Goal: Task Accomplishment & Management: Use online tool/utility

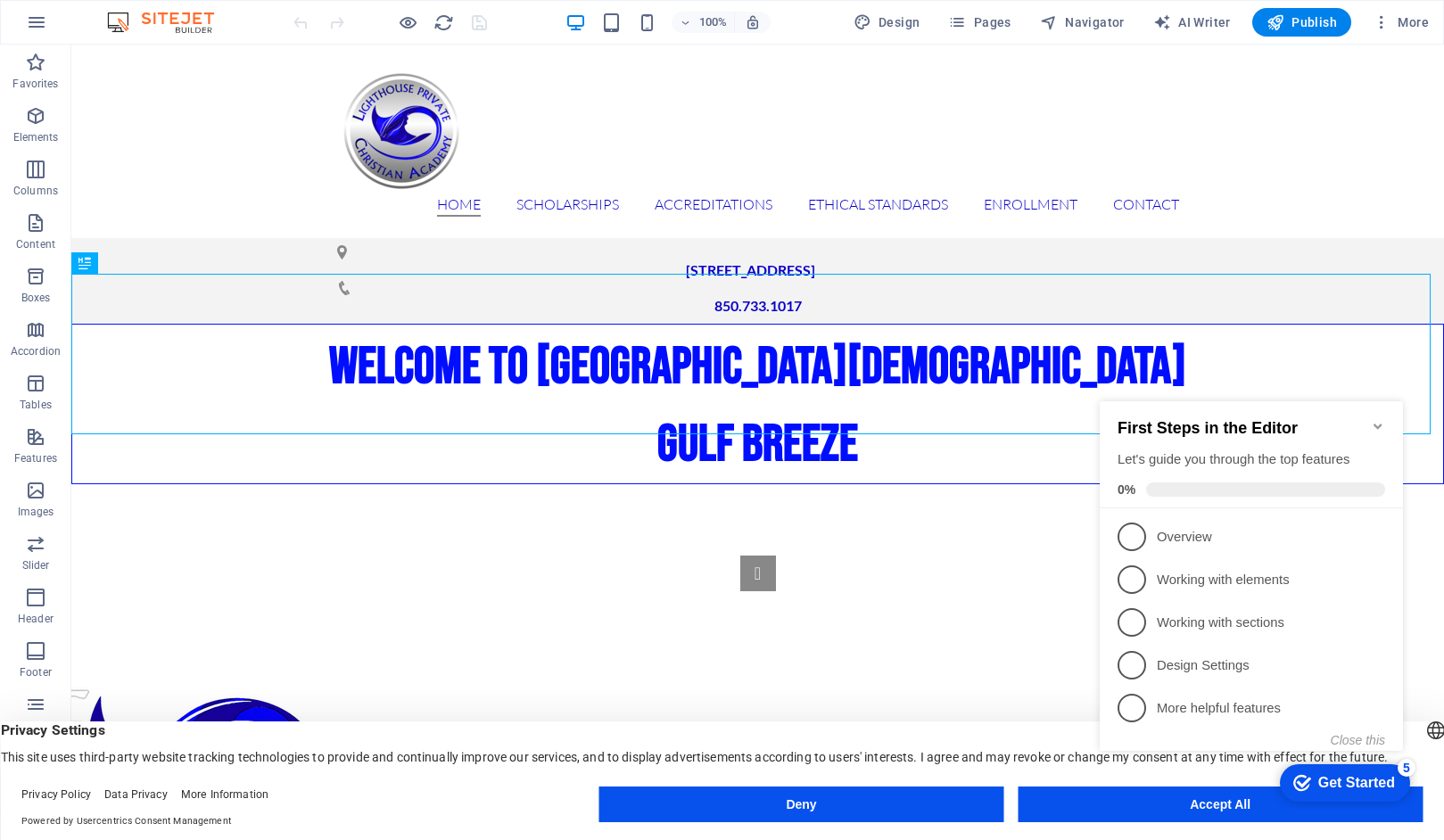
click at [1375, 423] on icon "Minimize checklist" at bounding box center [1378, 426] width 8 height 6
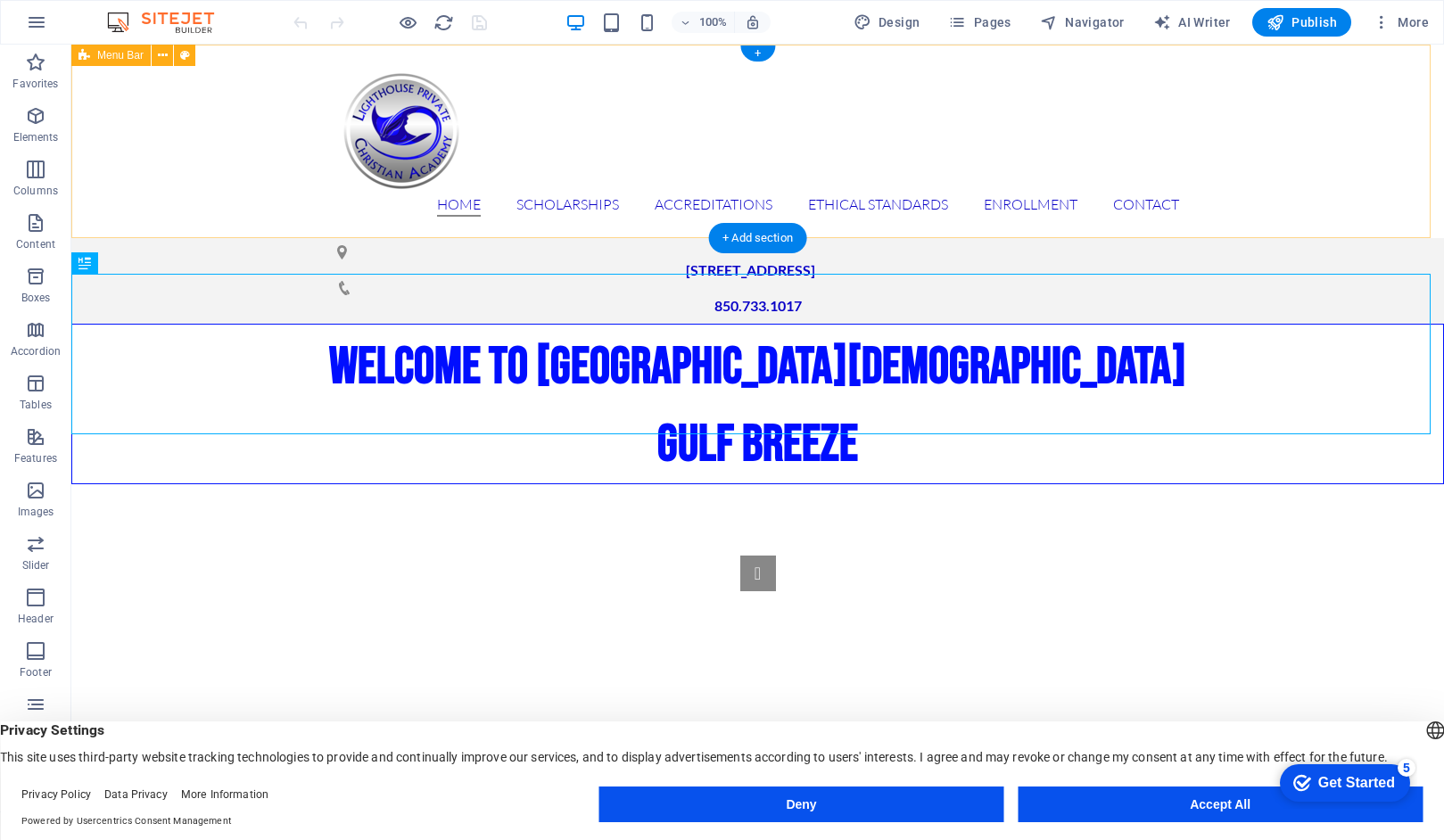
click at [1295, 140] on div "Home Scholarships Accreditations Ethical Standards Enrollment Contact" at bounding box center [758, 141] width 1373 height 194
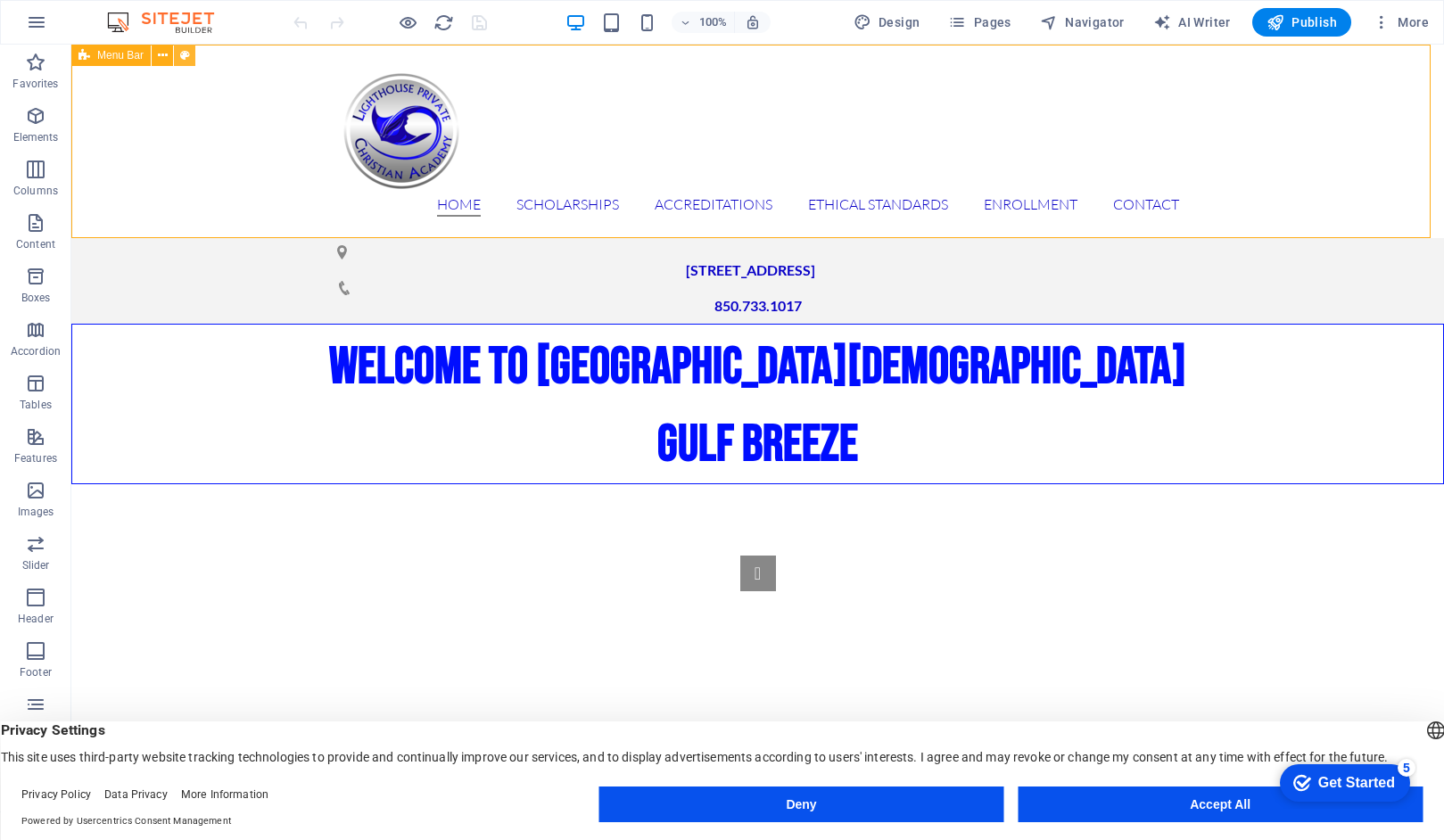
click at [183, 57] on icon at bounding box center [185, 56] width 10 height 18
select select "rem"
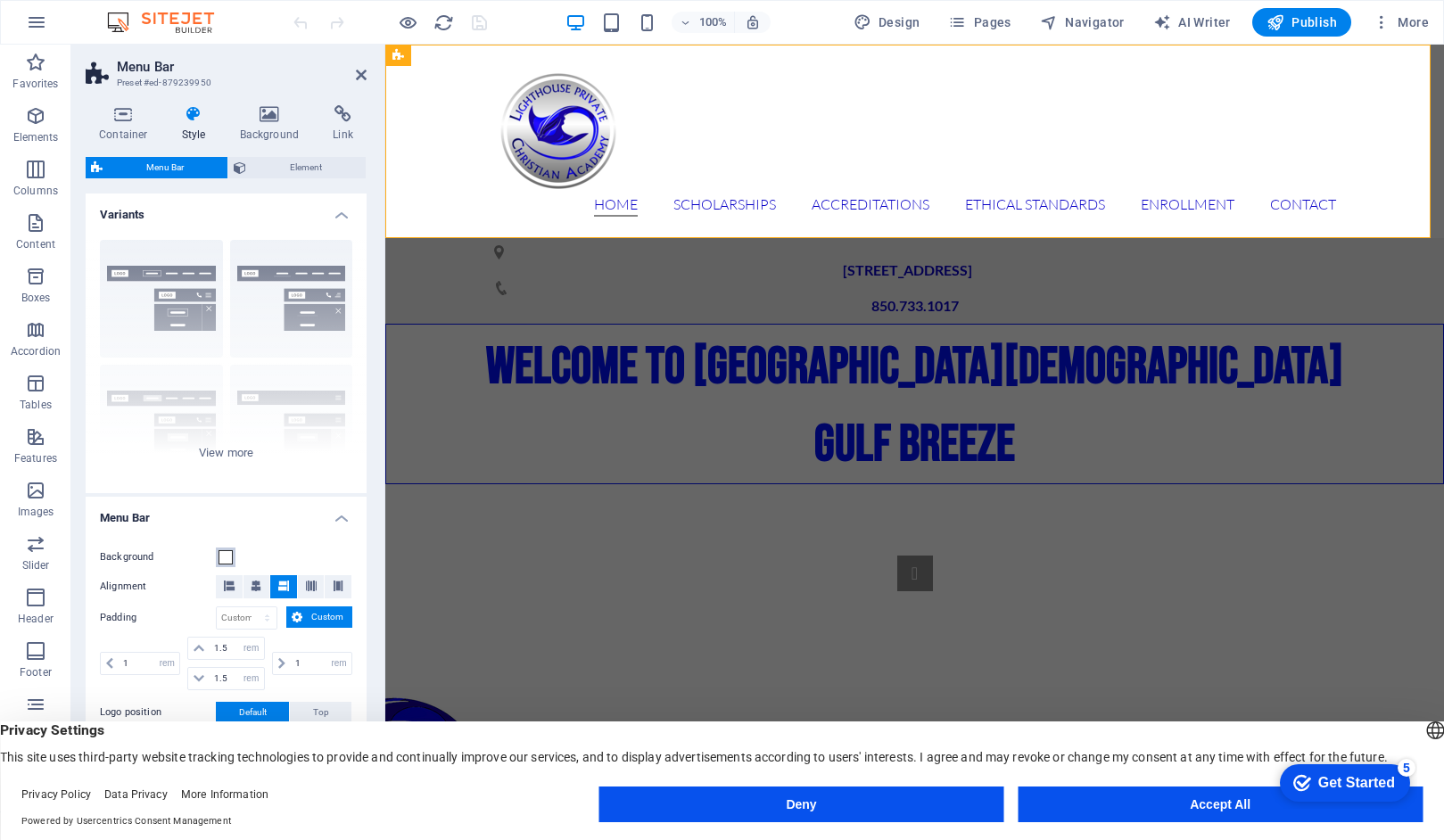
click at [224, 560] on span at bounding box center [226, 557] width 15 height 15
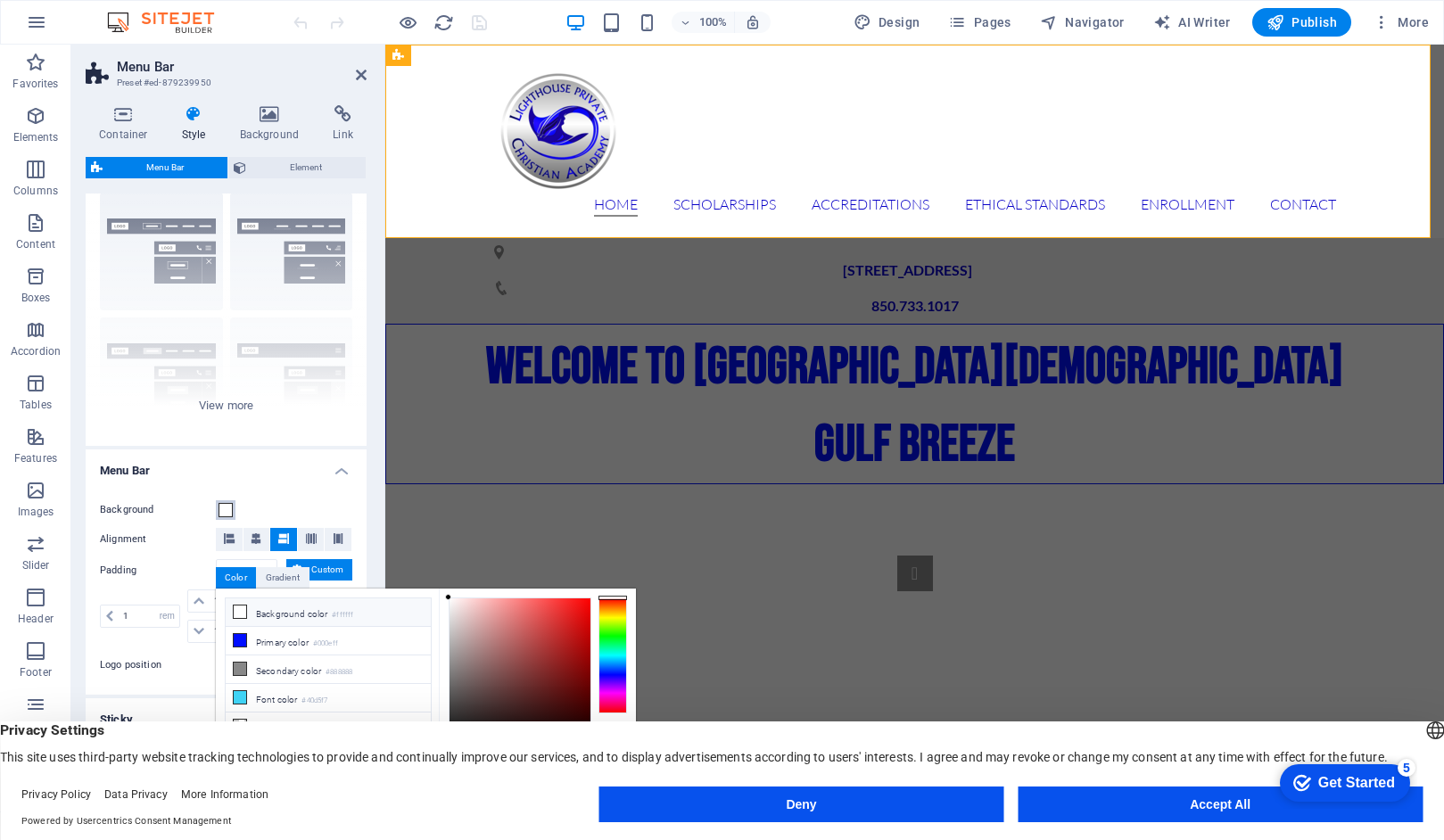
scroll to position [39, 0]
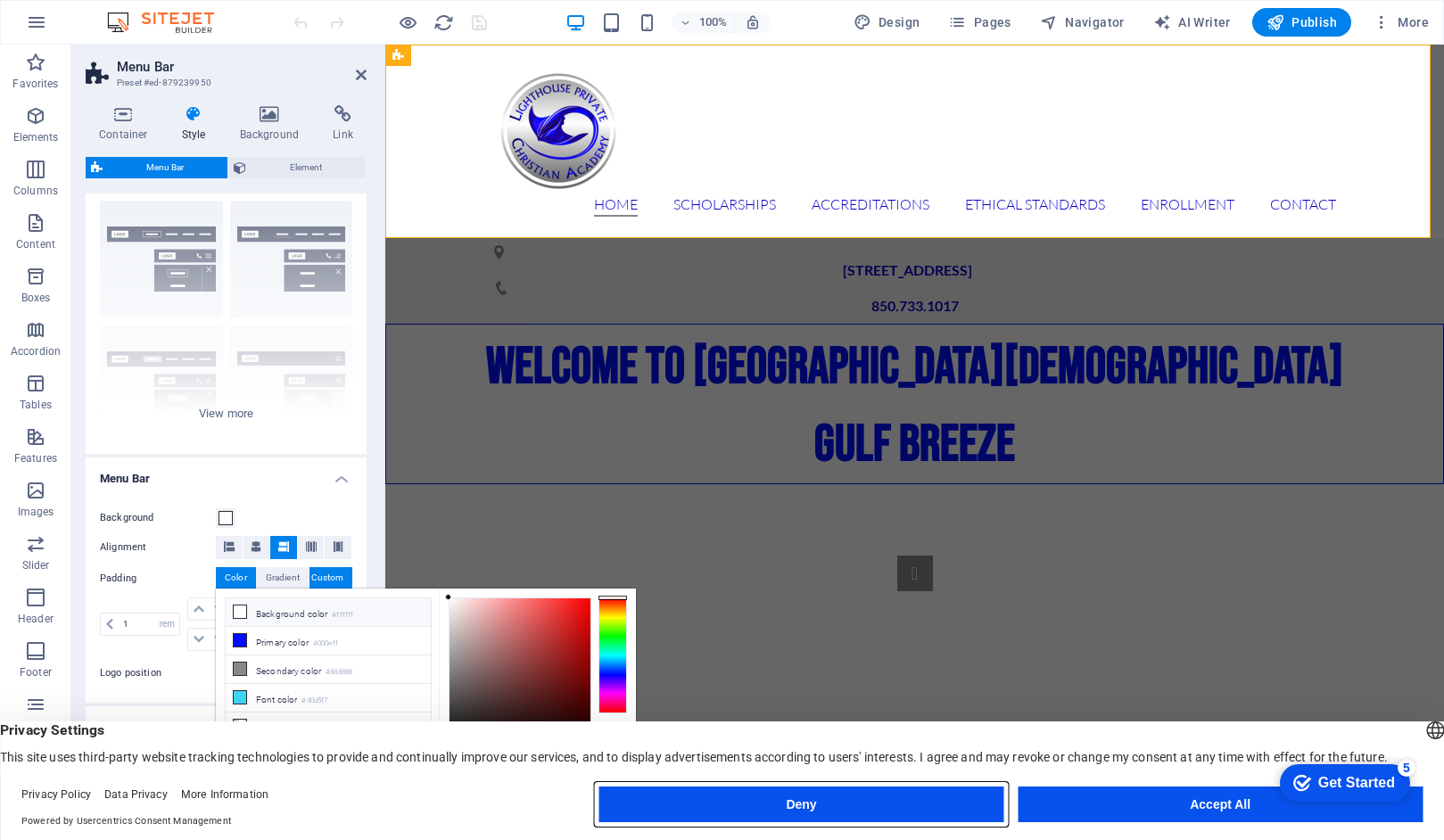
click at [798, 801] on button "Deny" at bounding box center [802, 804] width 405 height 36
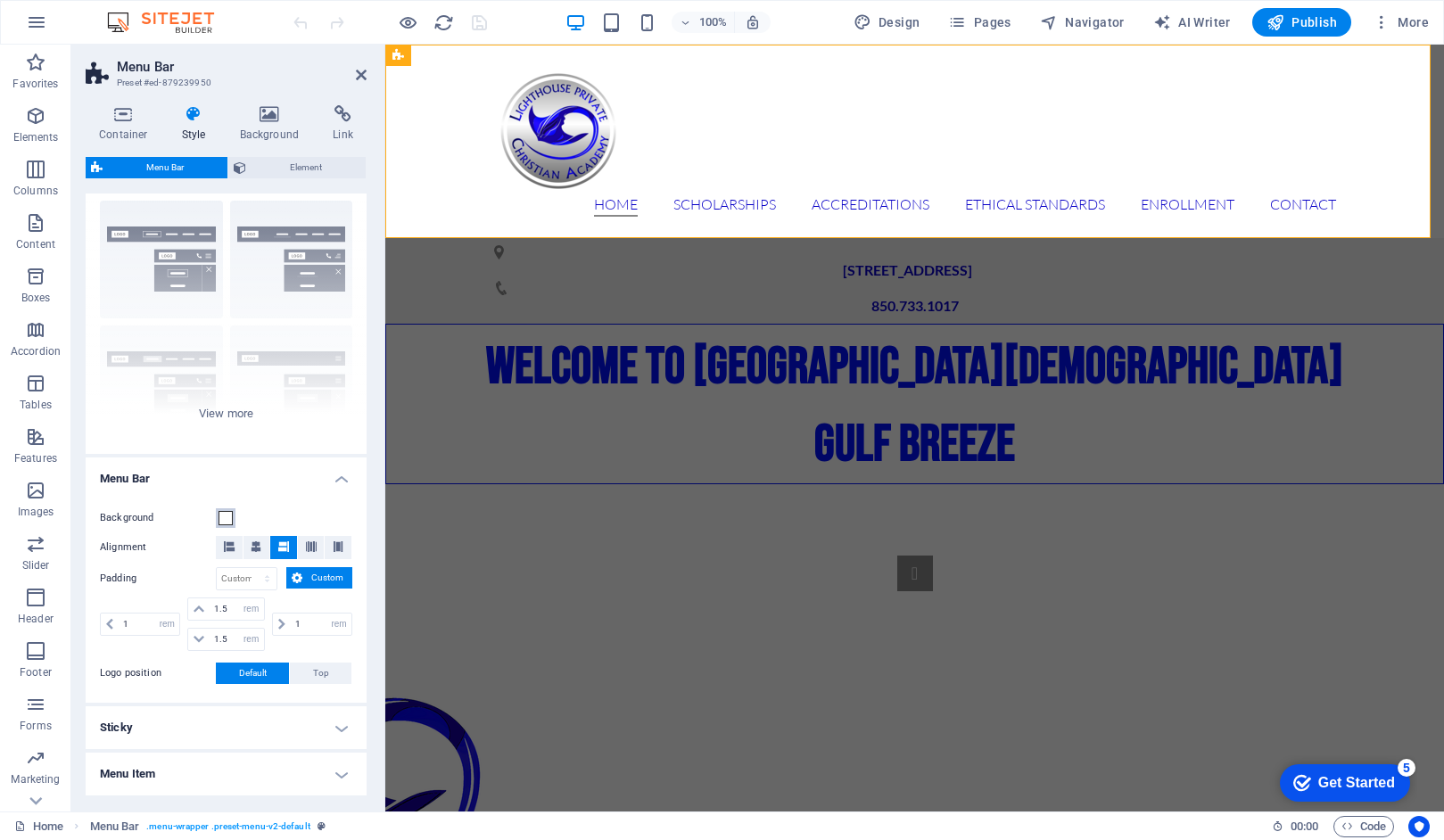
click at [232, 516] on button "Background" at bounding box center [225, 518] width 19 height 19
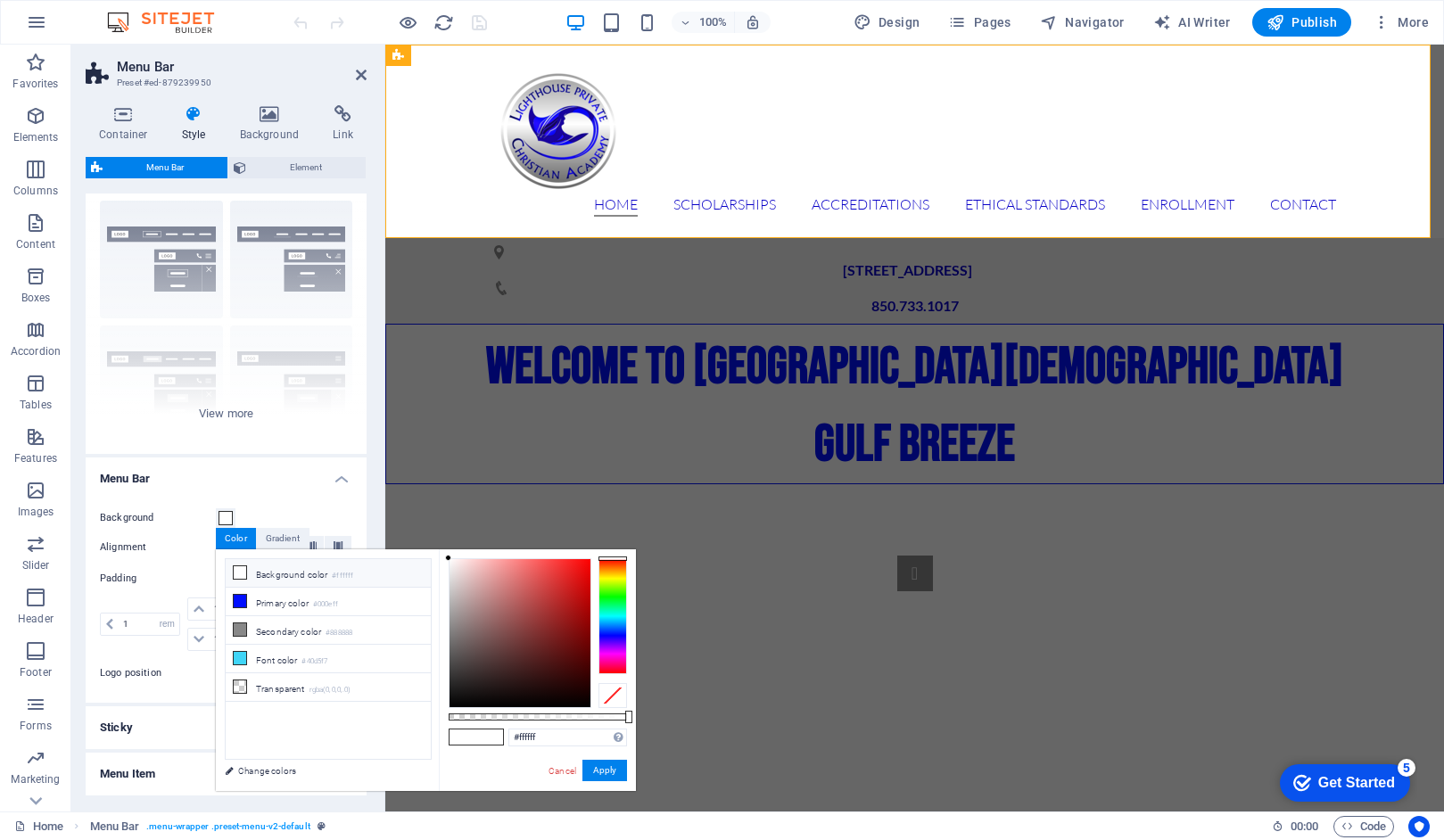
click at [289, 574] on li "Background color #ffffff" at bounding box center [328, 573] width 205 height 28
click at [307, 624] on li "Secondary color #888888" at bounding box center [328, 630] width 205 height 28
type input "#888888"
click at [595, 769] on button "Apply" at bounding box center [604, 769] width 45 height 21
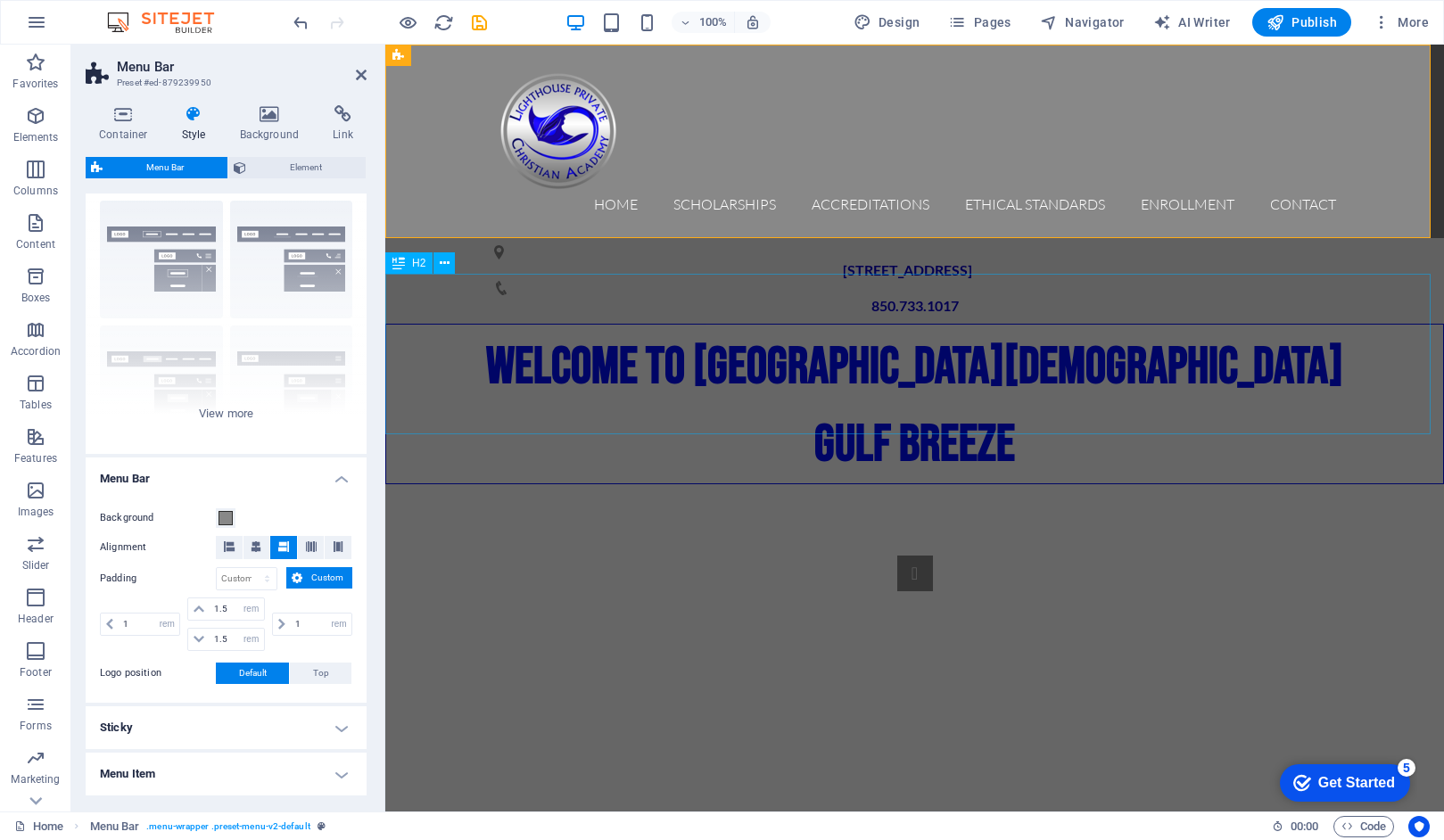
click at [1127, 415] on div "WELCOME TO LIGHTHOUSE PRIVATE [DEMOGRAPHIC_DATA][GEOGRAPHIC_DATA]" at bounding box center [915, 404] width 1059 height 161
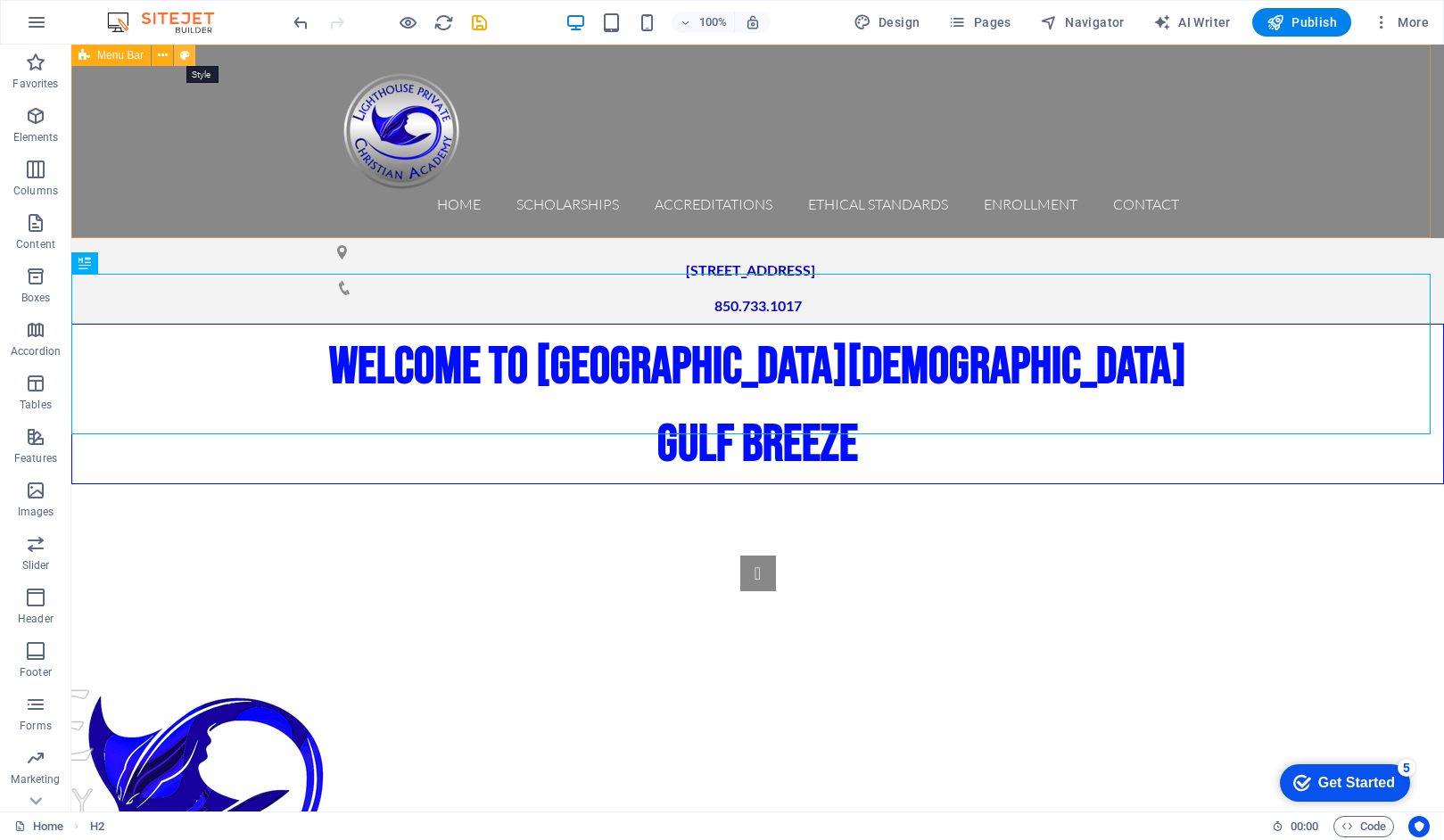
click at [183, 58] on icon at bounding box center [185, 56] width 10 height 18
select select "rem"
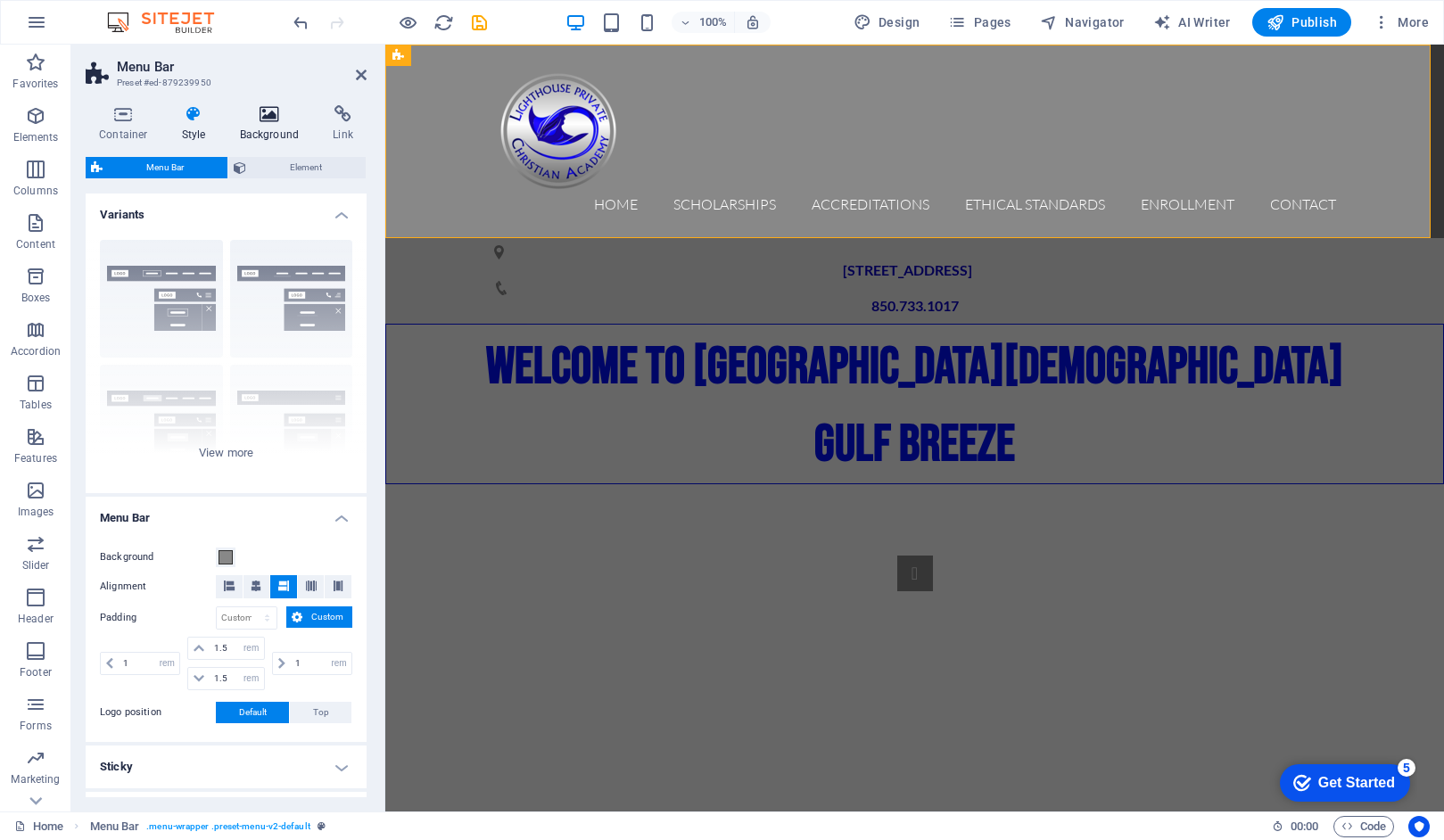
click at [272, 124] on h4 "Background" at bounding box center [274, 124] width 94 height 38
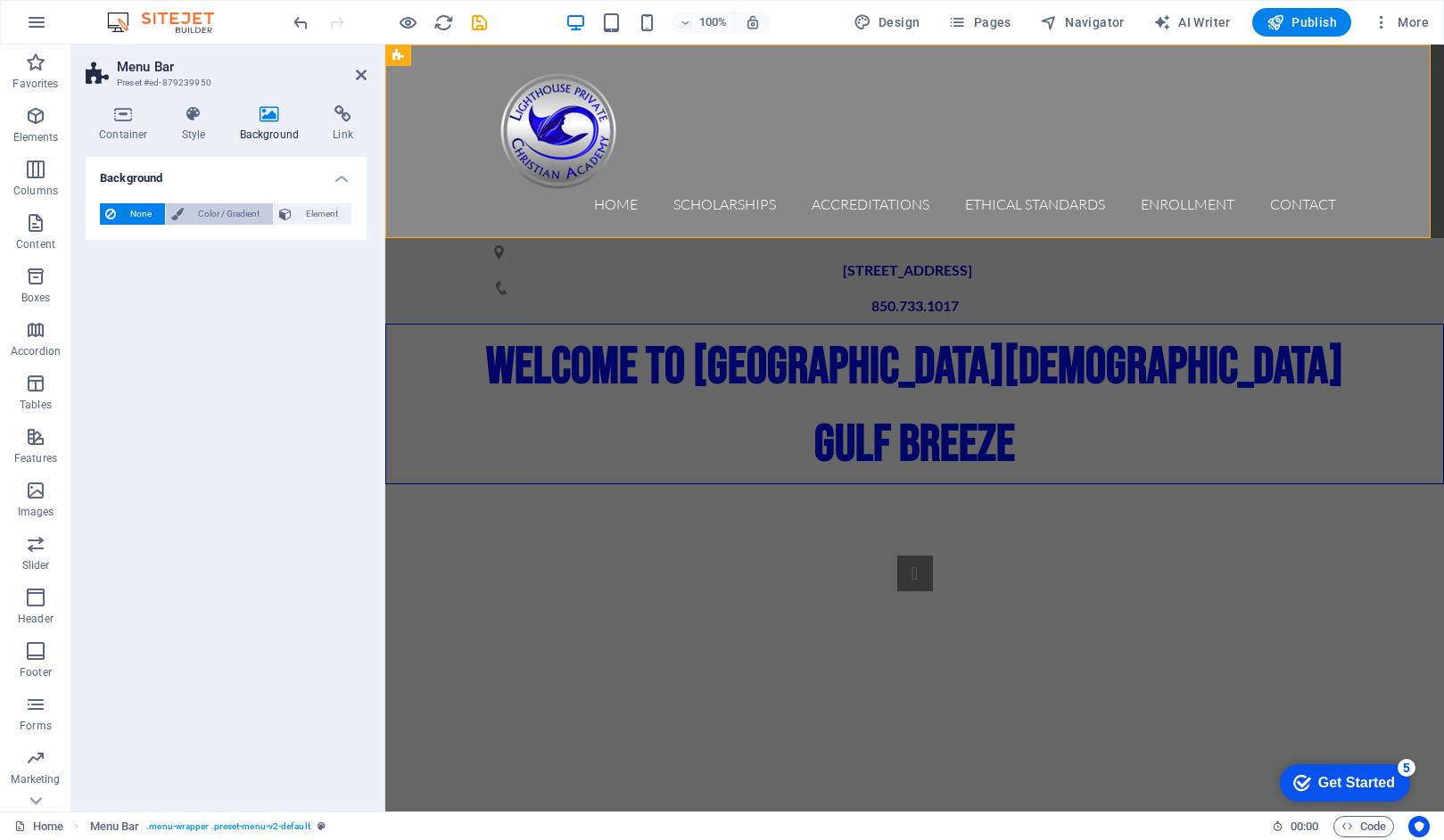
click at [234, 211] on span "Color / Gradient" at bounding box center [228, 213] width 78 height 21
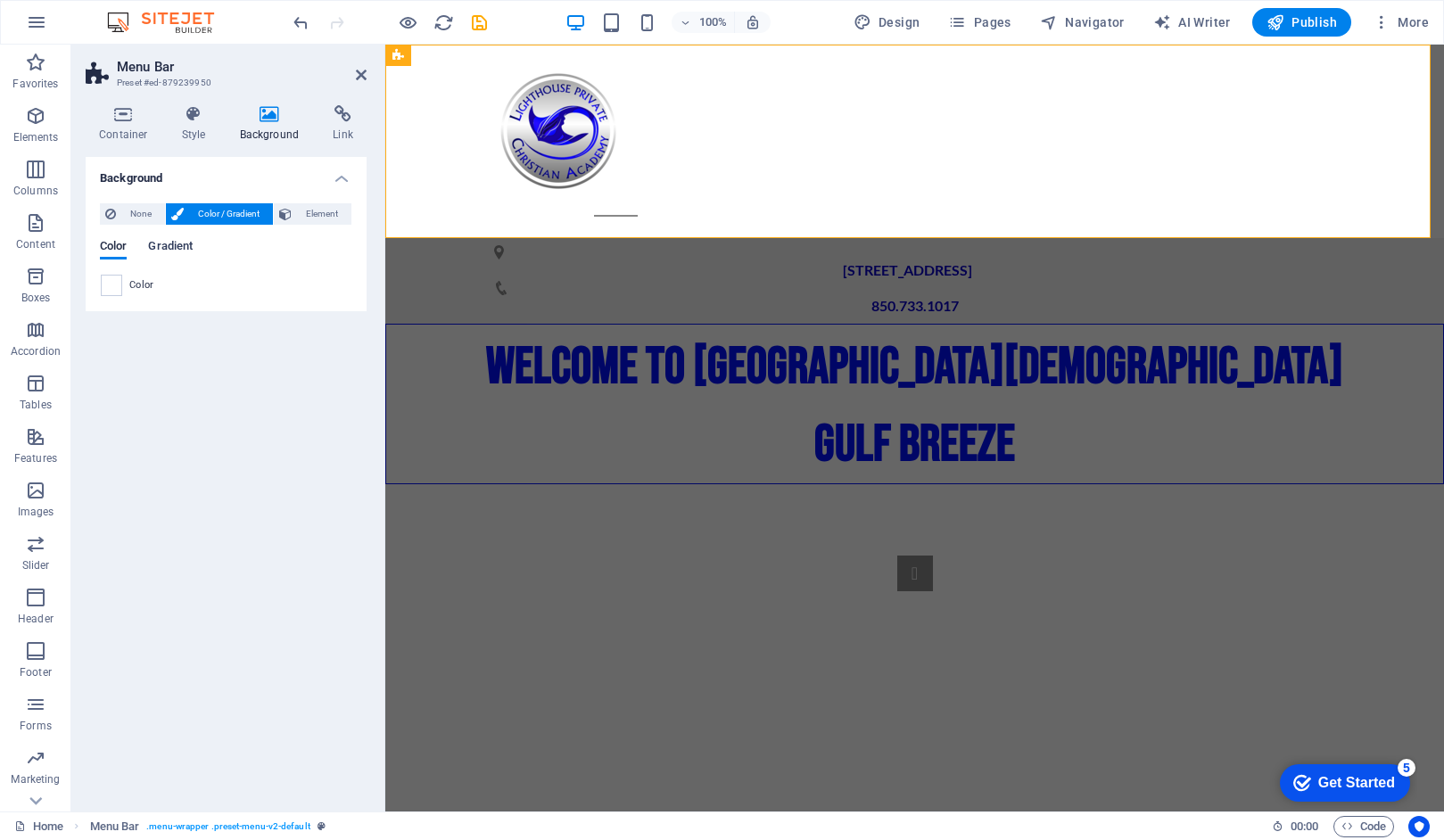
click at [171, 243] on span "Gradient" at bounding box center [170, 247] width 45 height 25
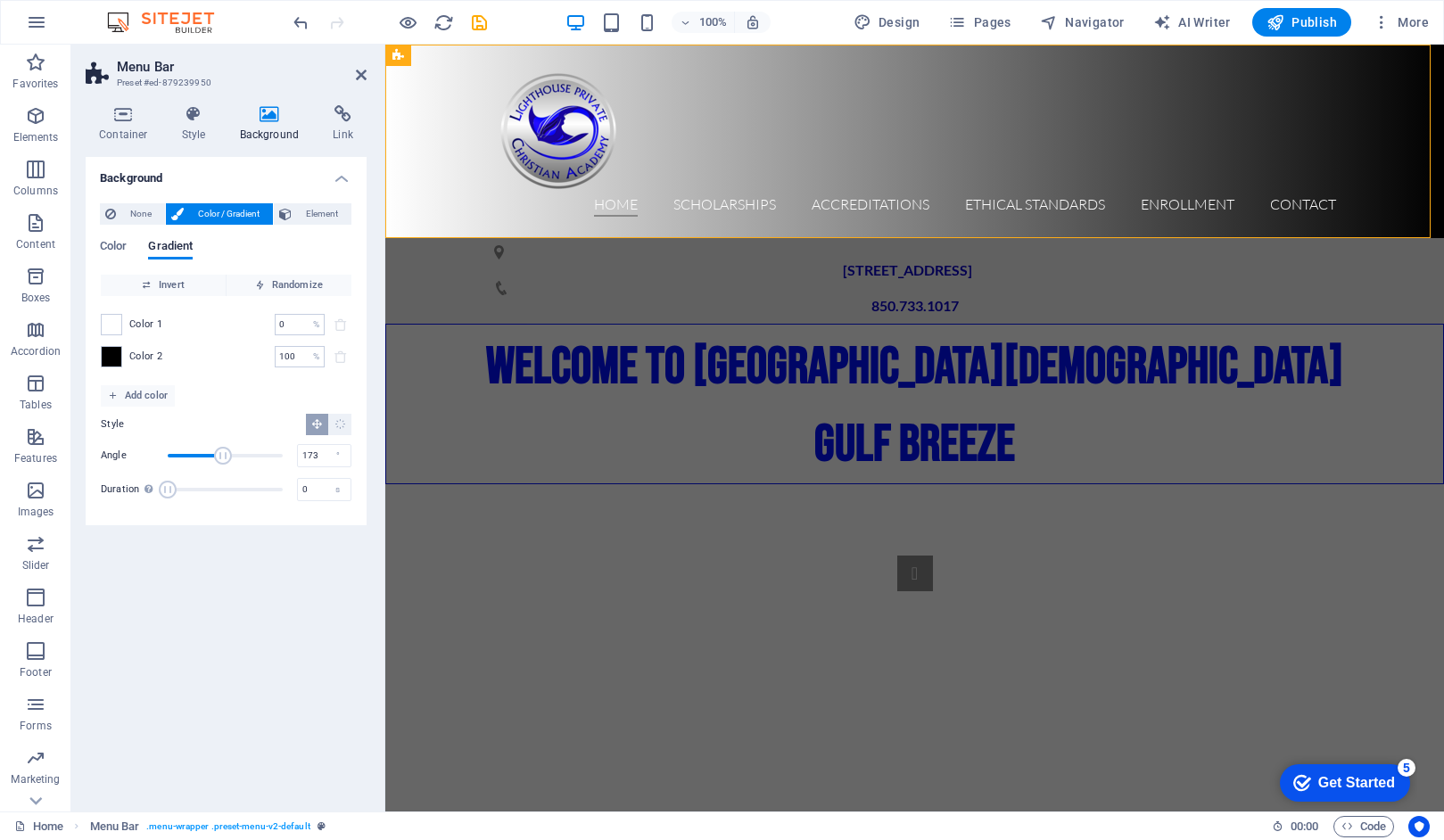
drag, startPoint x: 195, startPoint y: 458, endPoint x: 223, endPoint y: 457, distance: 28.0
click at [223, 457] on span "Angle" at bounding box center [222, 455] width 17 height 17
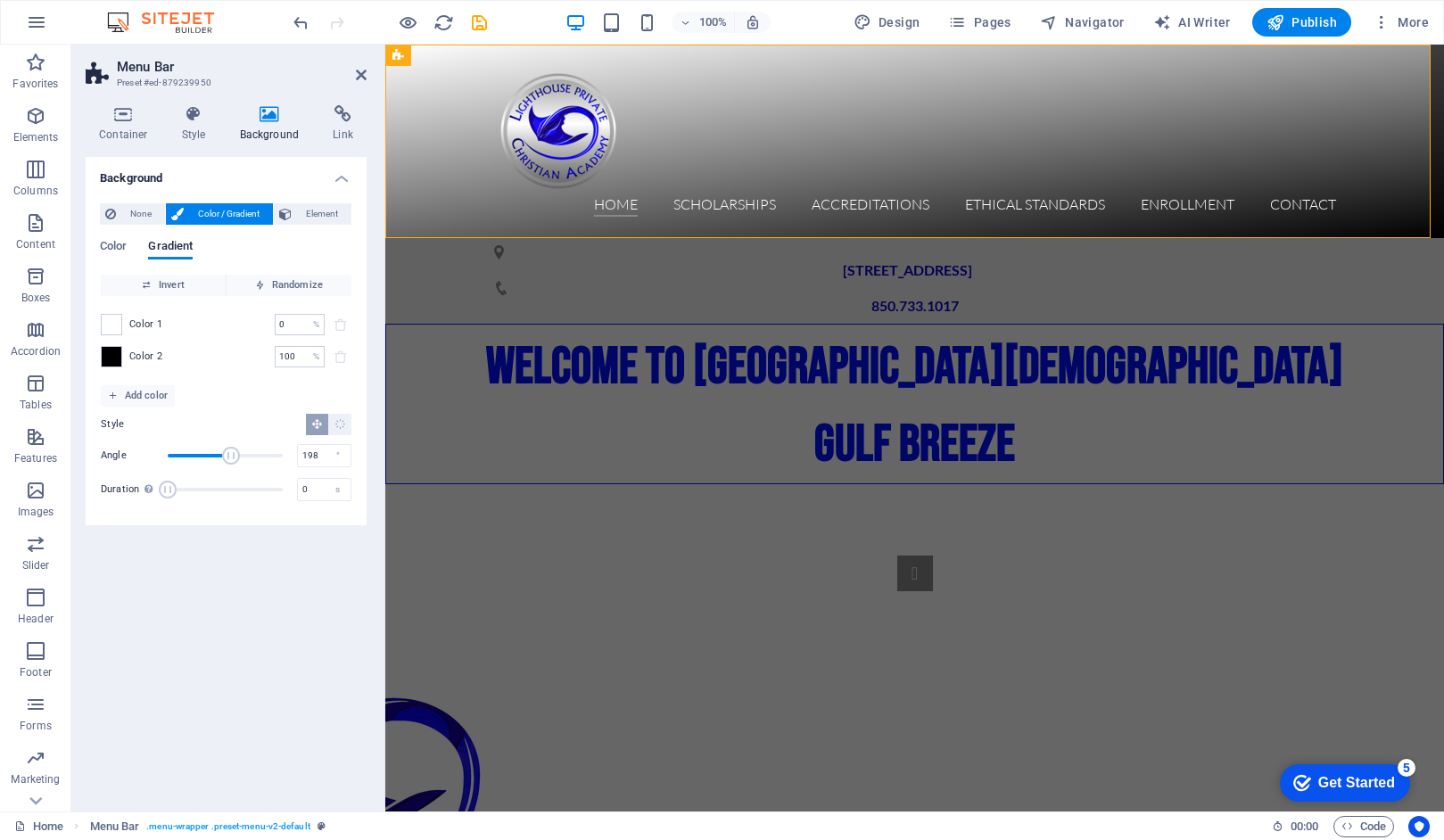
click at [231, 457] on span "Angle" at bounding box center [231, 455] width 17 height 17
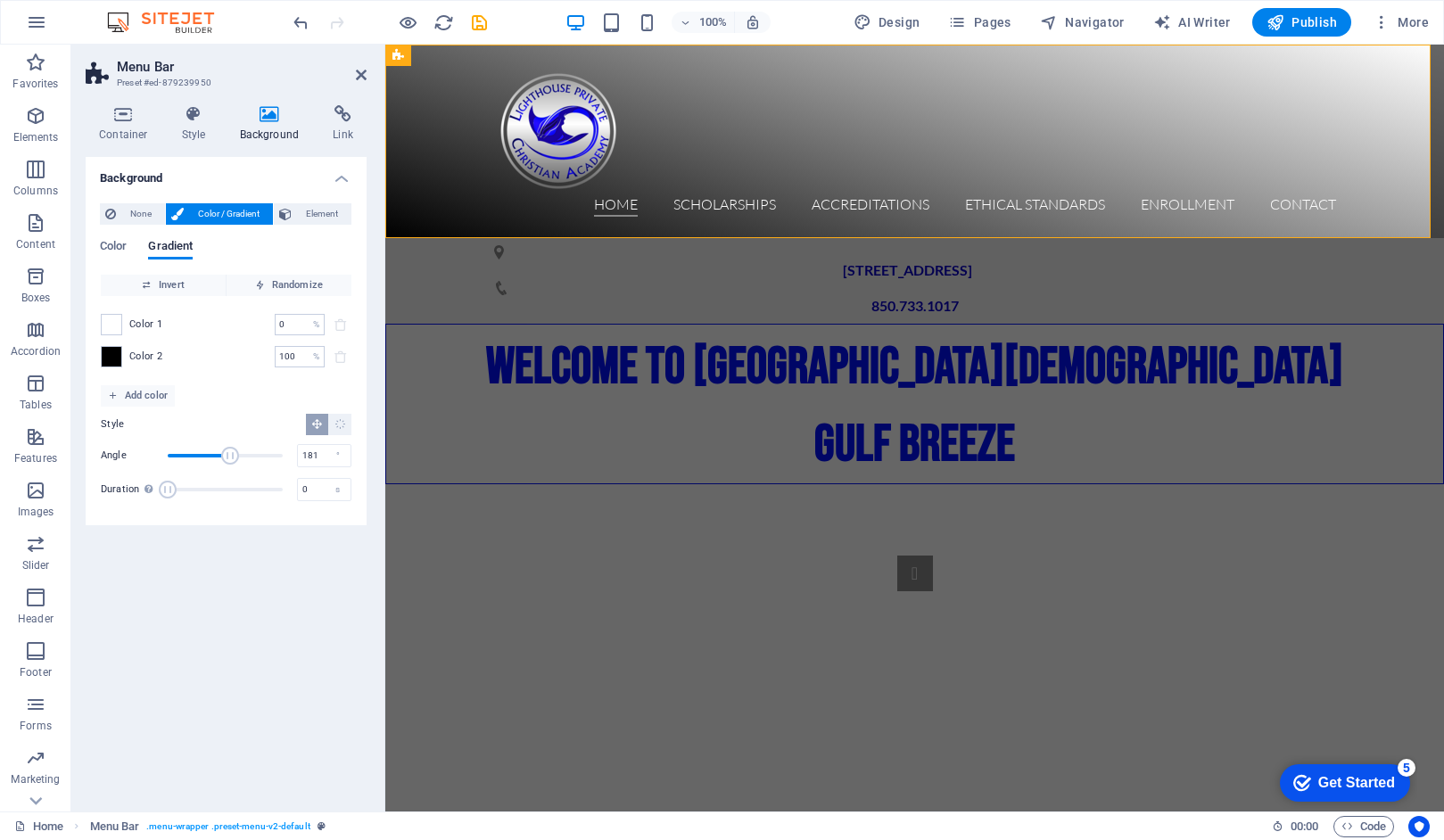
type input "179"
click at [225, 457] on span "Angle" at bounding box center [224, 455] width 17 height 17
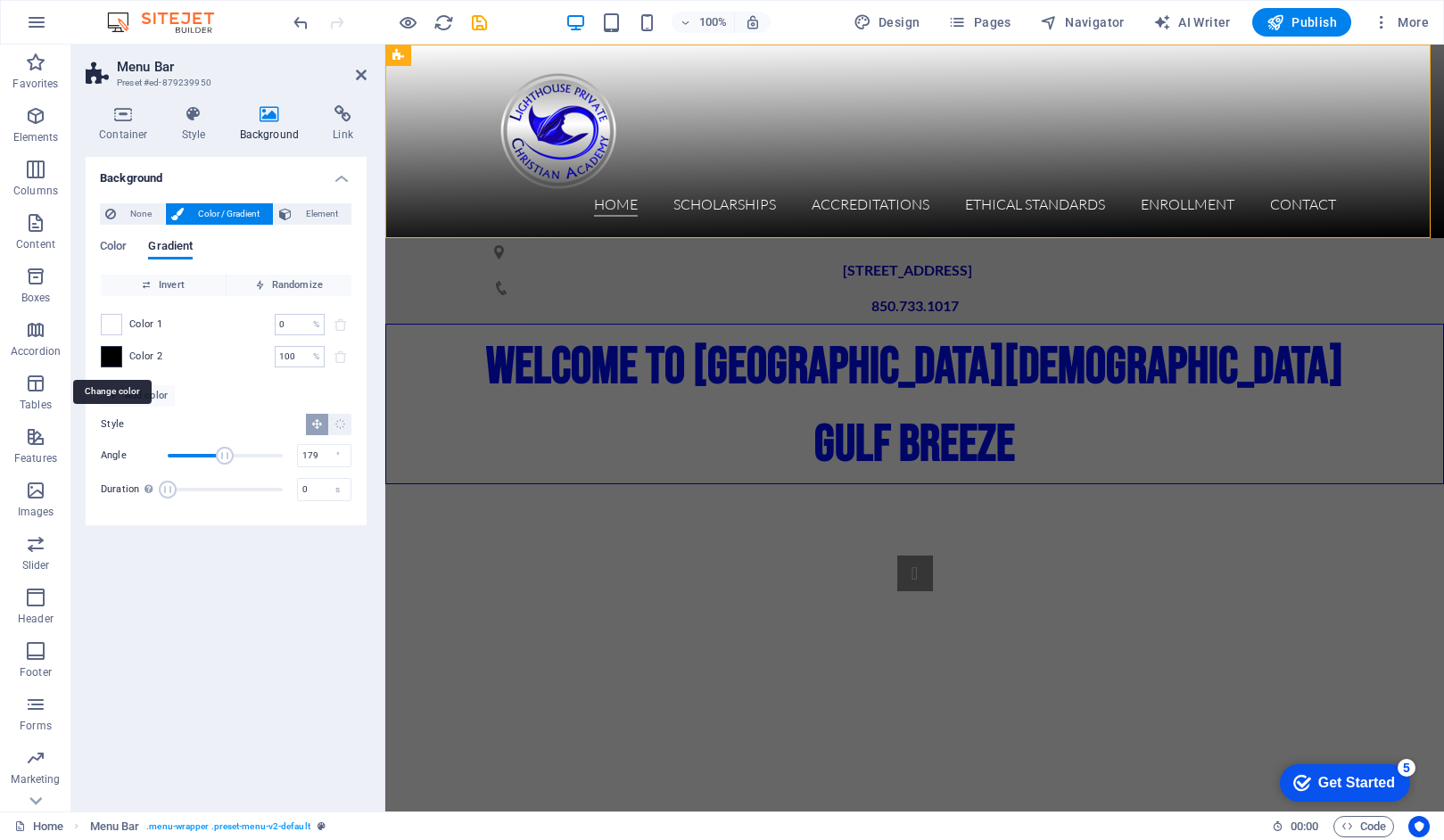
click at [113, 359] on span at bounding box center [111, 356] width 19 height 19
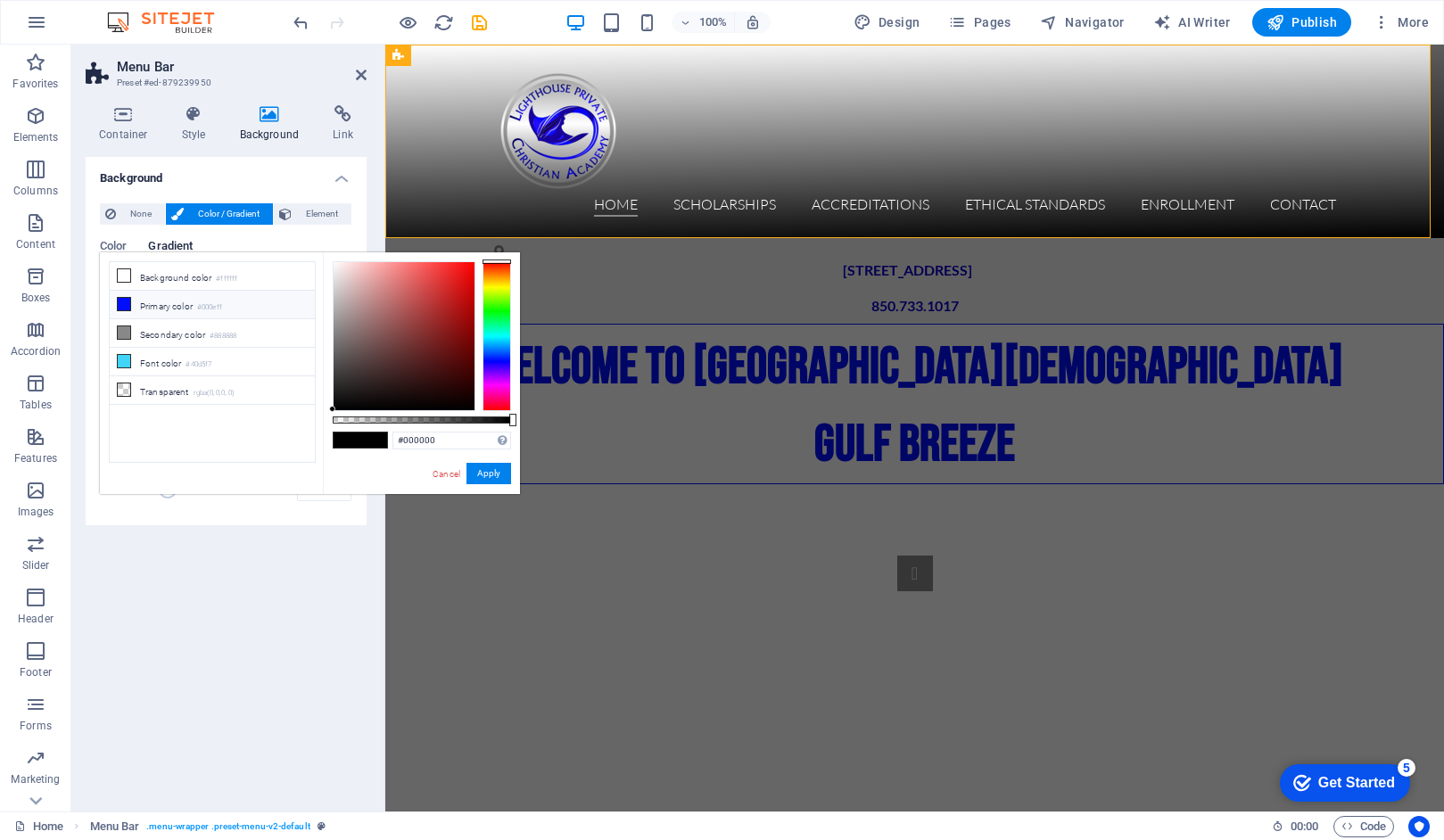
click at [126, 305] on icon at bounding box center [124, 304] width 13 height 13
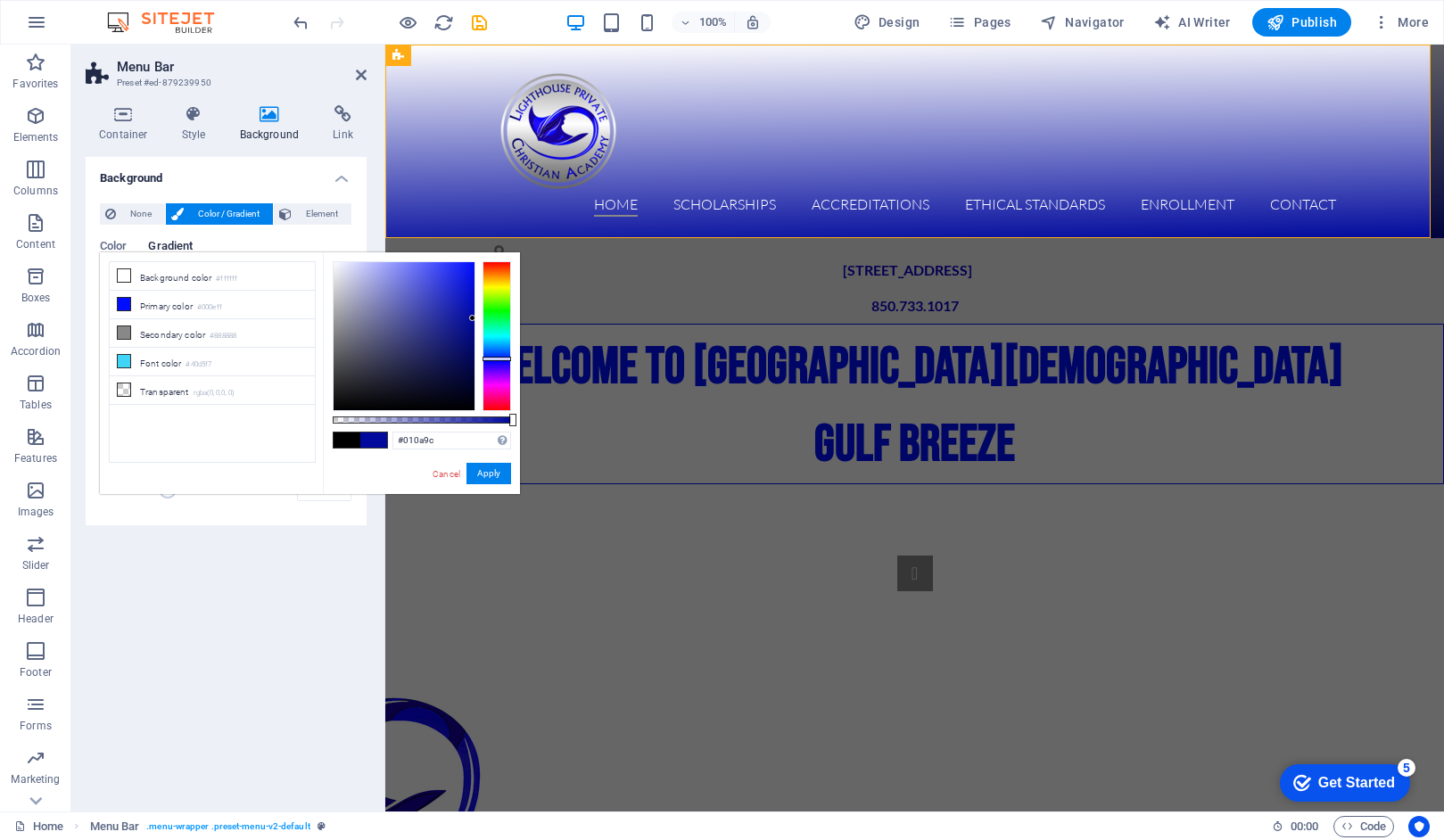
drag, startPoint x: 473, startPoint y: 264, endPoint x: 473, endPoint y: 319, distance: 55.0
click at [473, 319] on div at bounding box center [403, 336] width 141 height 148
click at [495, 472] on button "Apply" at bounding box center [489, 473] width 45 height 21
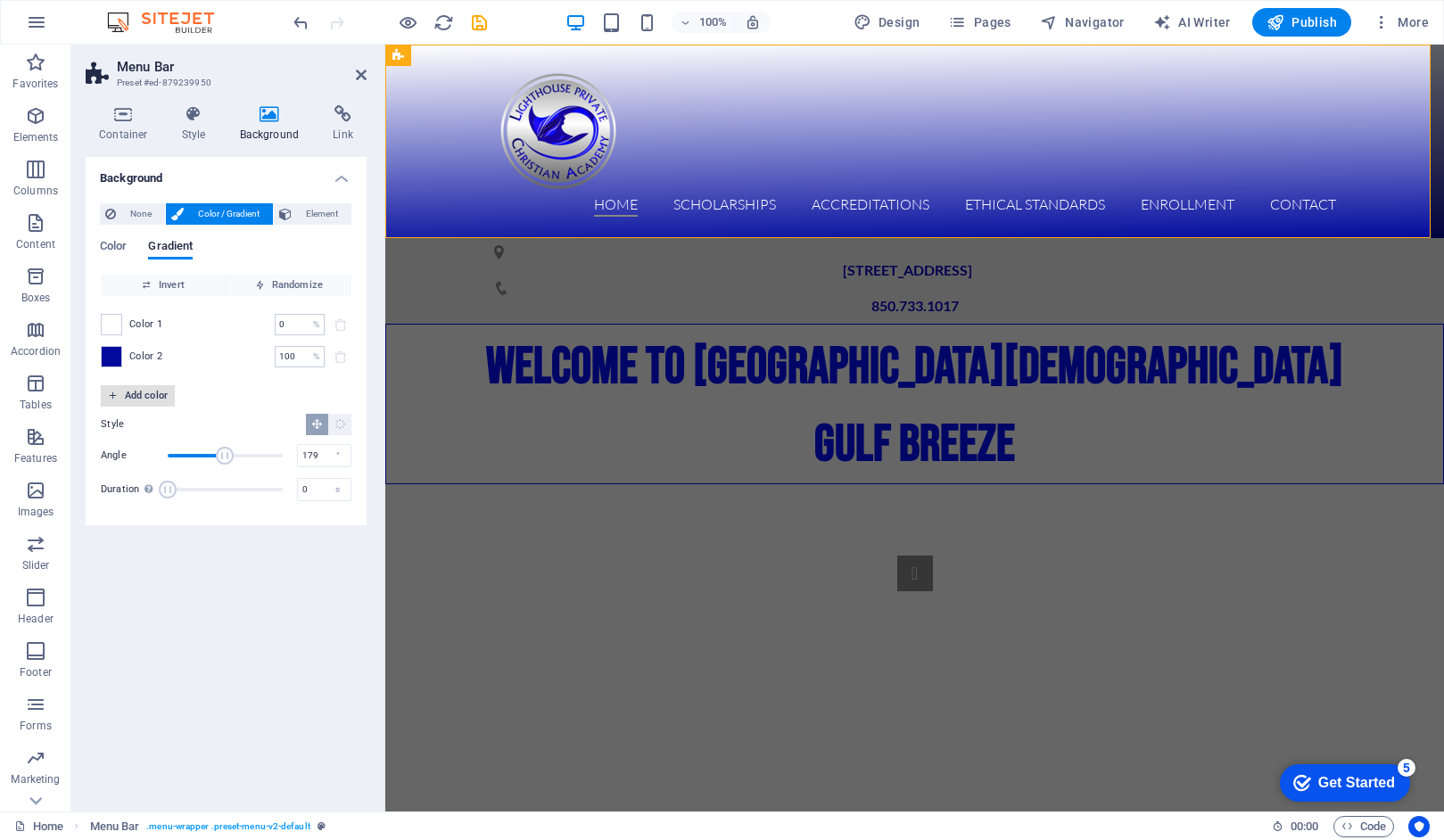
click at [141, 398] on span "Add color" at bounding box center [138, 396] width 60 height 21
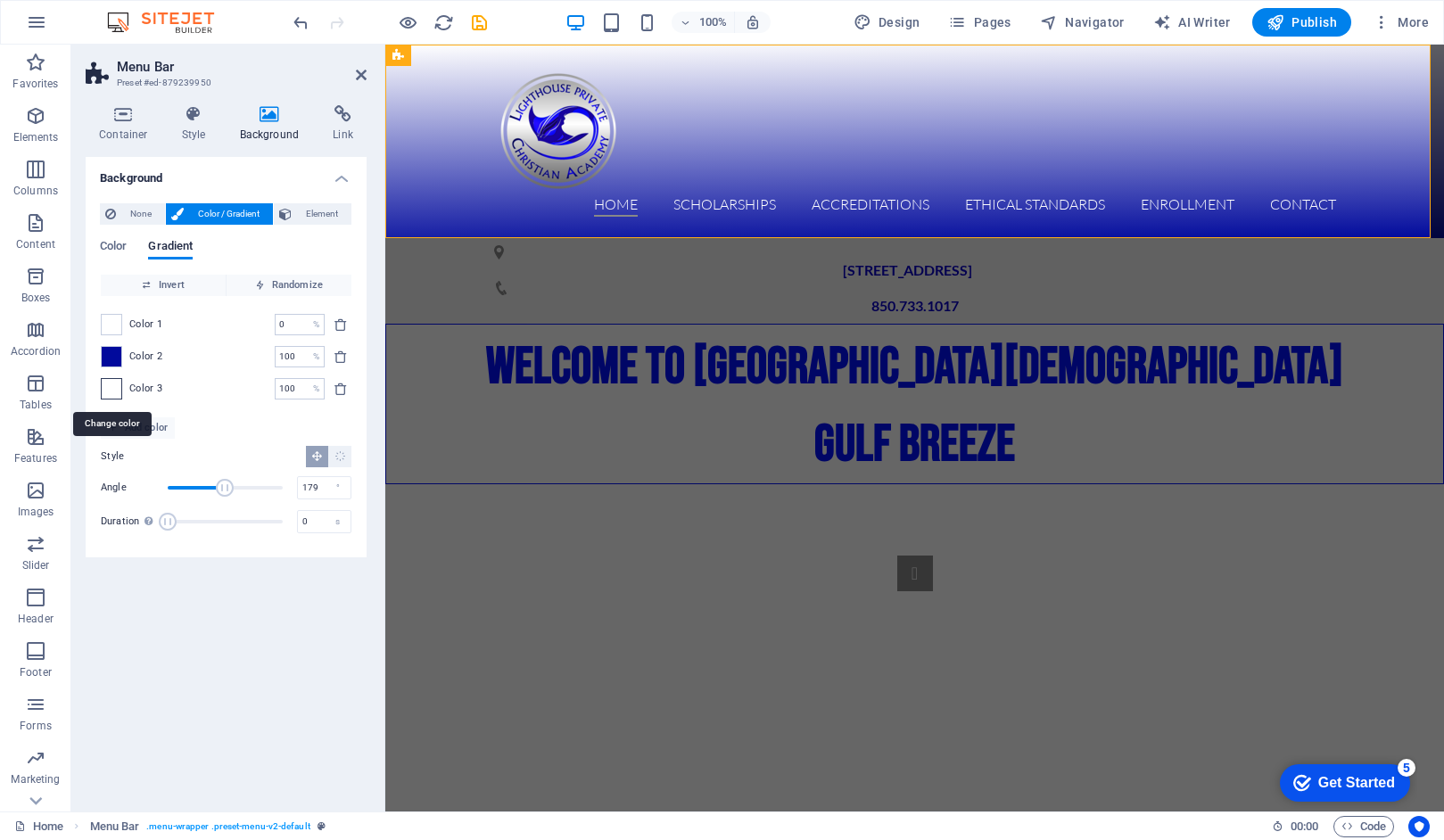
click at [115, 388] on span at bounding box center [111, 388] width 19 height 19
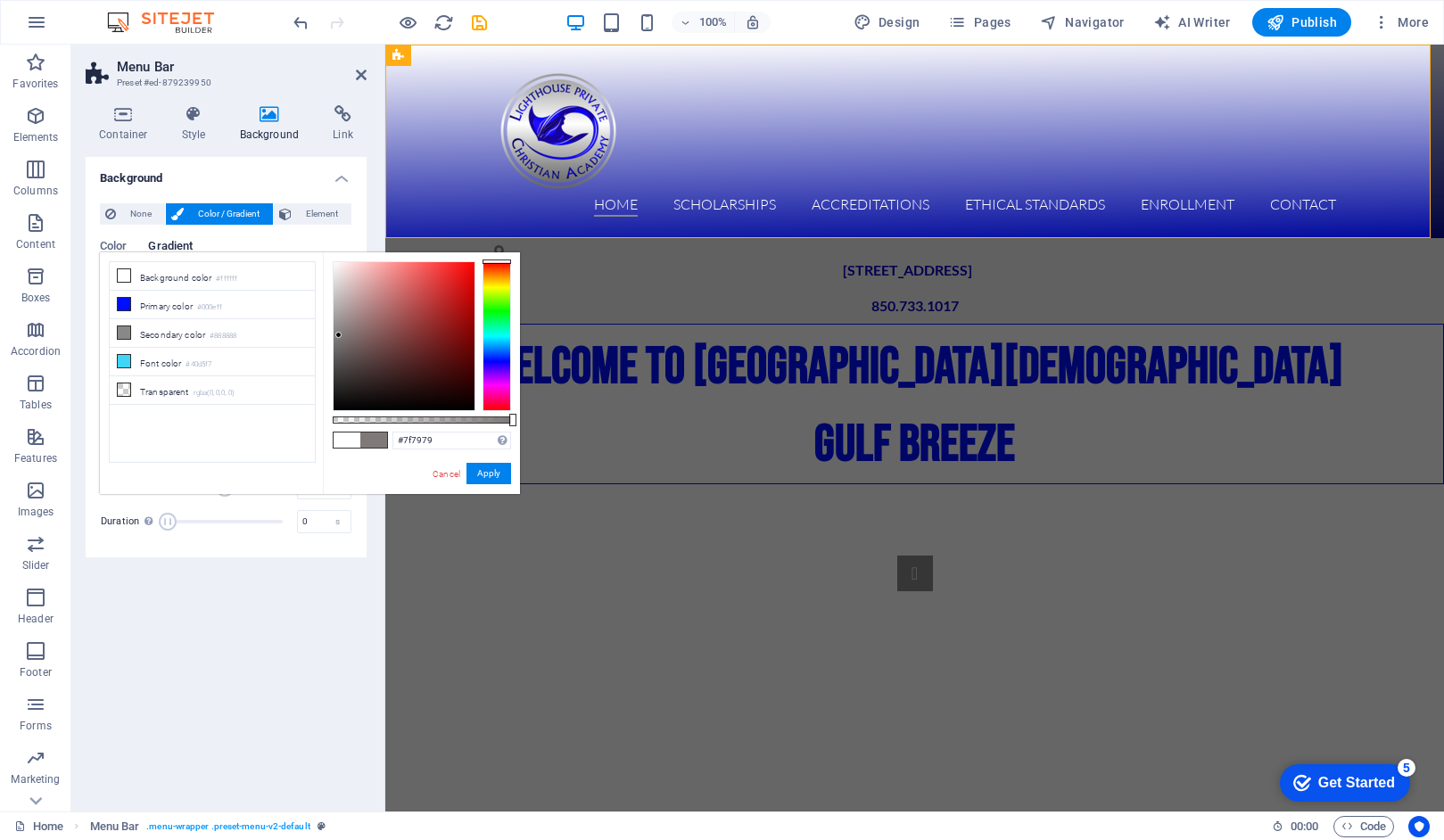
click at [339, 335] on div at bounding box center [403, 336] width 141 height 148
drag, startPoint x: 339, startPoint y: 335, endPoint x: 324, endPoint y: 335, distance: 15.0
click at [324, 335] on div "#7f7f7f Supported formats #0852ed rgb(8, 82, 237) rgba(8, 82, 237, 90%) hsv(221…" at bounding box center [422, 502] width 197 height 500
click at [499, 357] on div at bounding box center [496, 336] width 28 height 150
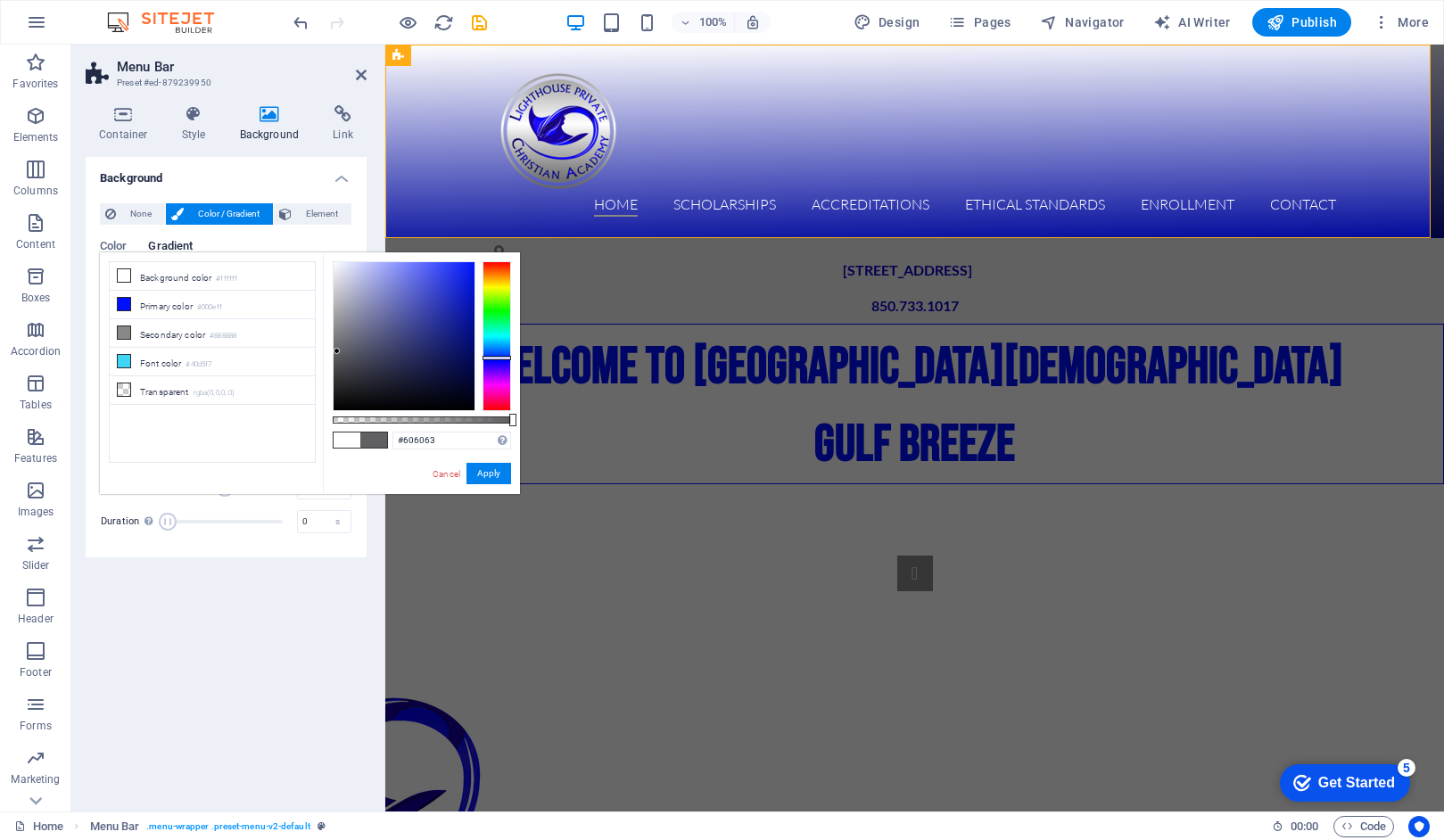
type input "#616163"
drag, startPoint x: 334, startPoint y: 334, endPoint x: 335, endPoint y: 352, distance: 18.0
click at [335, 352] on div at bounding box center [334, 351] width 6 height 6
click at [491, 475] on button "Apply" at bounding box center [489, 473] width 45 height 21
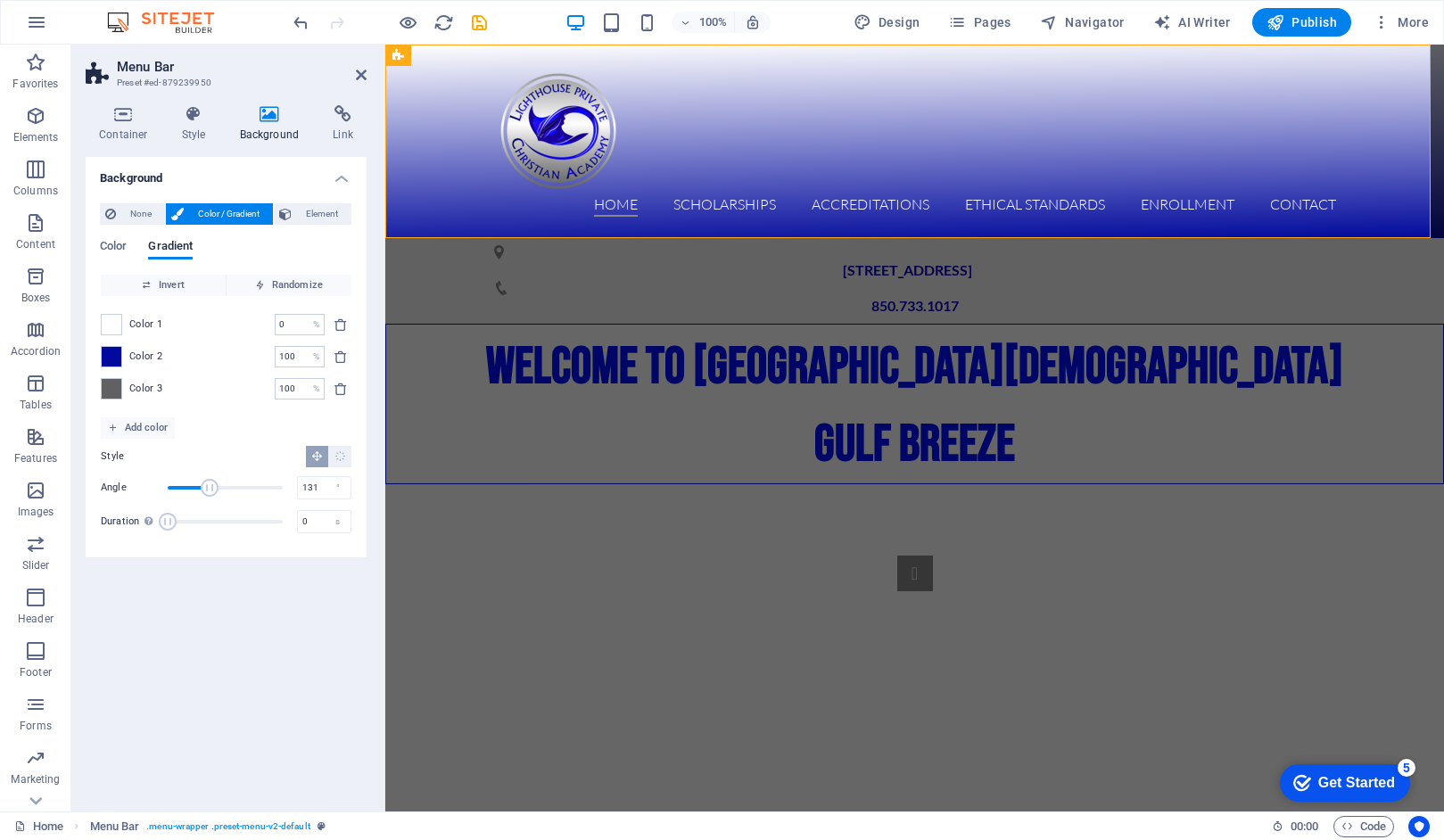
drag, startPoint x: 223, startPoint y: 486, endPoint x: 209, endPoint y: 486, distance: 14.0
click at [209, 486] on span "Angle" at bounding box center [209, 487] width 17 height 17
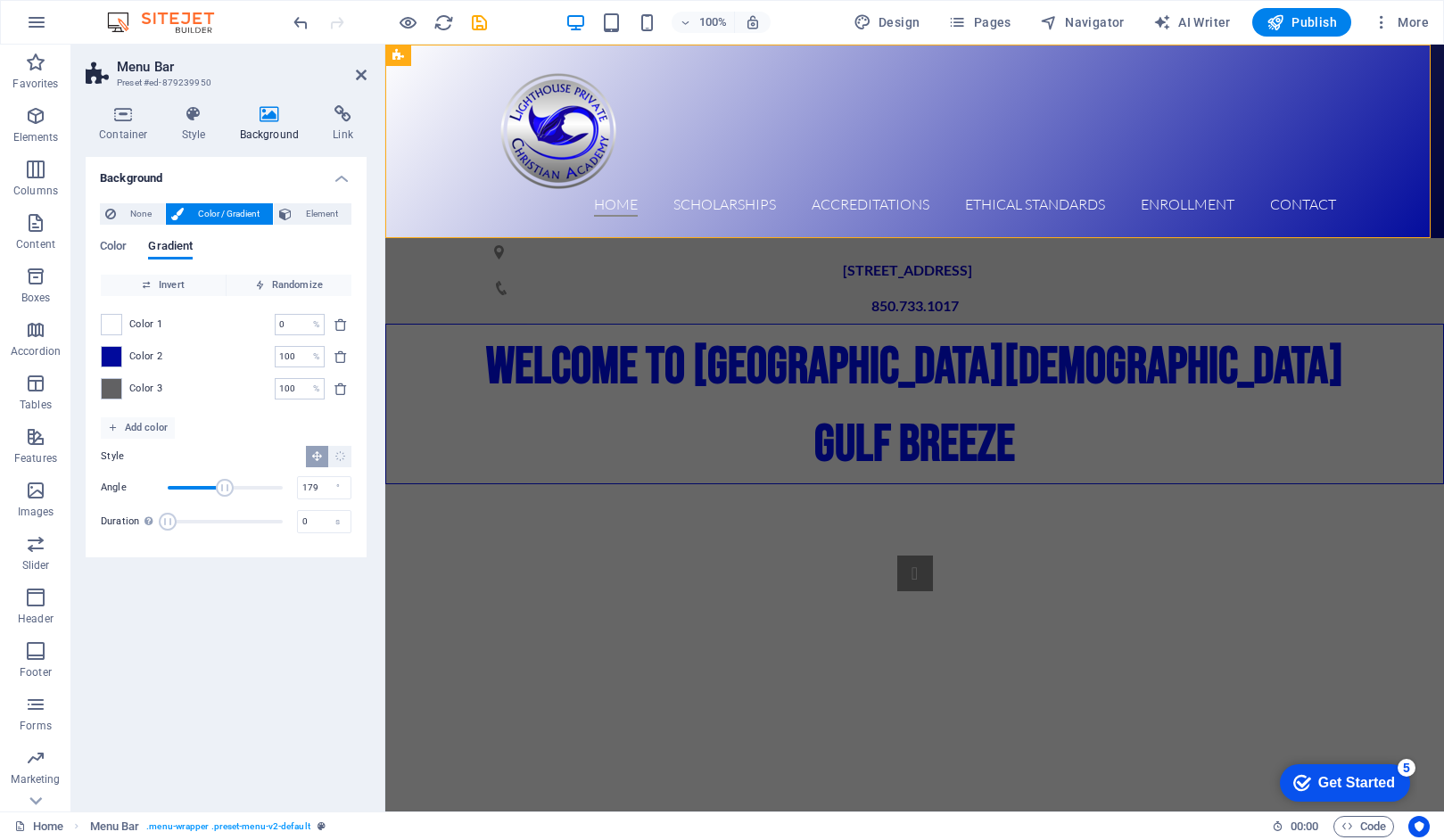
drag, startPoint x: 209, startPoint y: 486, endPoint x: 225, endPoint y: 487, distance: 16.0
click at [225, 487] on span "Angle" at bounding box center [224, 487] width 17 height 17
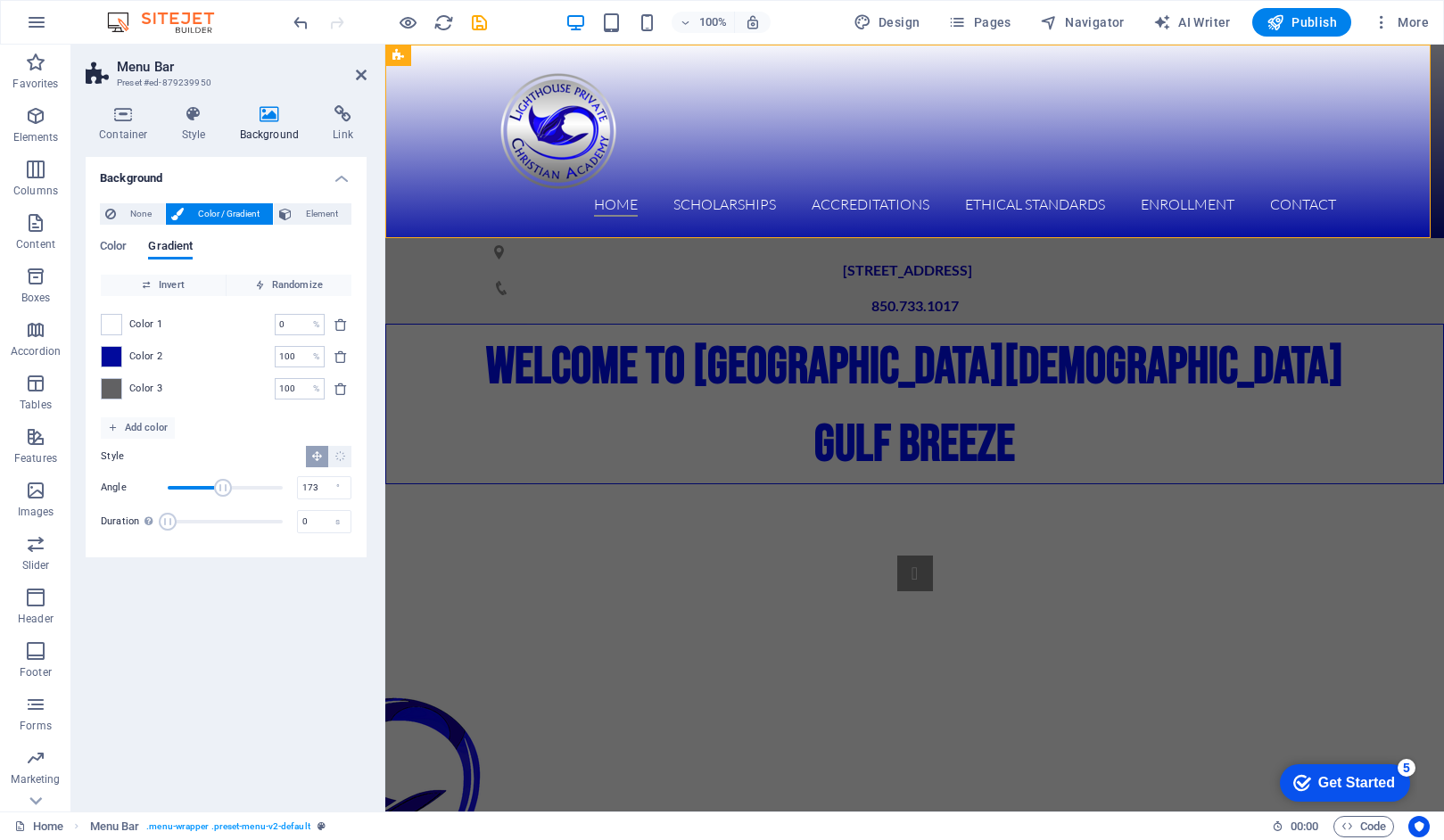
click at [223, 487] on span "Angle" at bounding box center [222, 487] width 17 height 17
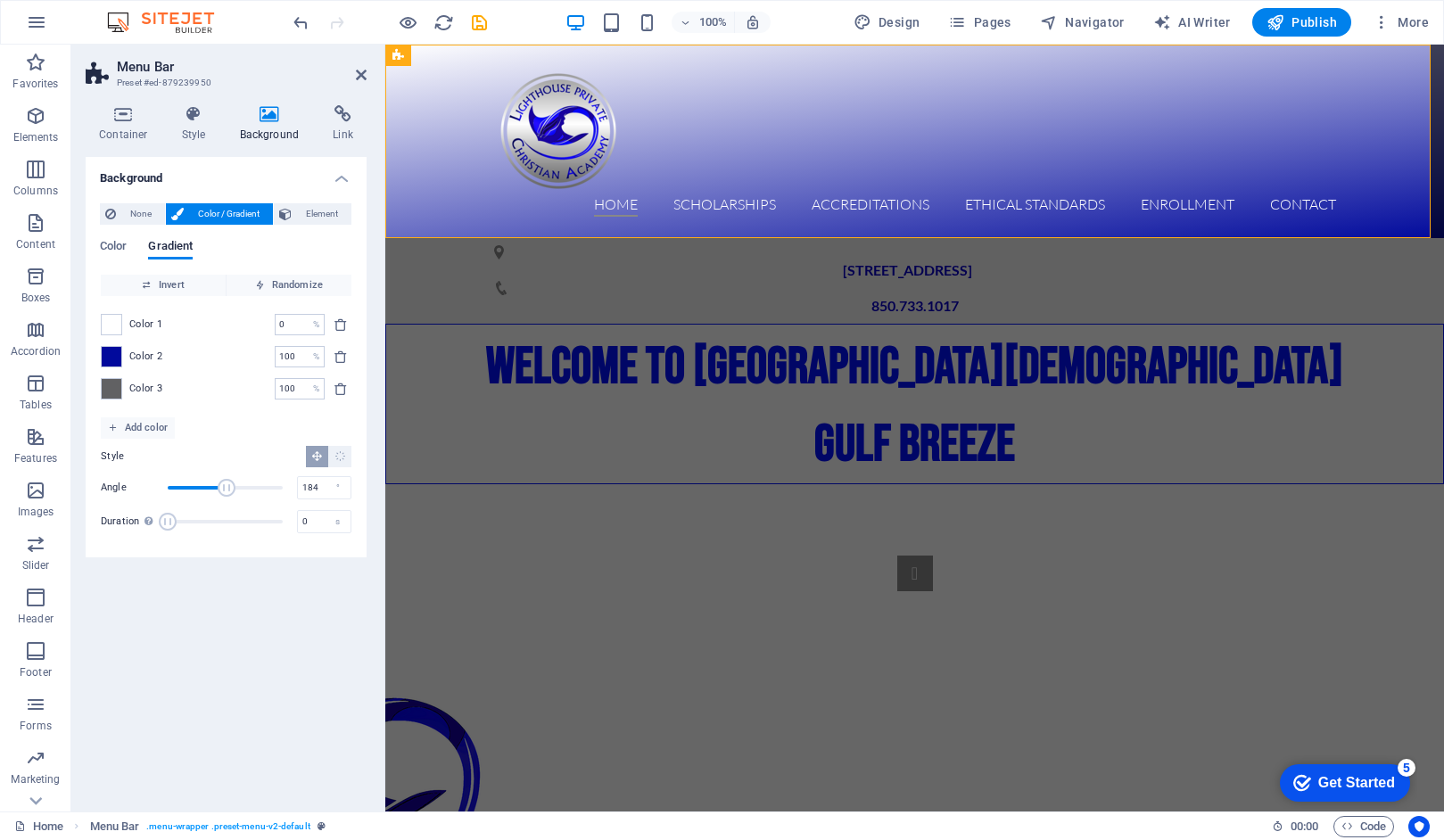
click at [227, 487] on span "Angle" at bounding box center [226, 487] width 17 height 17
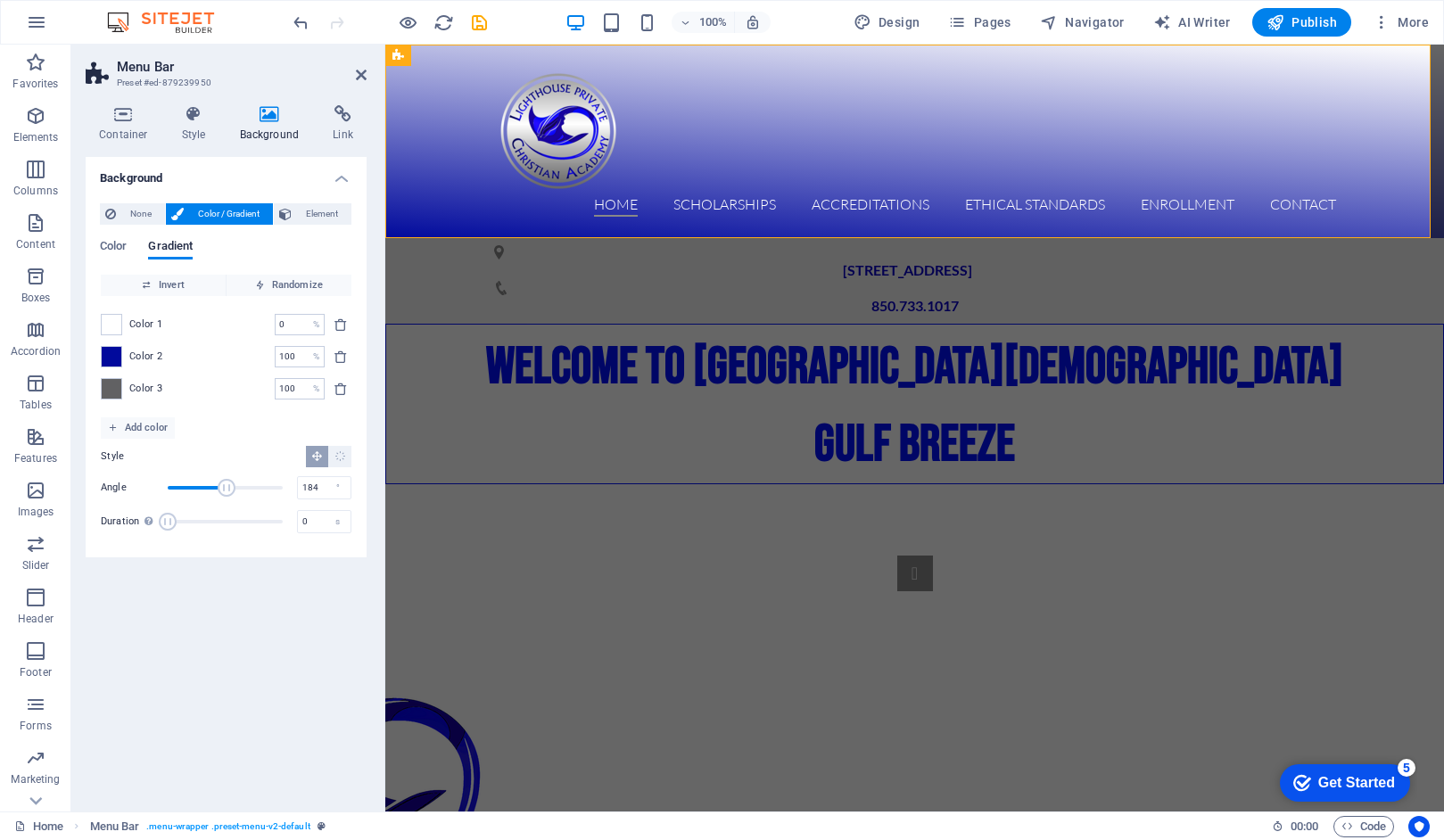
type input "181"
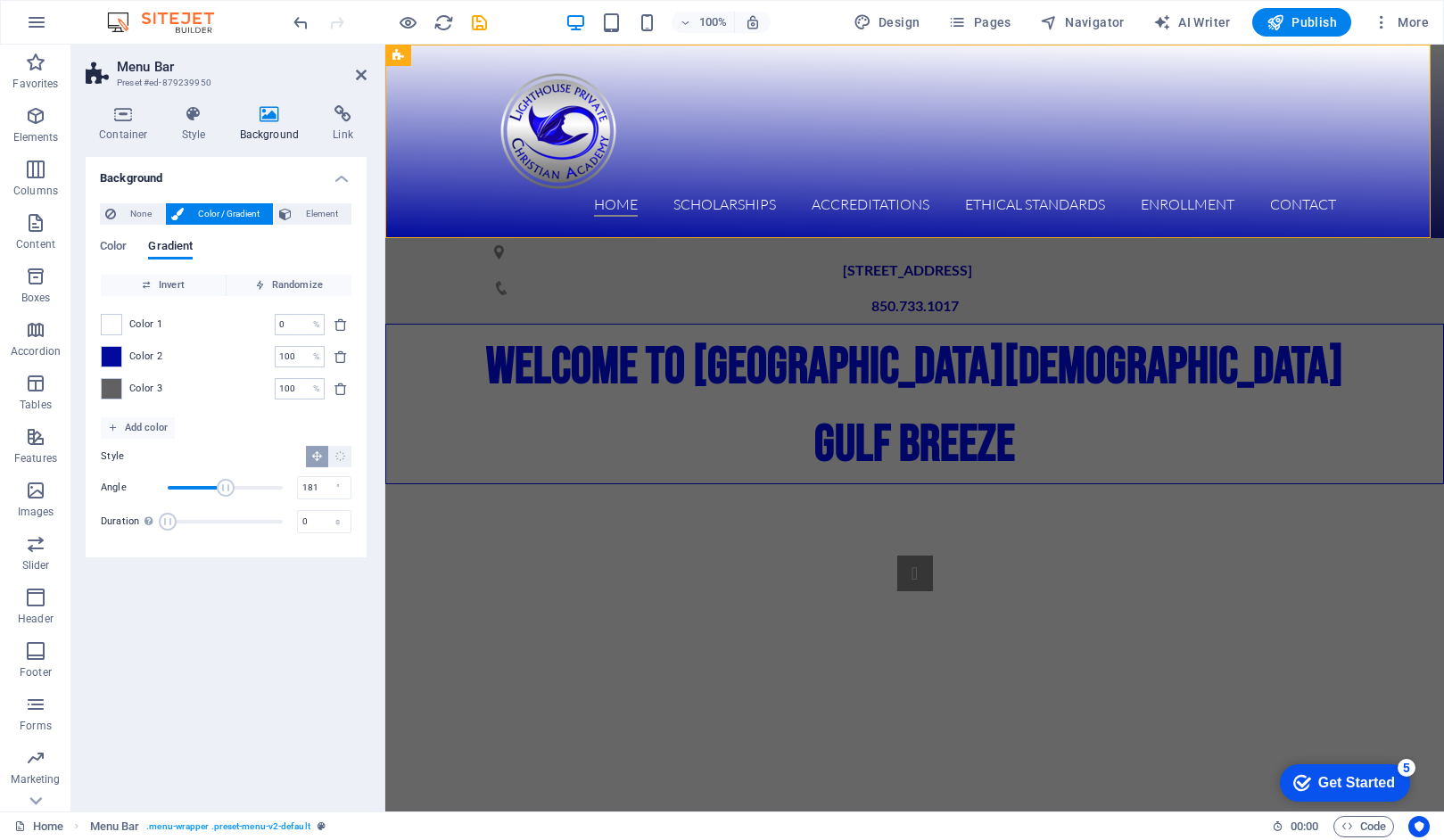
click at [226, 486] on span "Angle" at bounding box center [225, 487] width 17 height 17
click at [177, 517] on span "Duration" at bounding box center [175, 521] width 17 height 17
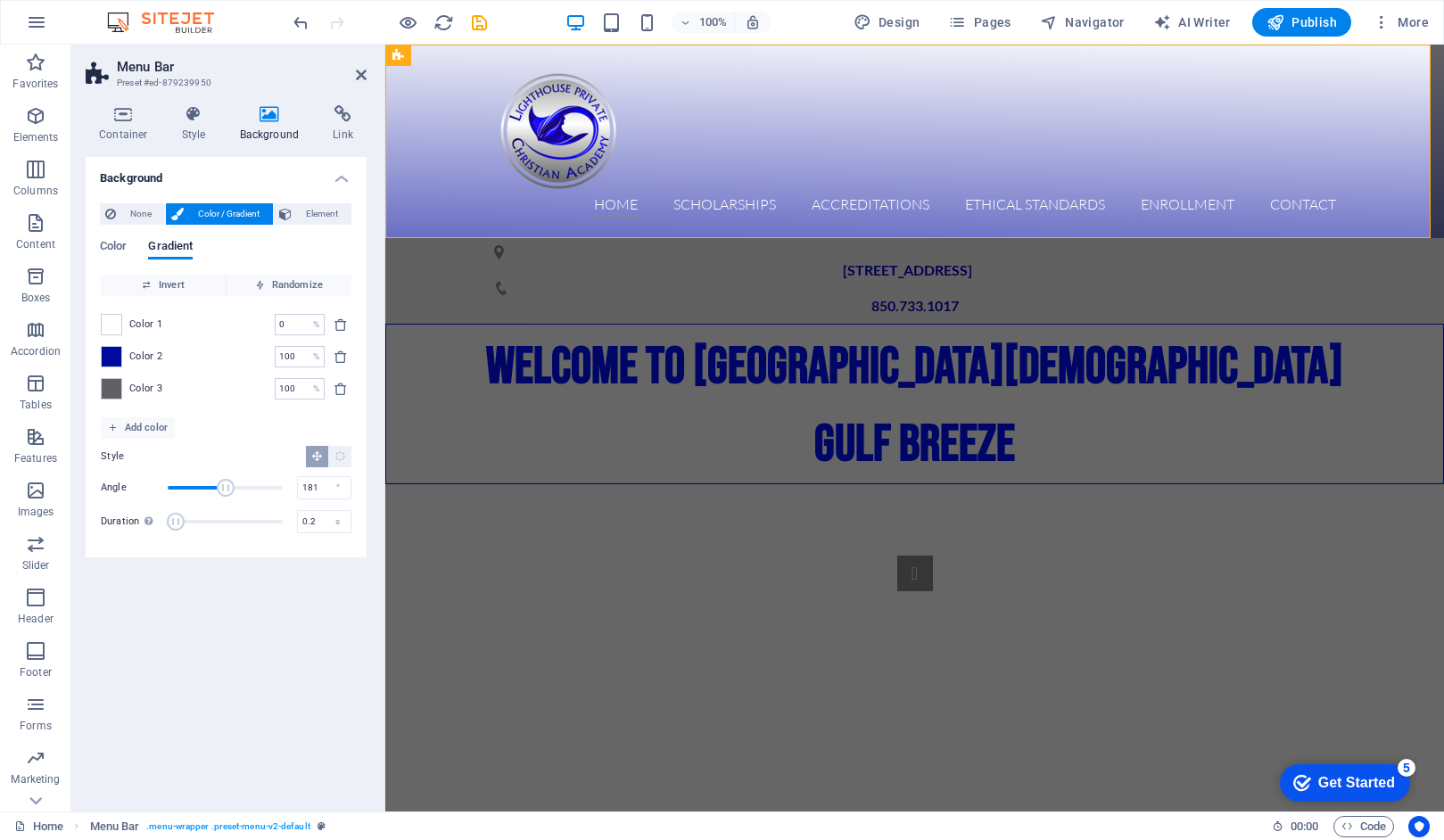
type input "0"
drag, startPoint x: 177, startPoint y: 517, endPoint x: 150, endPoint y: 517, distance: 27.0
click at [150, 517] on div "Duration Duration of the background animation. A value of "0" disables the anim…" at bounding box center [226, 521] width 251 height 27
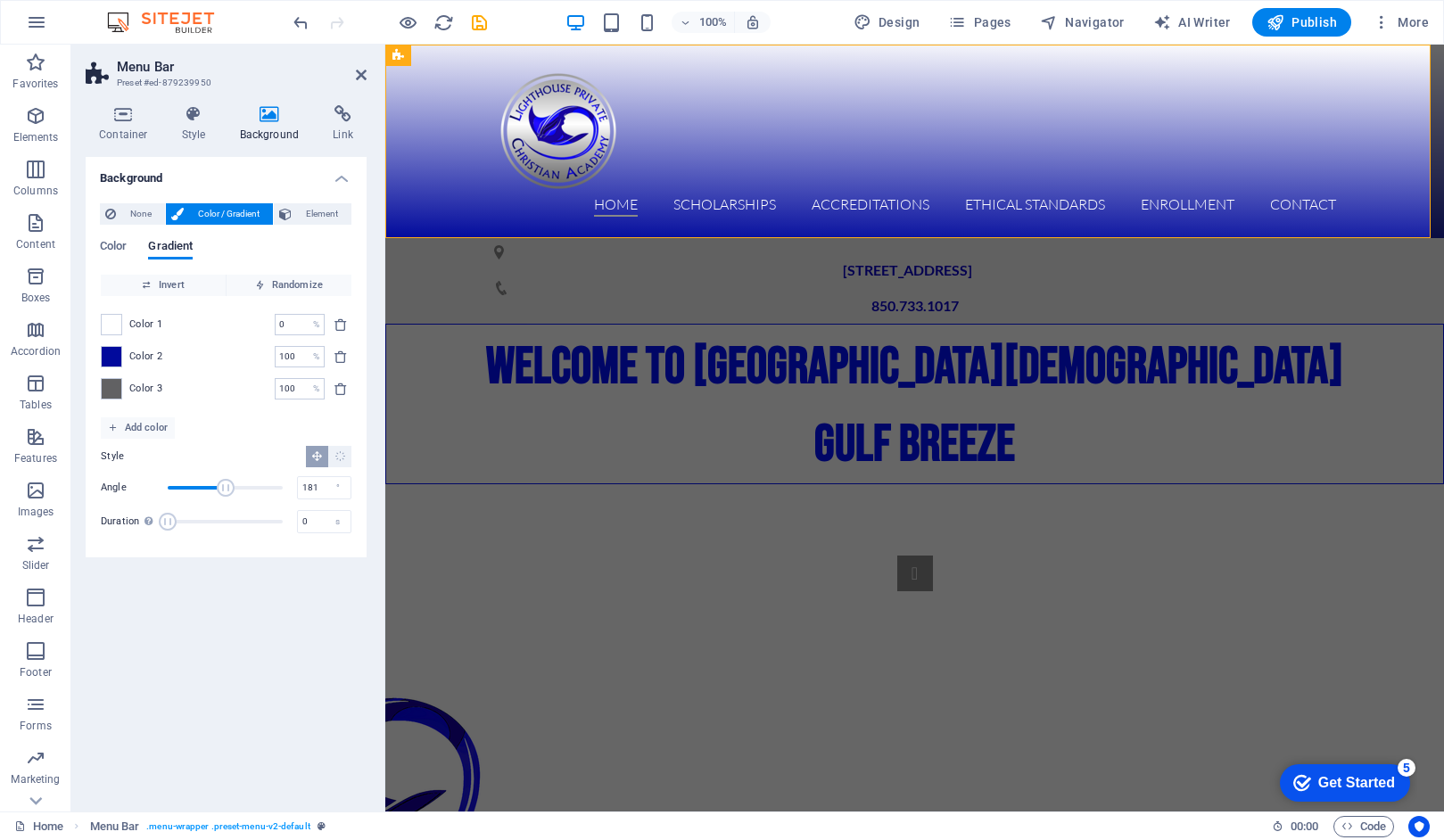
click at [220, 607] on div "Background None Color / Gradient Element Stretch background to full-width Color…" at bounding box center [226, 476] width 281 height 640
click at [1224, 484] on div "1 2 3" at bounding box center [915, 734] width 1059 height 499
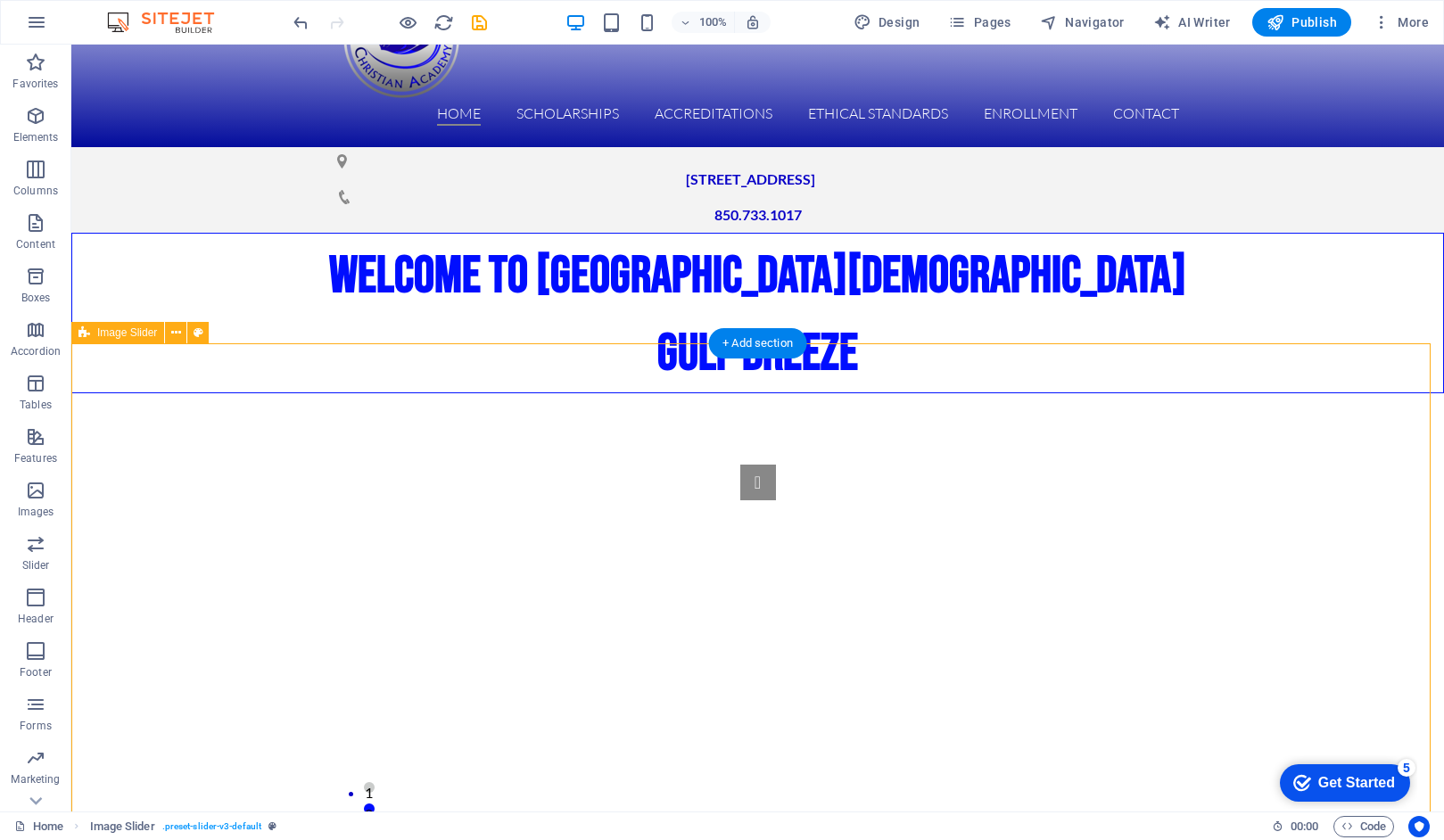
scroll to position [85, 0]
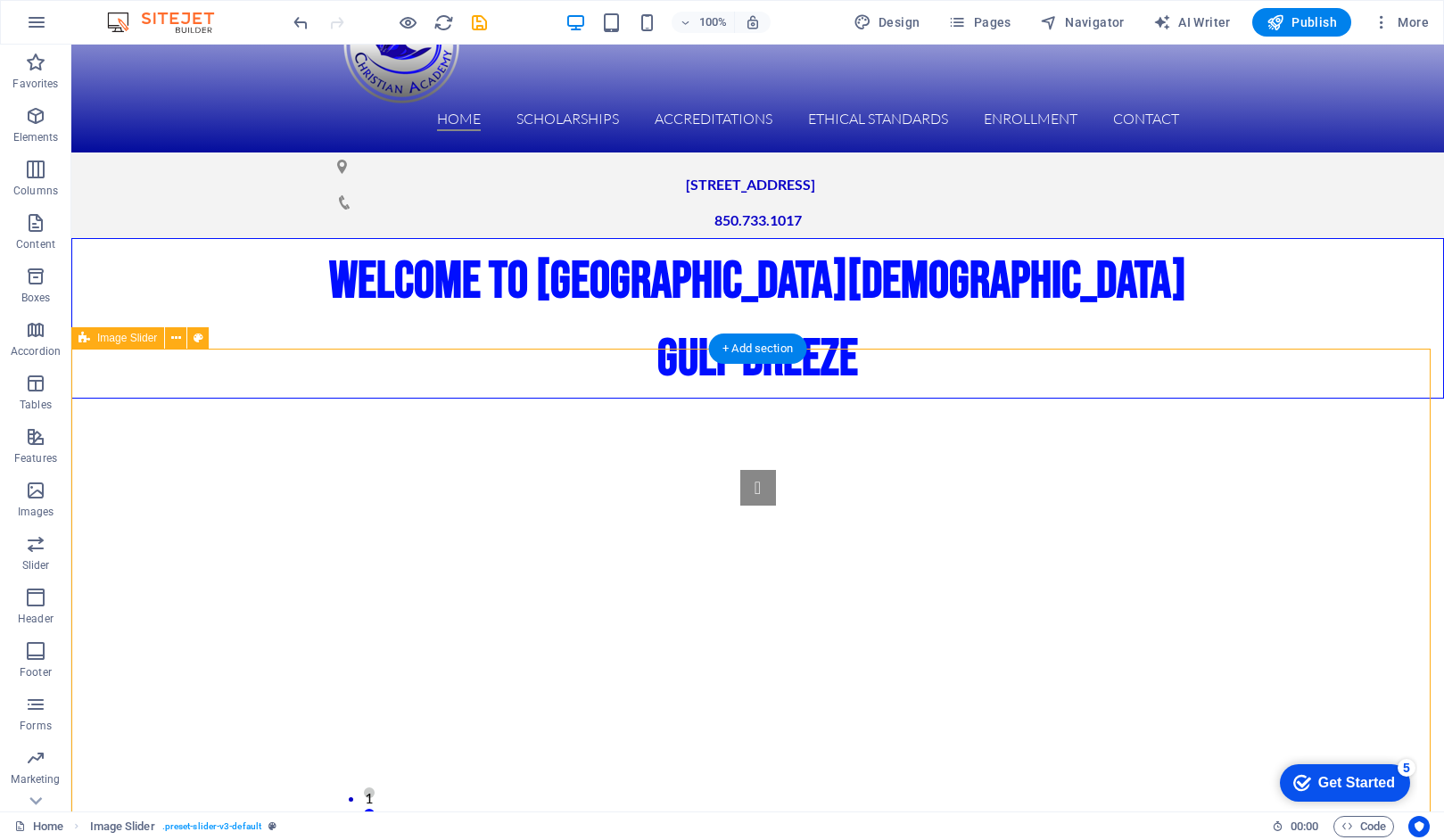
click at [1328, 405] on div "1 2 3" at bounding box center [758, 648] width 1373 height 499
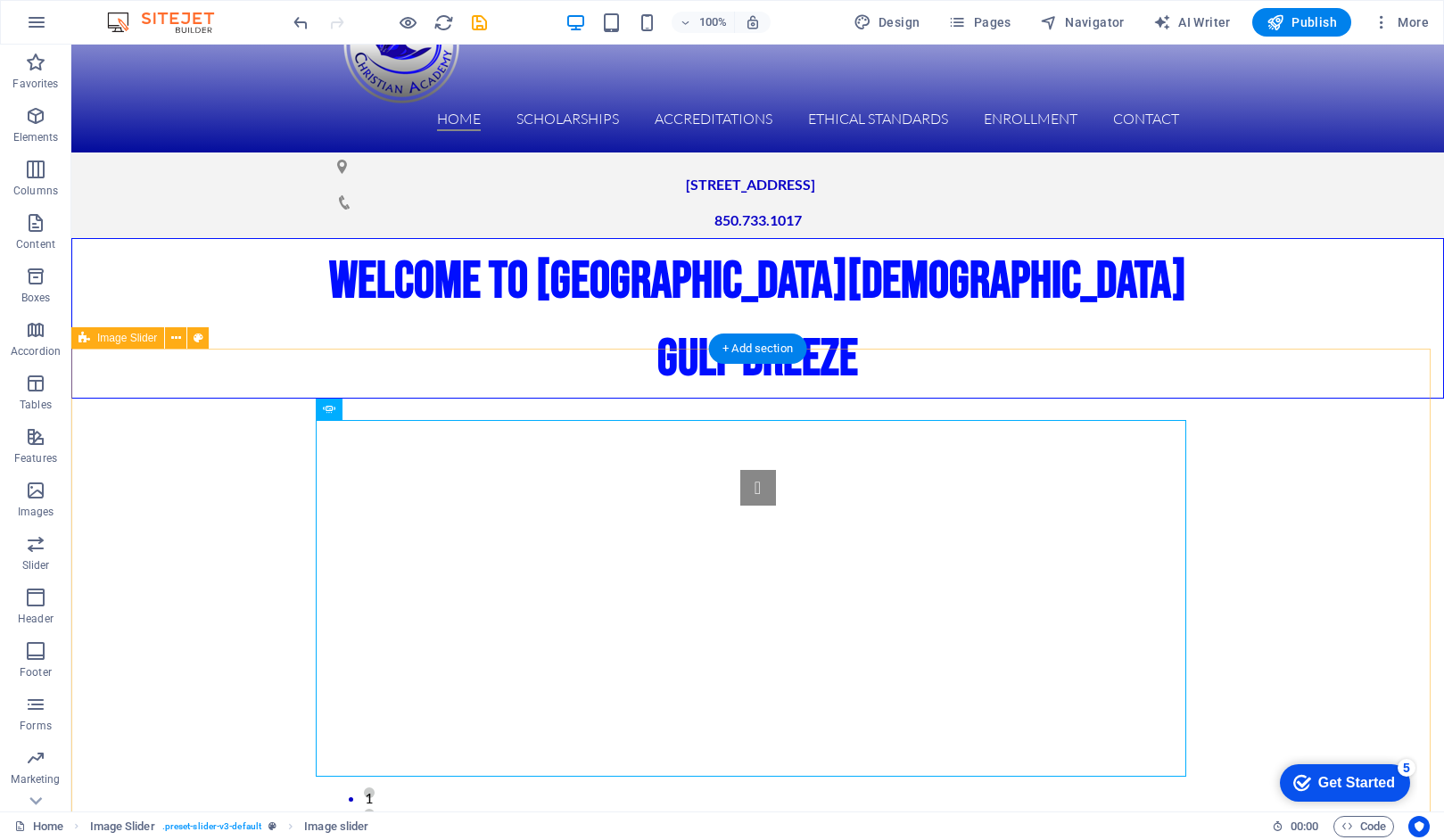
scroll to position [0, 0]
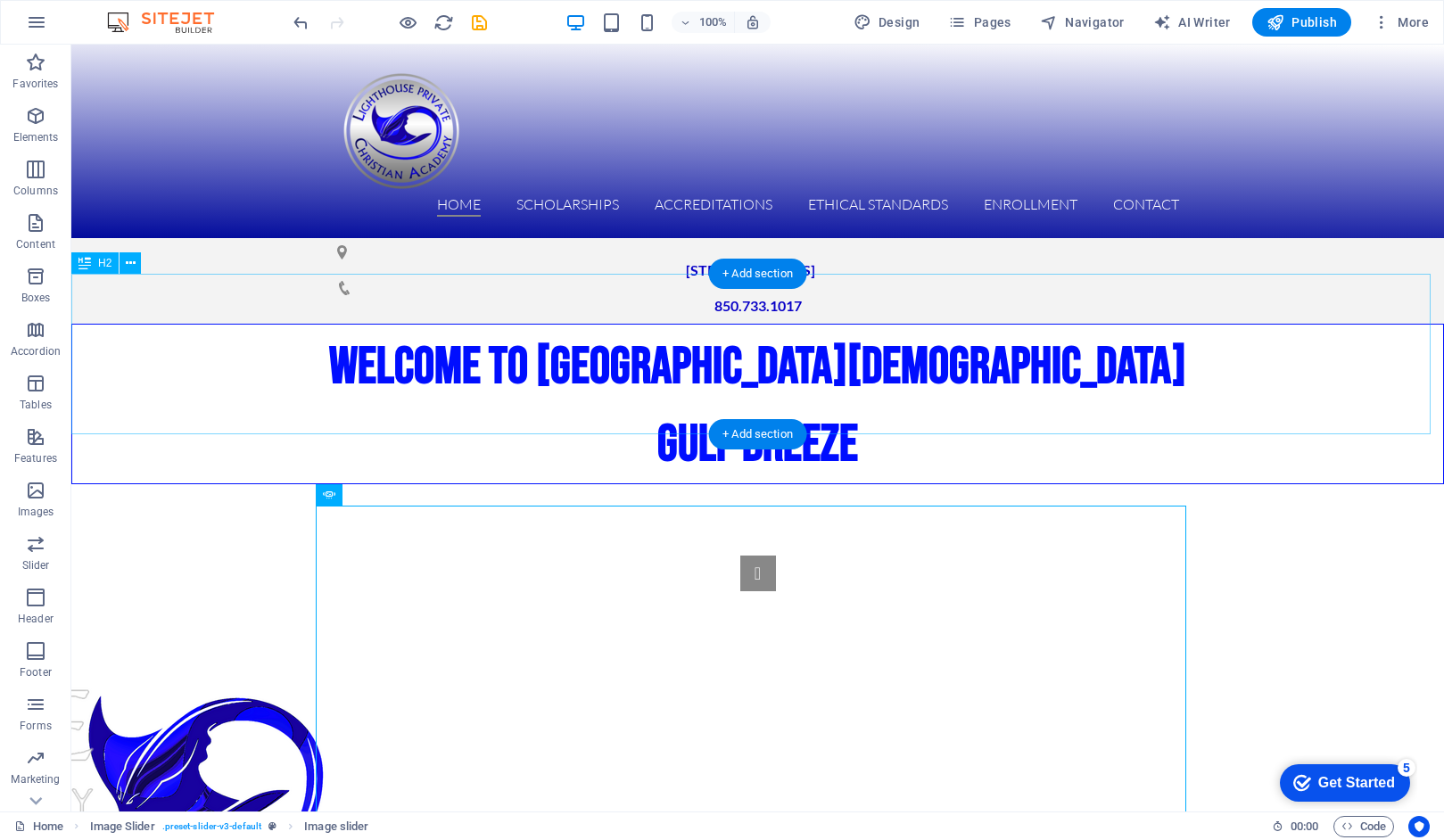
click at [928, 398] on div "WELCOME TO LIGHTHOUSE PRIVATE [DEMOGRAPHIC_DATA][GEOGRAPHIC_DATA]" at bounding box center [758, 404] width 1373 height 161
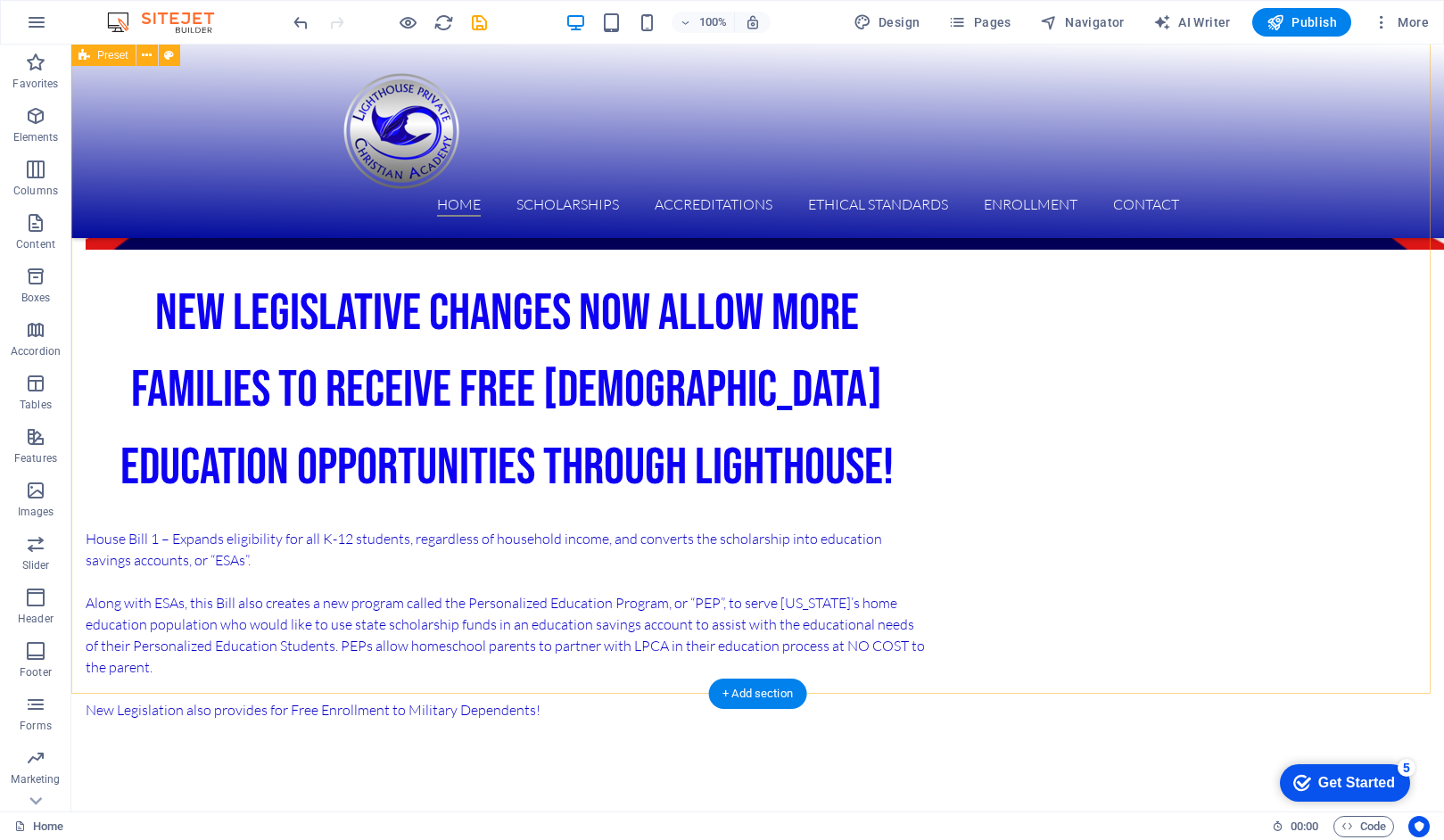
scroll to position [1157, 0]
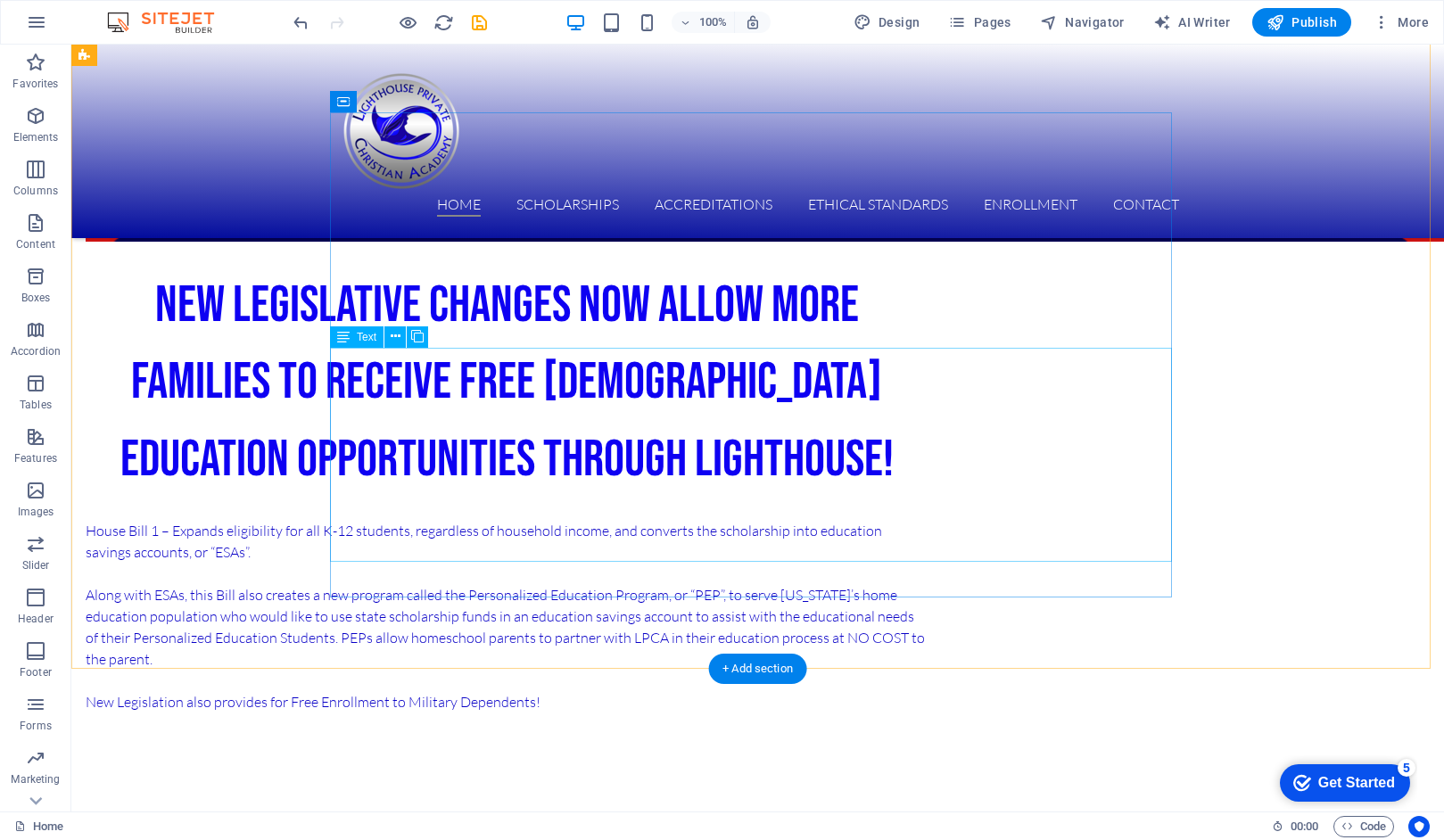
click at [824, 517] on div "House Bill 1 – Expands eligibility for all K-12 students, regardless of househo…" at bounding box center [506, 605] width 842 height 214
click at [364, 339] on span "Text" at bounding box center [366, 337] width 19 height 11
click at [792, 545] on div "House Bill 1 – Expands eligibility for all K-12 students, regardless of househo…" at bounding box center [506, 605] width 842 height 214
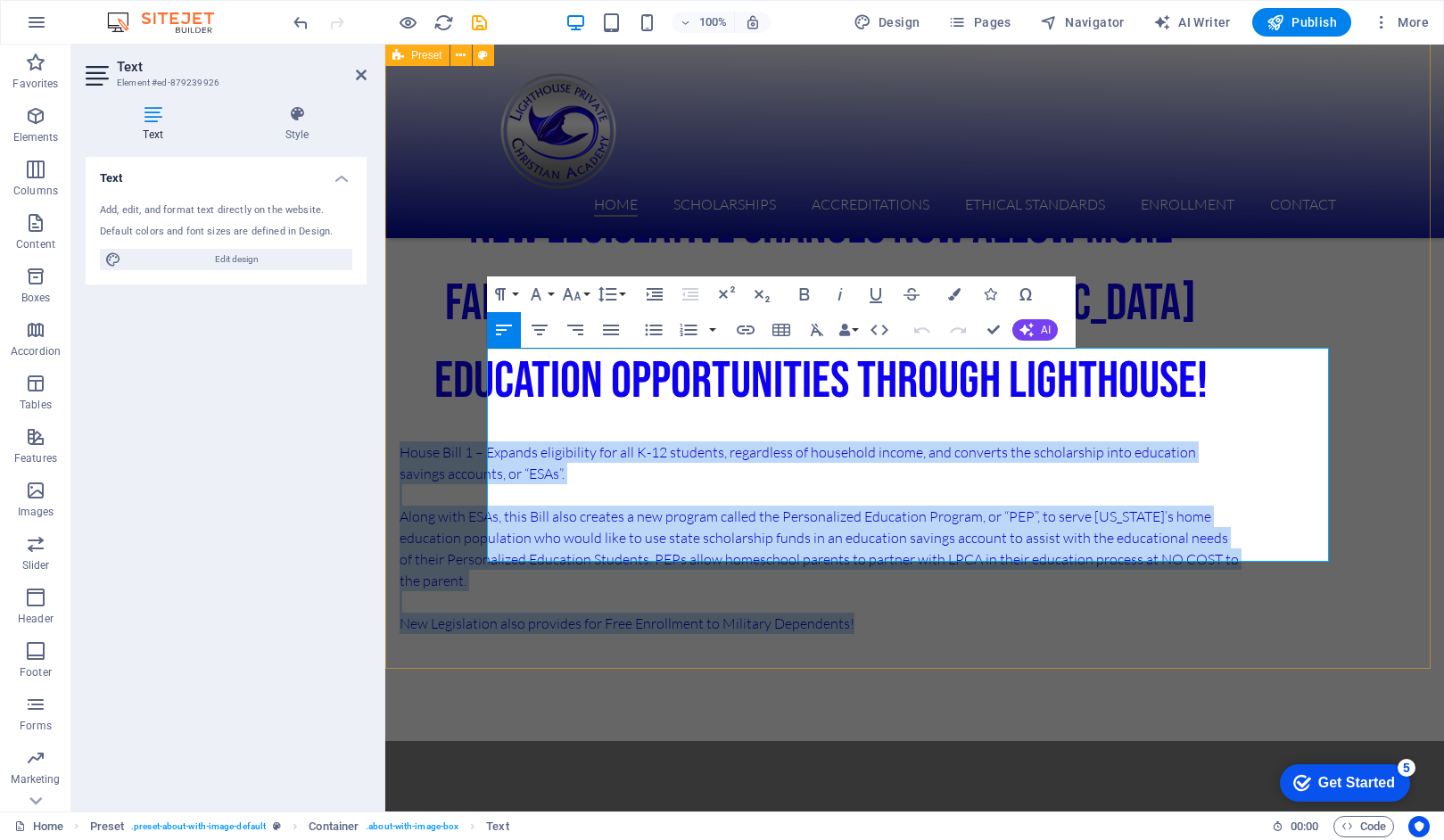
drag, startPoint x: 956, startPoint y: 550, endPoint x: 474, endPoint y: 374, distance: 513.1
click at [474, 374] on div "NEW Legislative Changes now allow more families to receive FREE [DEMOGRAPHIC_DA…" at bounding box center [915, 284] width 1059 height 913
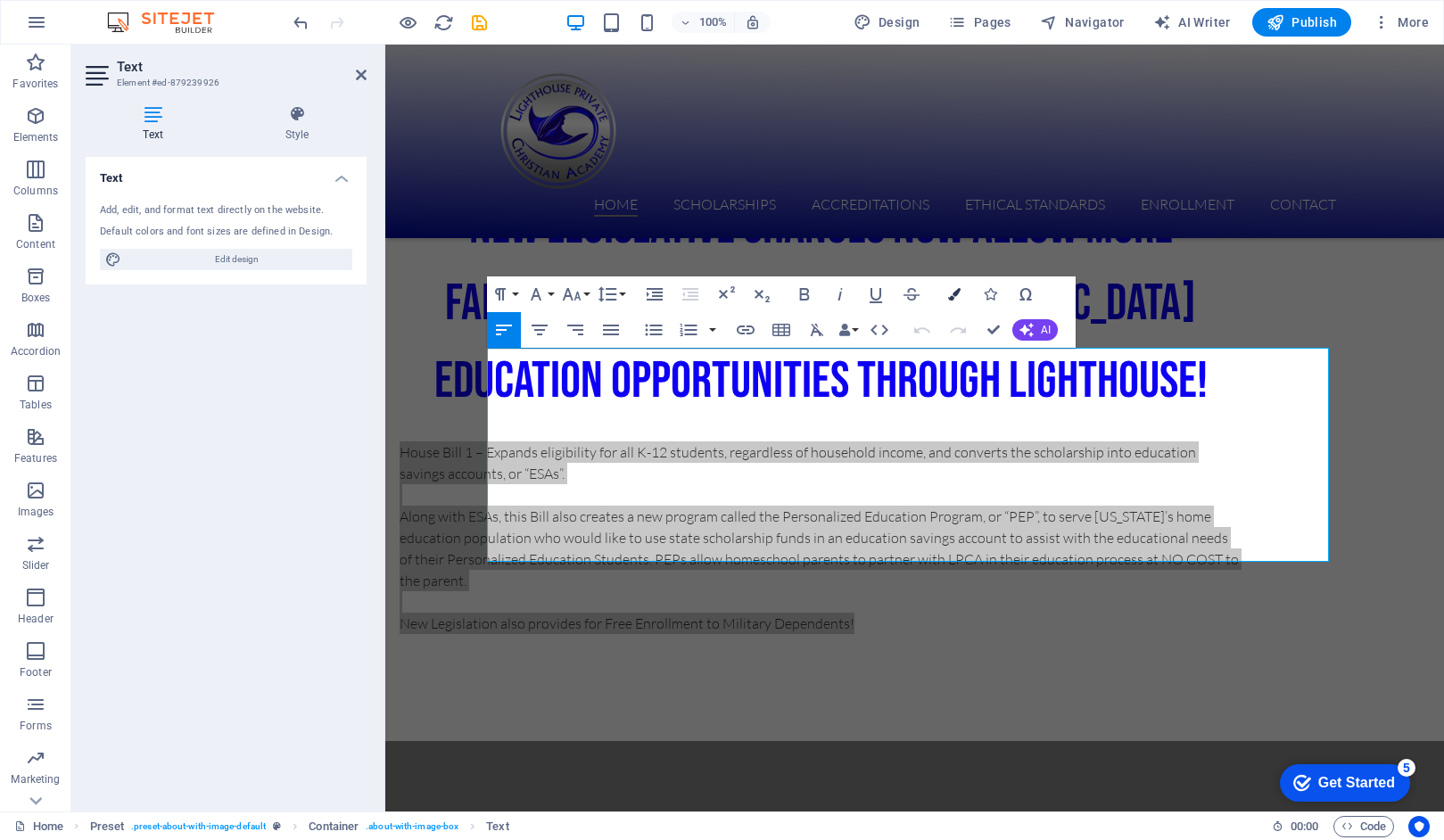
click at [957, 292] on icon "button" at bounding box center [954, 295] width 13 height 13
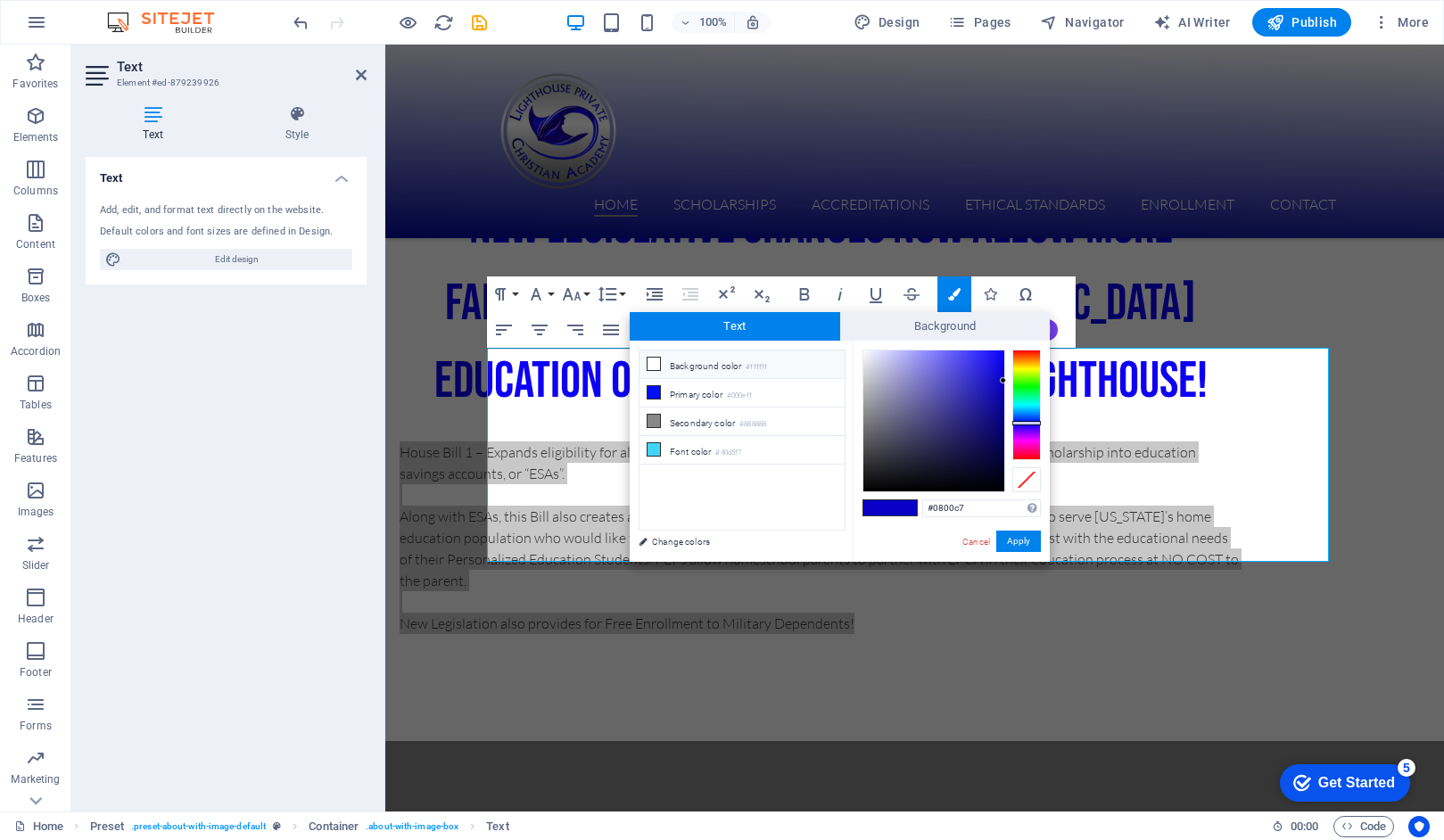
click at [657, 364] on icon at bounding box center [654, 364] width 13 height 13
type input "#ffffff"
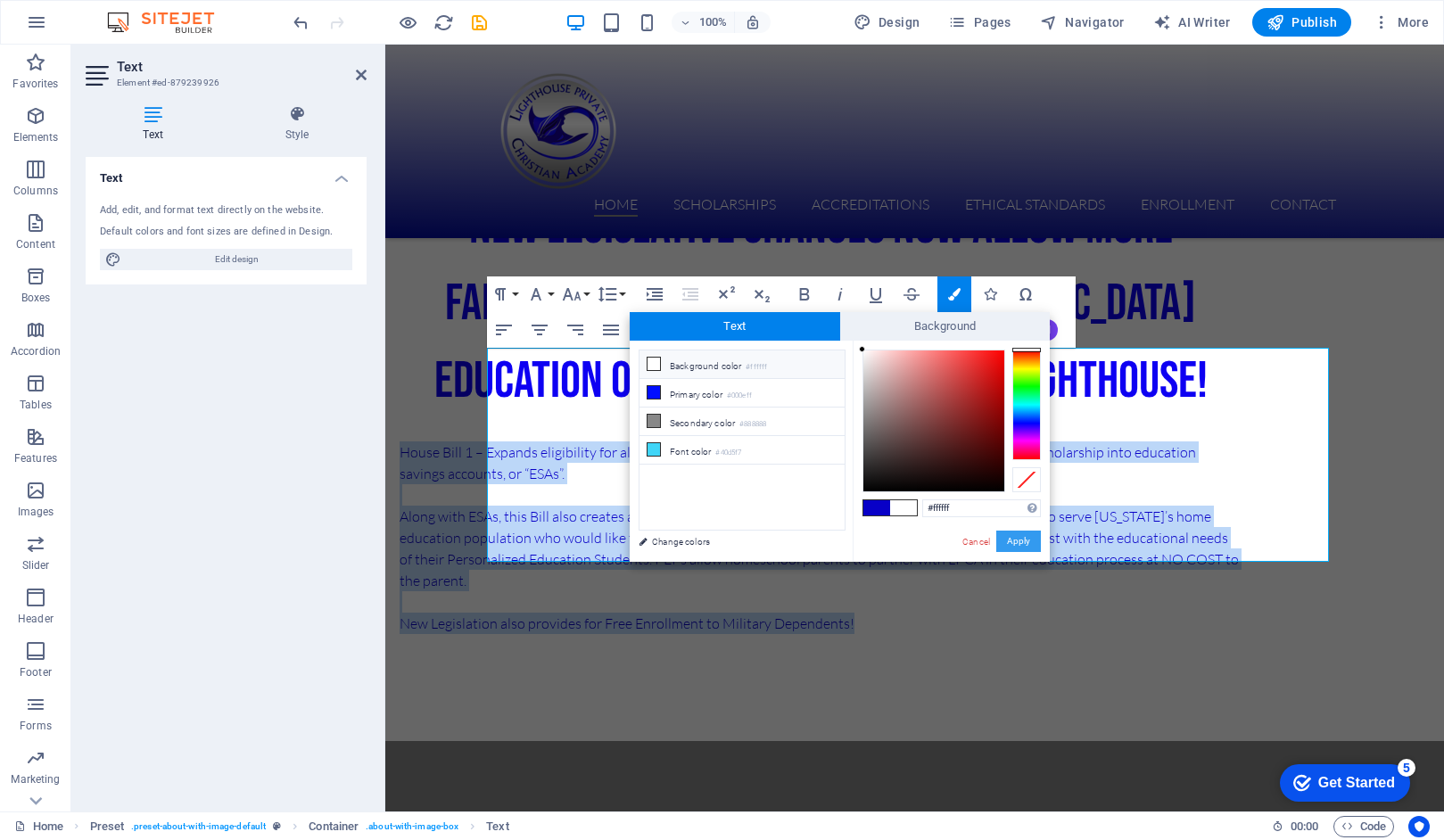
click at [1011, 541] on button "Apply" at bounding box center [1019, 541] width 45 height 21
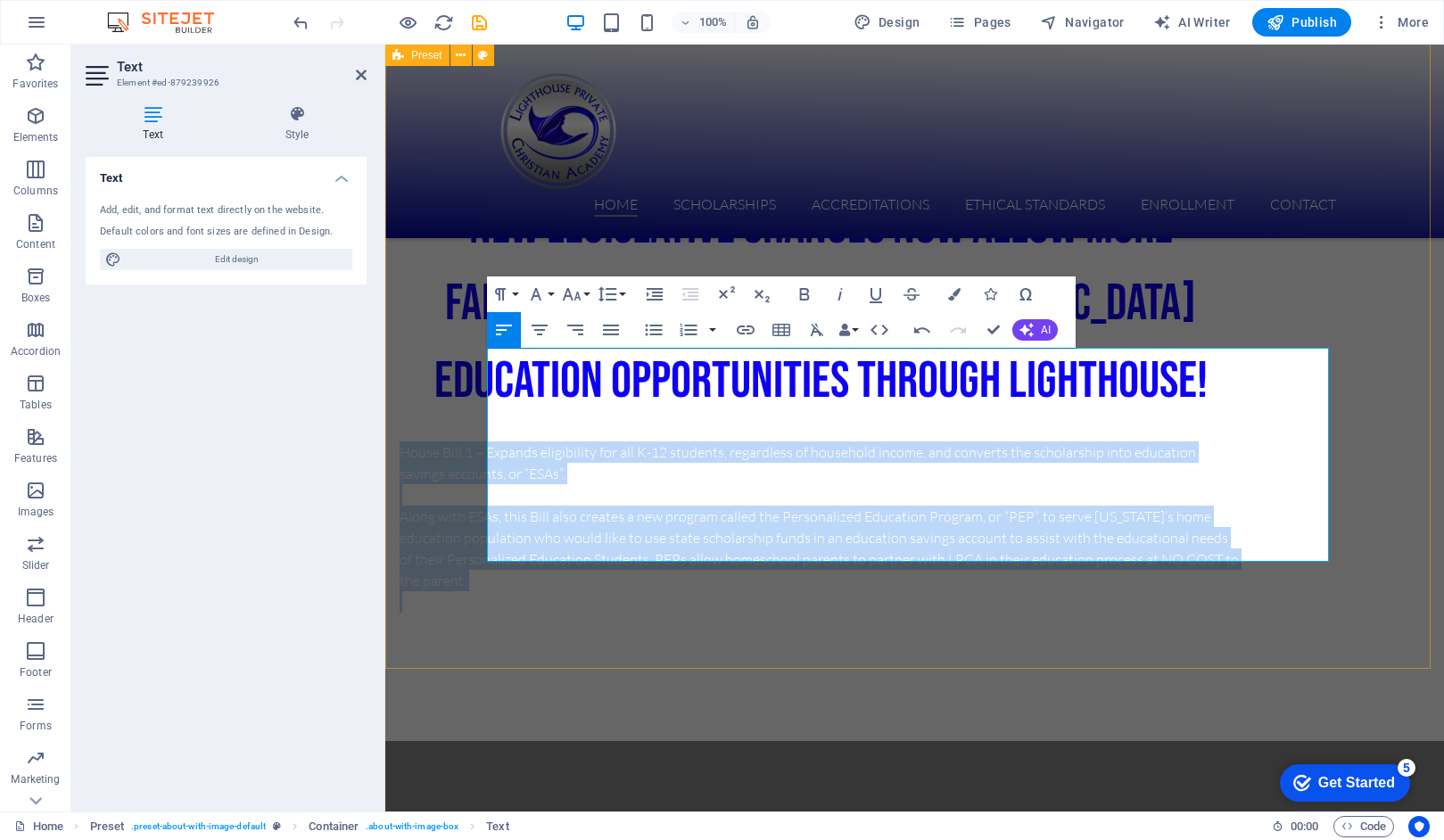
click at [409, 376] on div "NEW Legislative Changes now allow more families to receive FREE [DEMOGRAPHIC_DA…" at bounding box center [915, 284] width 1059 height 913
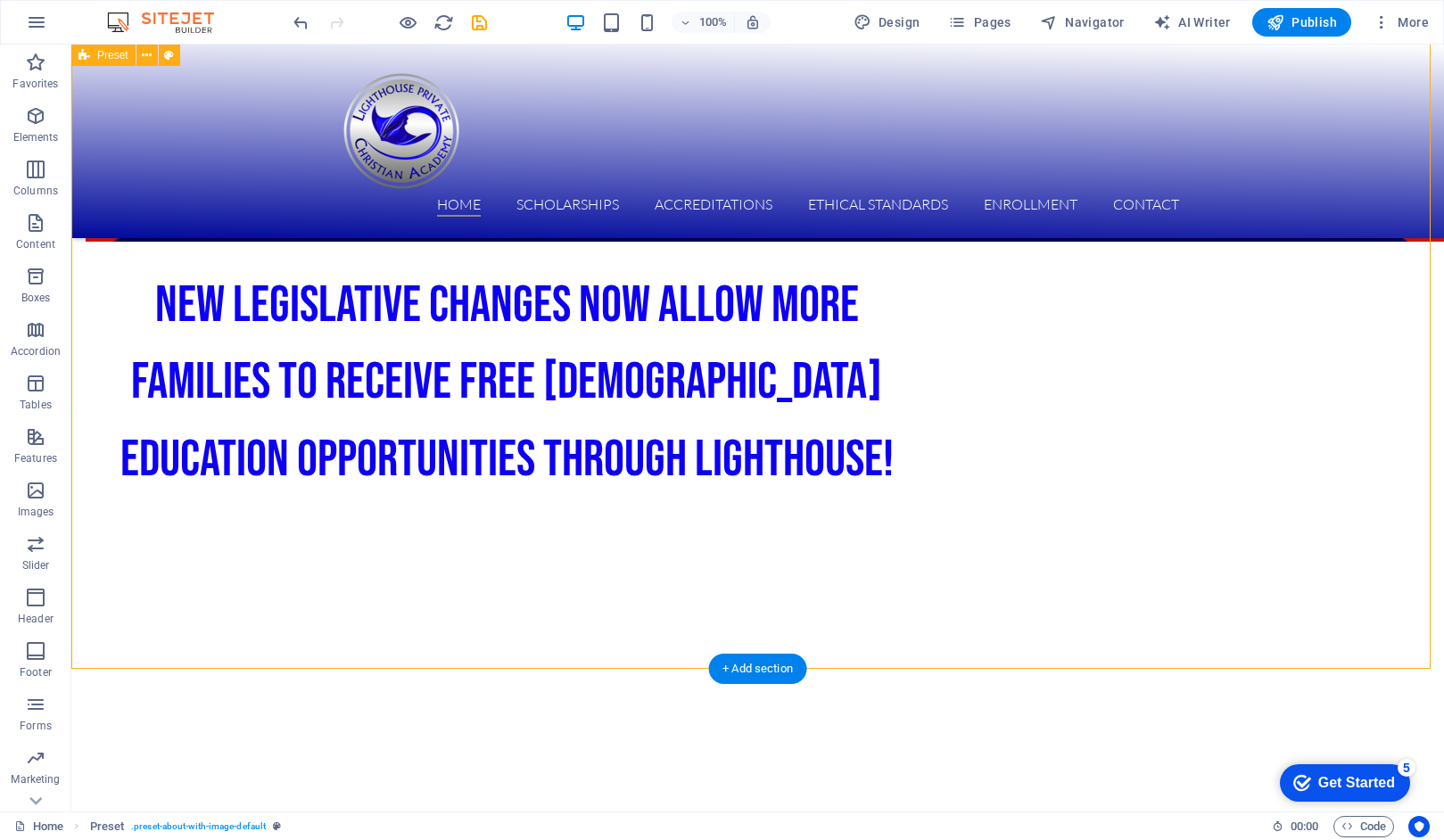
click at [1309, 378] on div "NEW Legislative Changes now allow more families to receive FREE [DEMOGRAPHIC_DA…" at bounding box center [758, 323] width 1373 height 992
click at [1268, 305] on div "NEW Legislative Changes now allow more families to receive FREE [DEMOGRAPHIC_DA…" at bounding box center [758, 323] width 1373 height 992
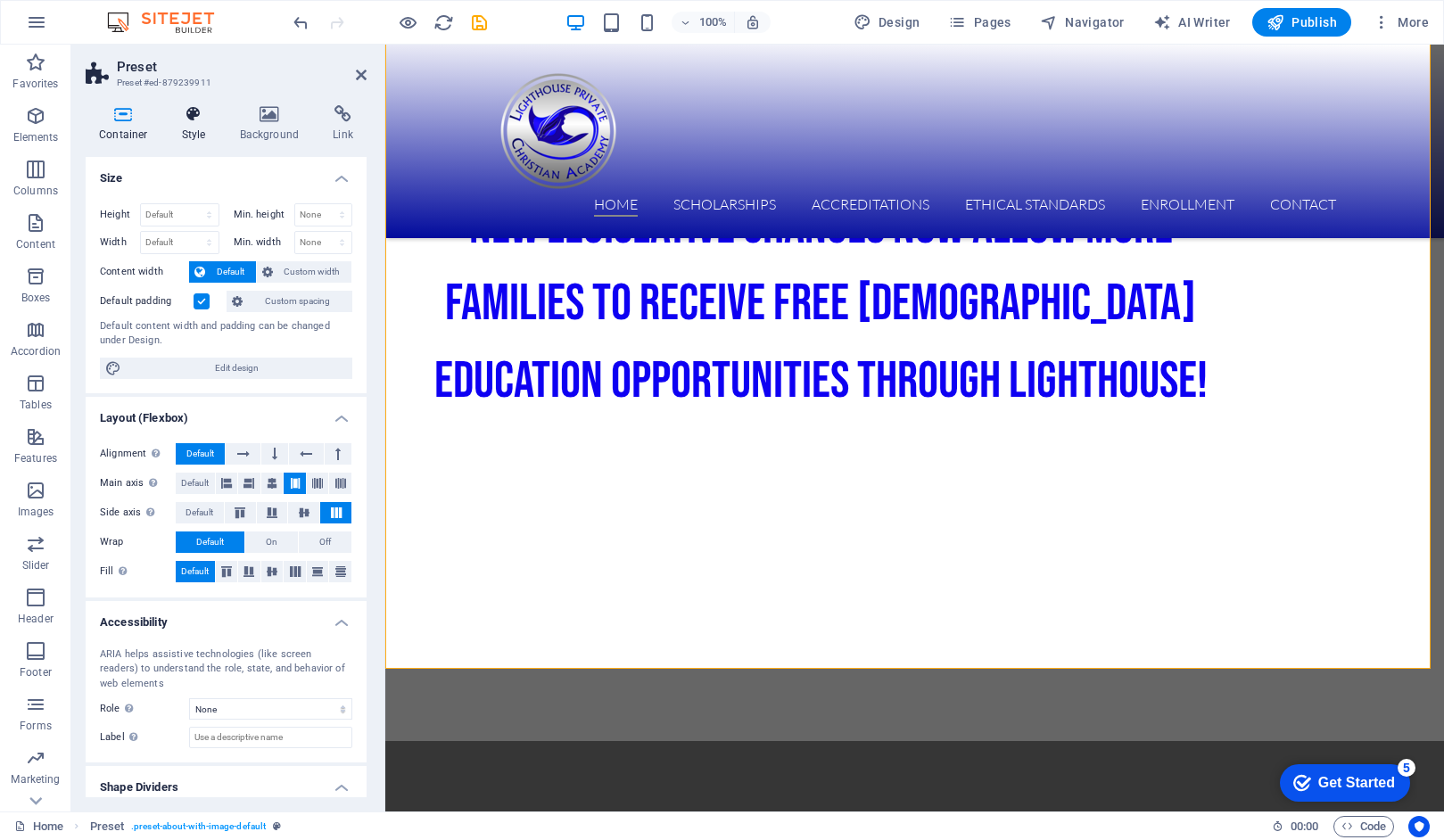
click at [189, 114] on icon at bounding box center [194, 114] width 51 height 17
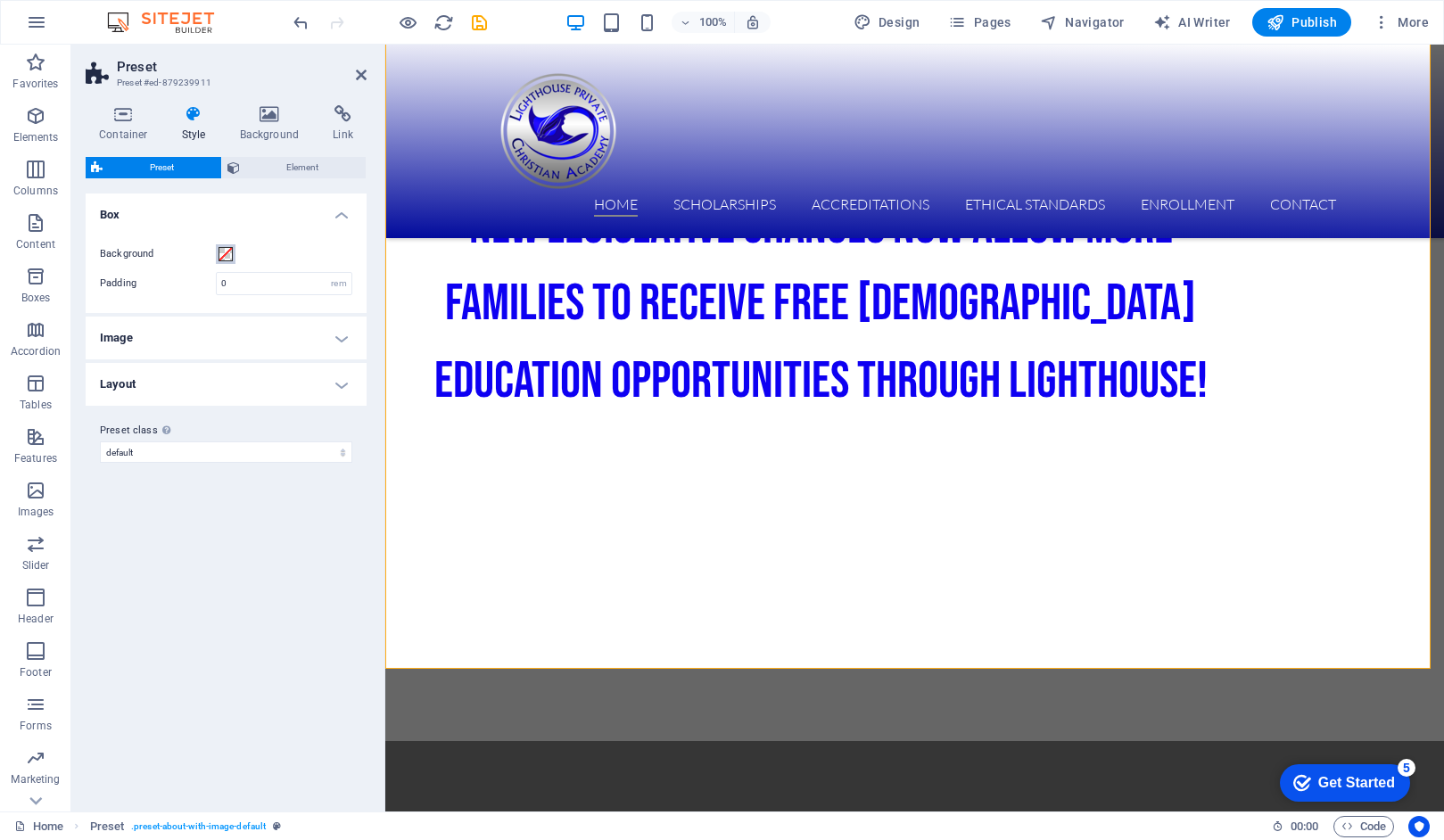
click at [227, 252] on span at bounding box center [226, 254] width 15 height 15
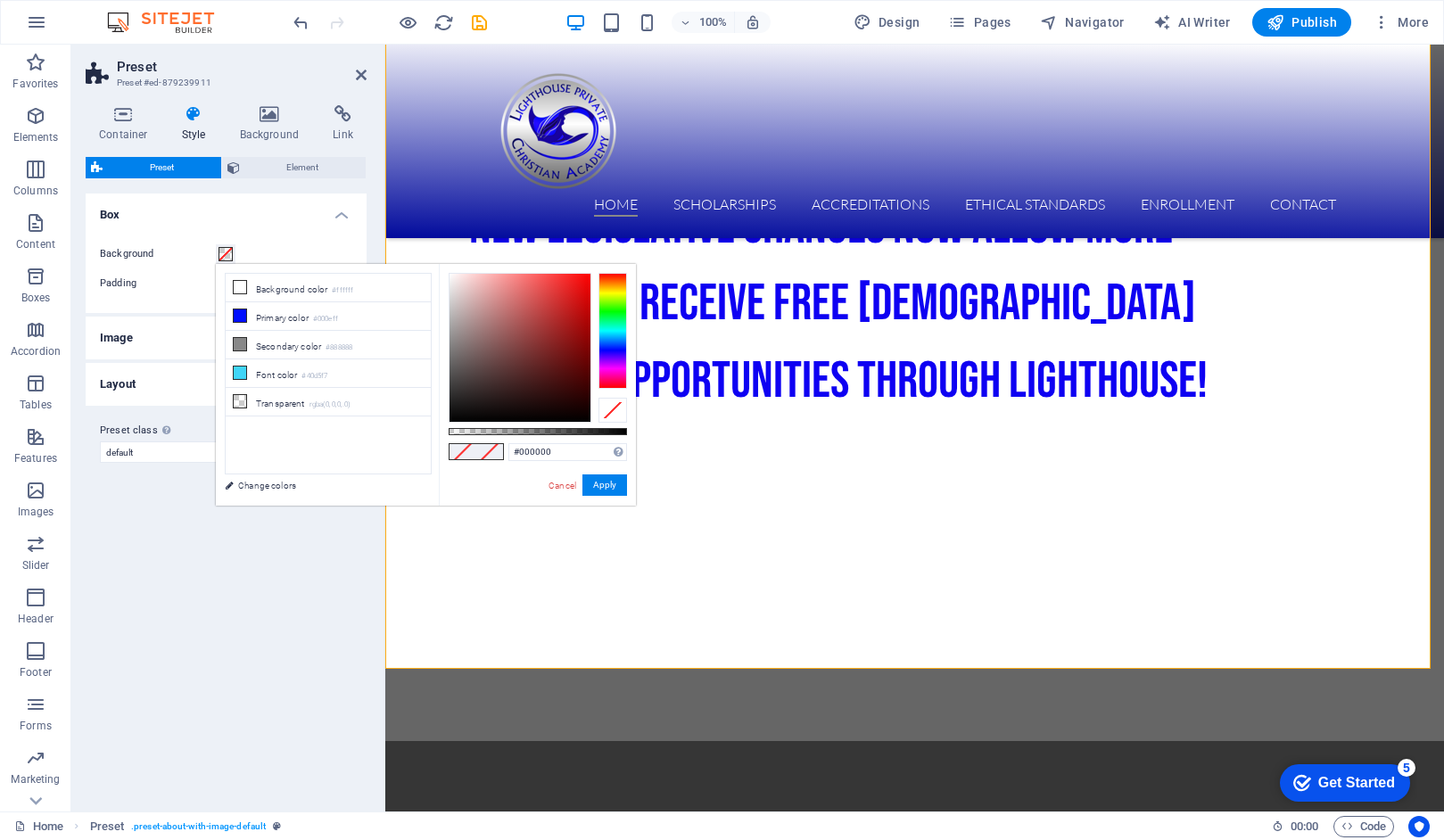
click at [617, 342] on div at bounding box center [613, 330] width 28 height 116
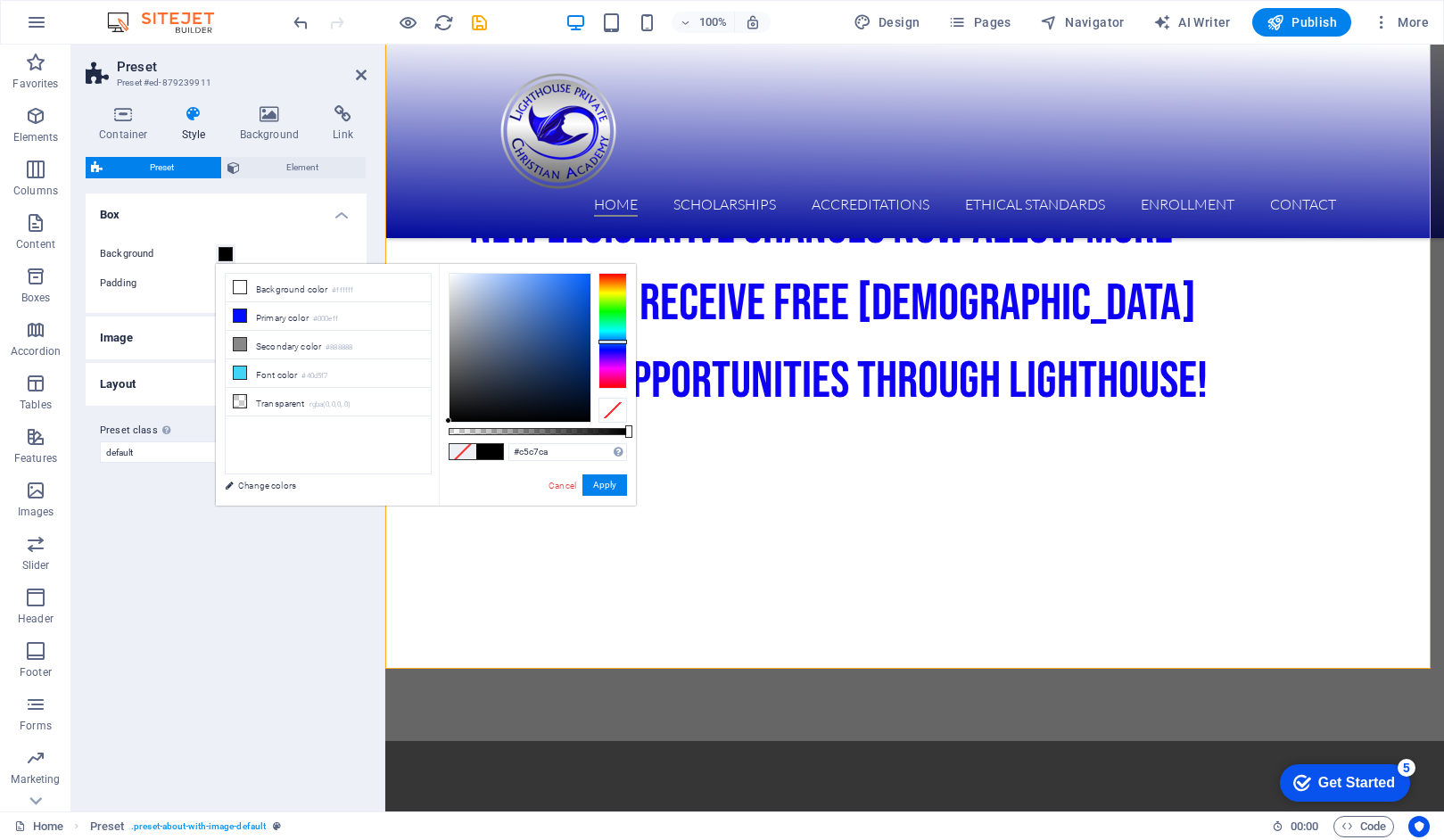
click at [452, 303] on div at bounding box center [519, 347] width 141 height 148
type input "#9c9c9c"
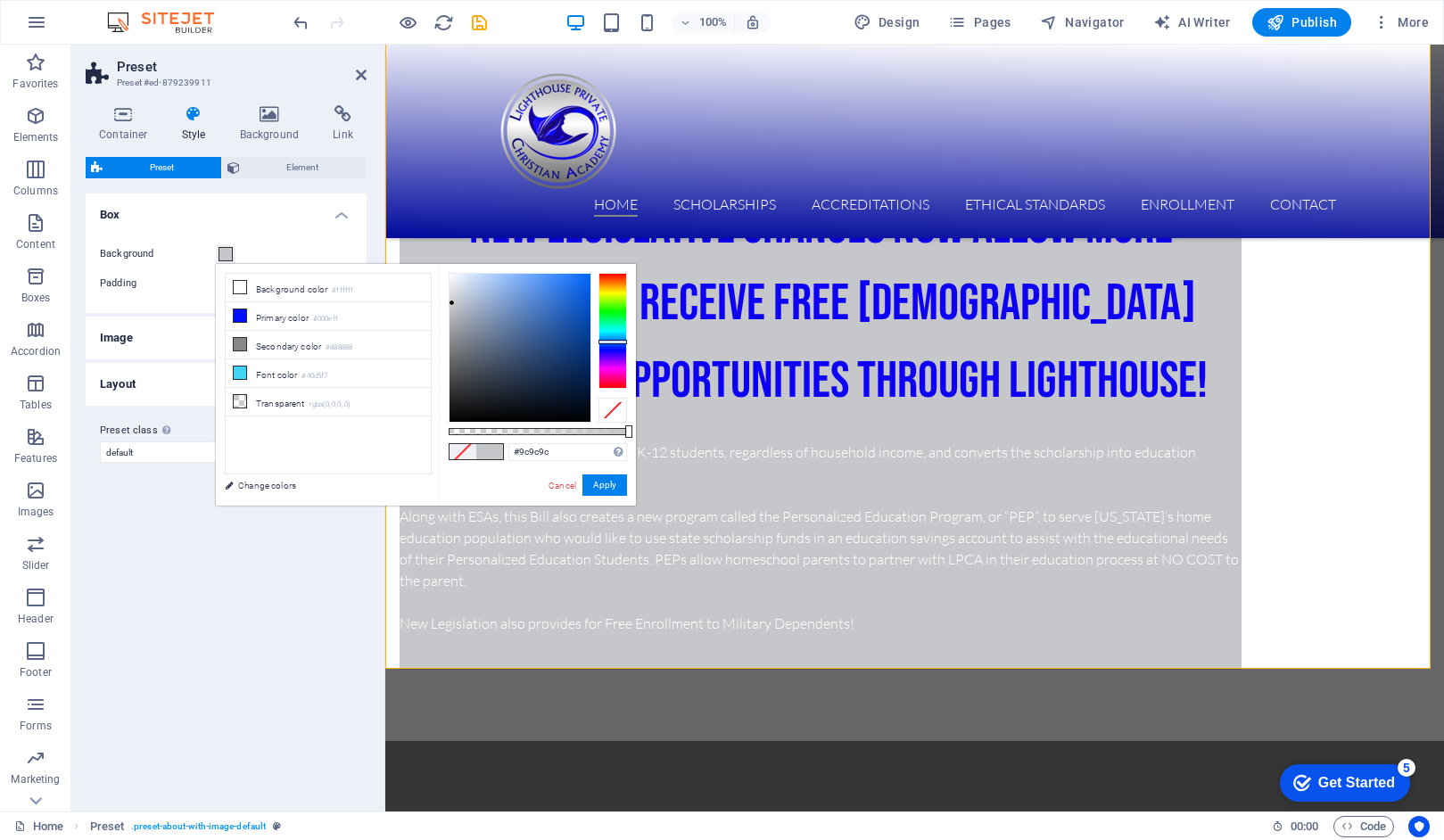
drag, startPoint x: 451, startPoint y: 303, endPoint x: 446, endPoint y: 330, distance: 27.5
click at [449, 306] on div at bounding box center [452, 302] width 6 height 6
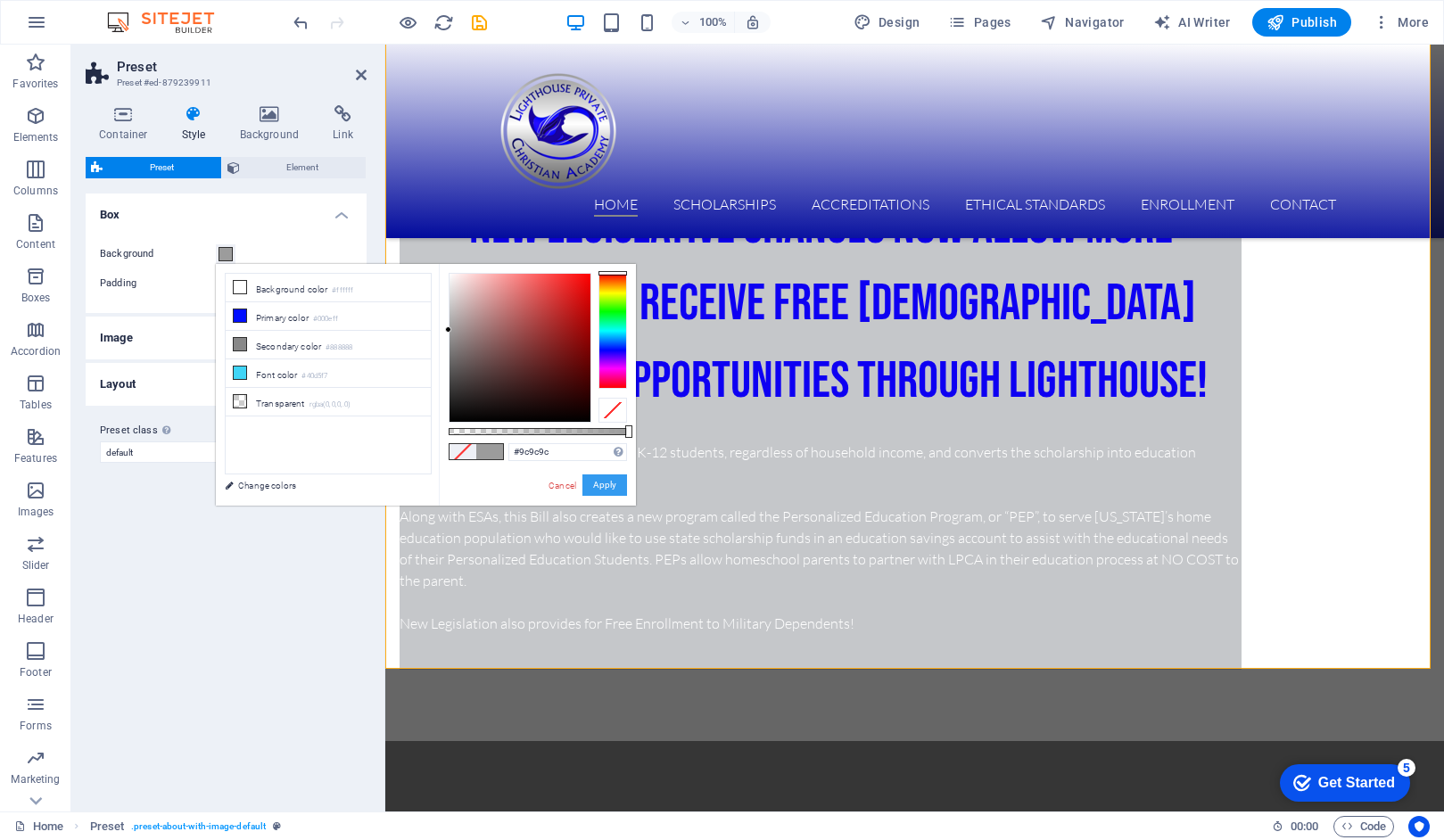
click at [604, 480] on button "Apply" at bounding box center [604, 485] width 45 height 21
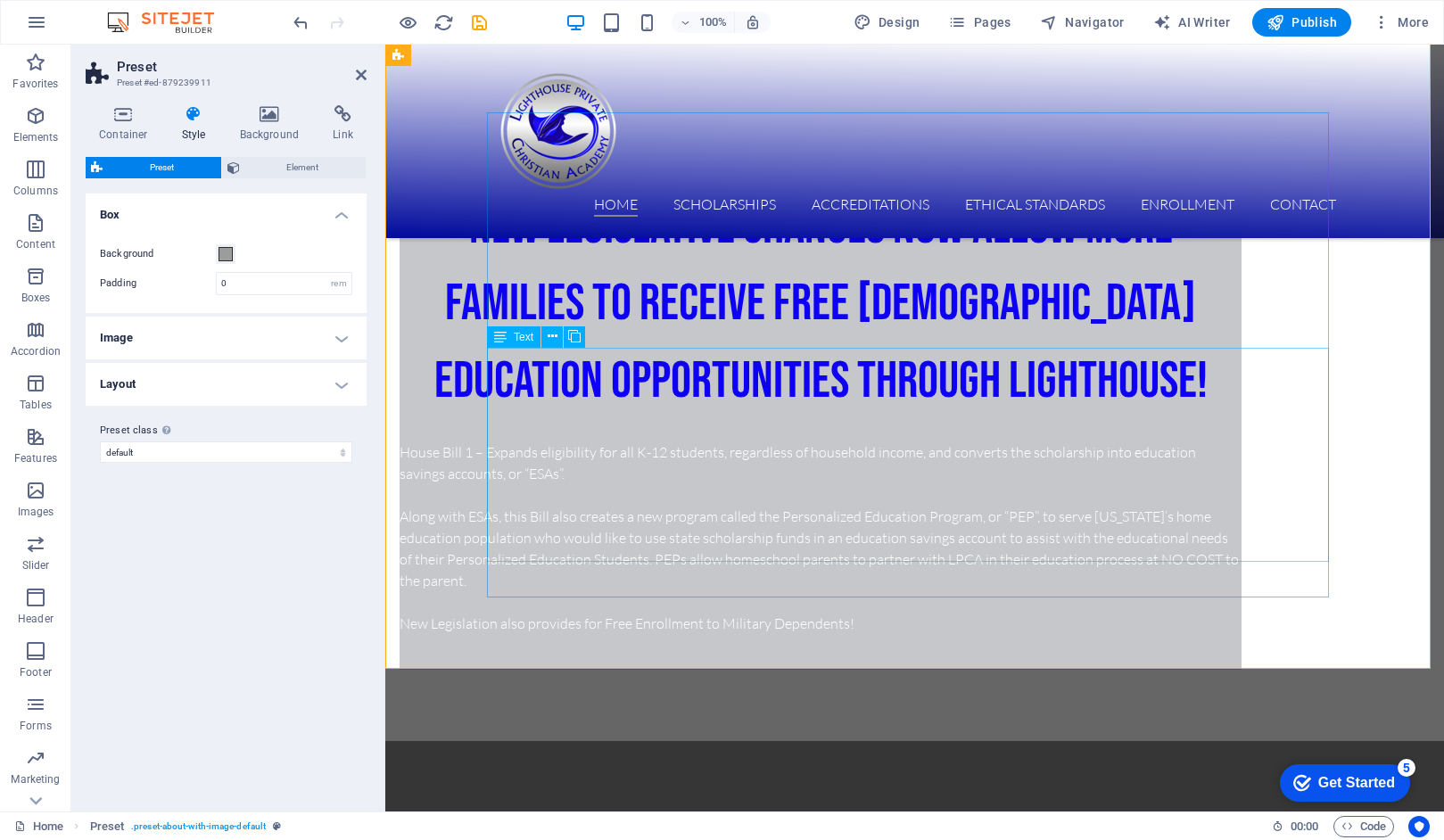
click at [604, 480] on div "House Bill 1 – Expands eligibility for all K-12 students, regardless of househo…" at bounding box center [820, 526] width 842 height 214
click at [1356, 419] on div "NEW Legislative Changes now allow more families to receive FREE [DEMOGRAPHIC_DA…" at bounding box center [915, 284] width 1059 height 913
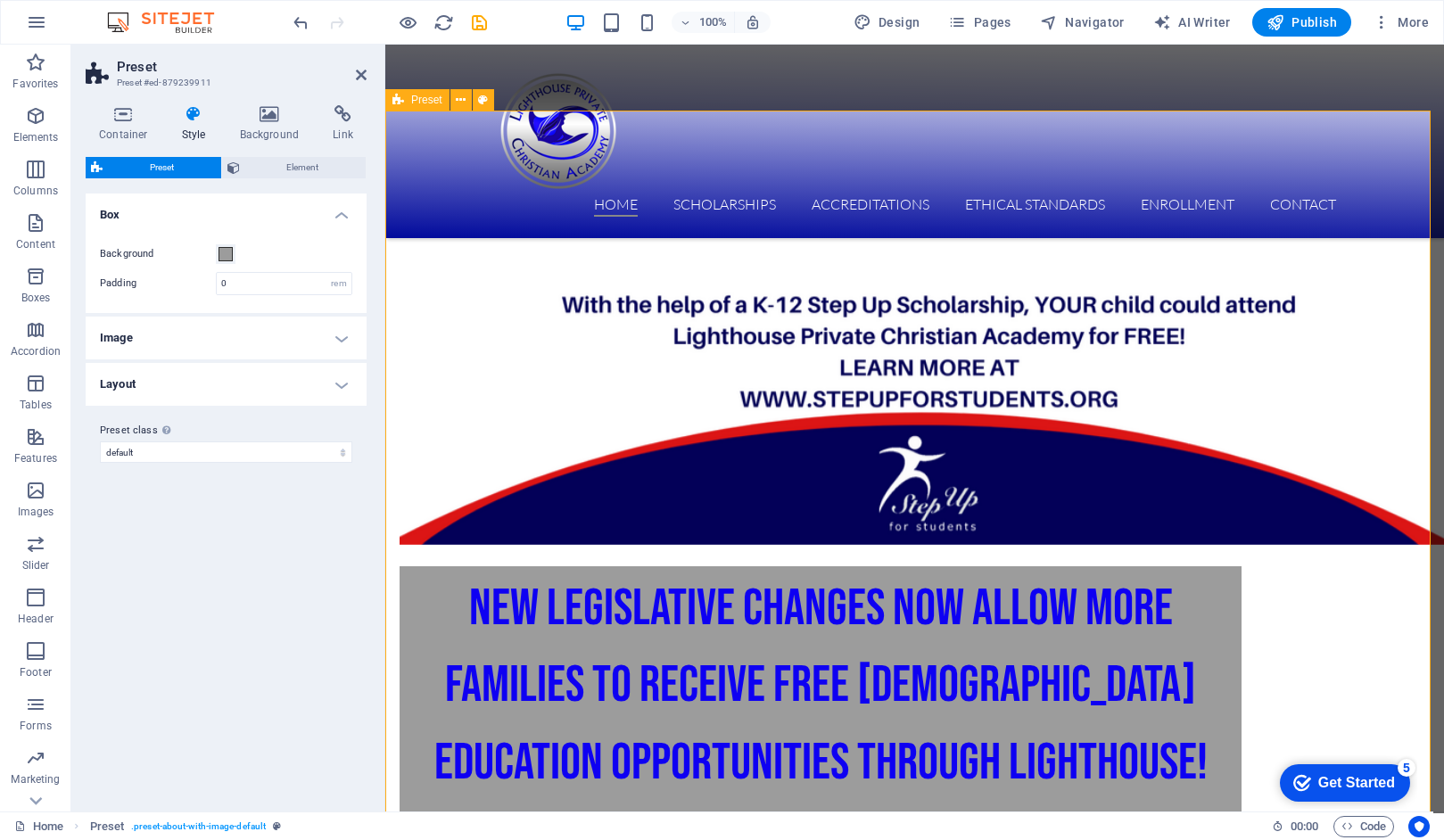
scroll to position [666, 0]
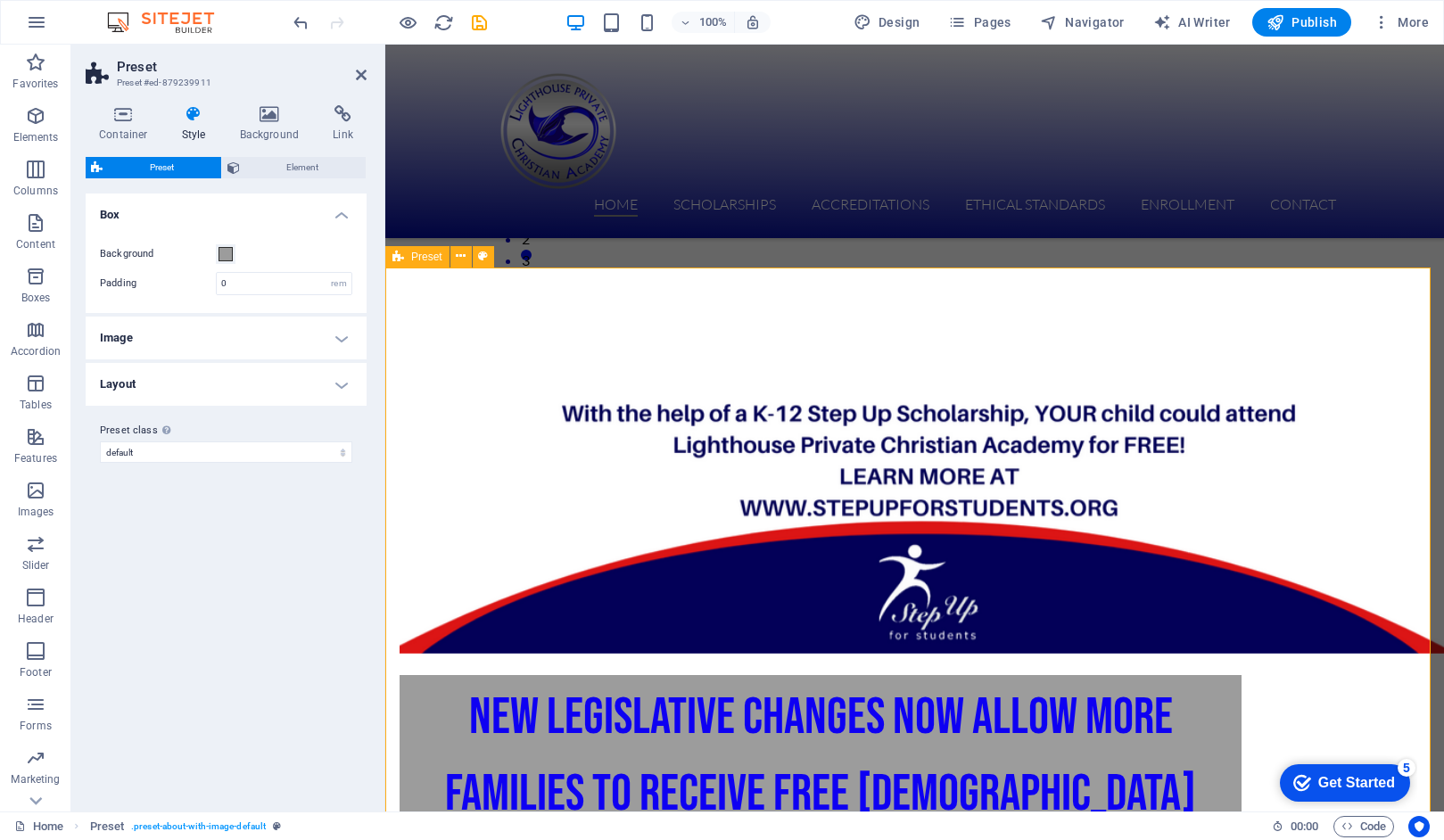
click at [1381, 322] on div "NEW Legislative Changes now allow more families to receive FREE [DEMOGRAPHIC_DA…" at bounding box center [915, 774] width 1059 height 913
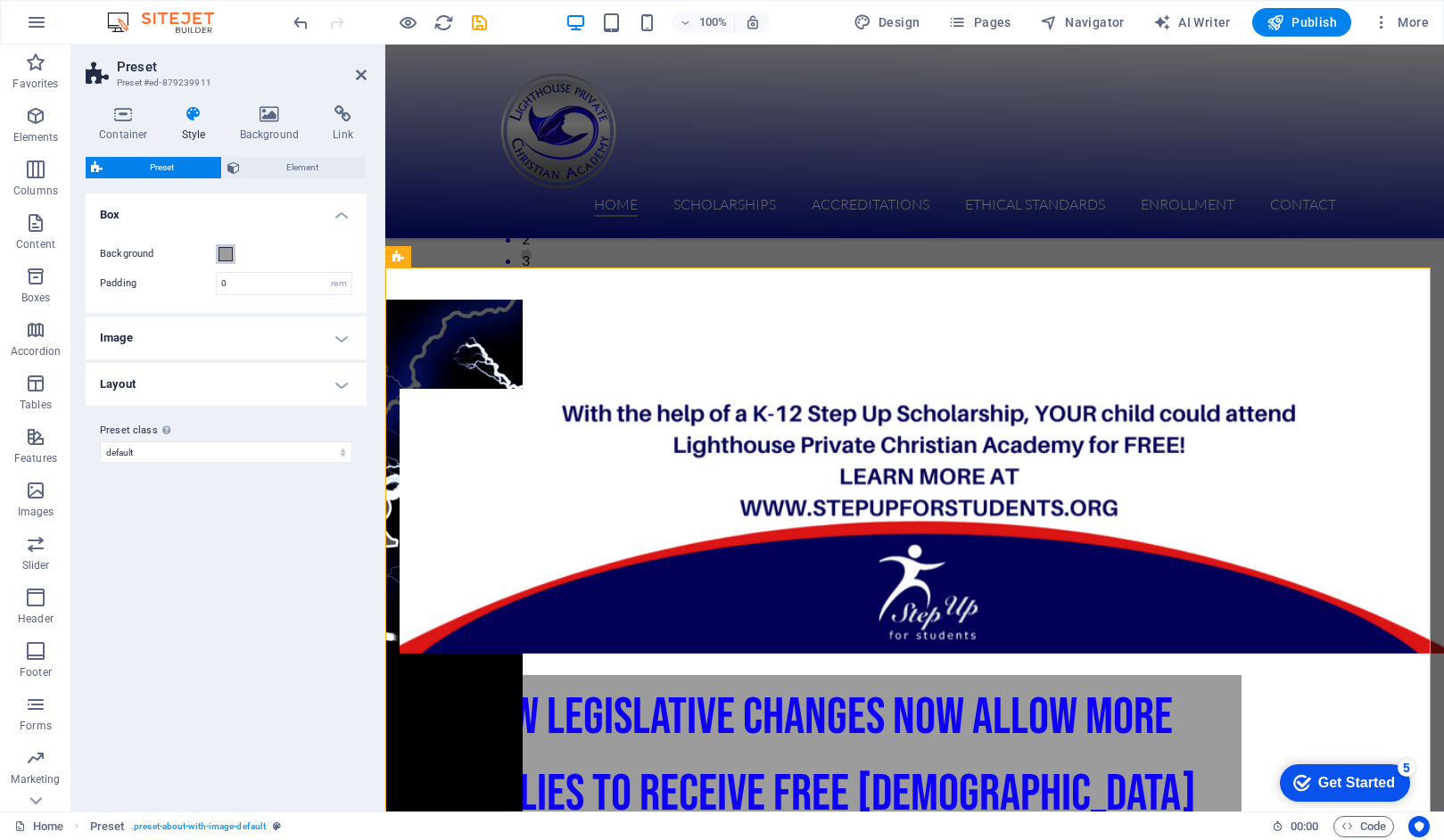
click at [221, 254] on span at bounding box center [226, 254] width 15 height 15
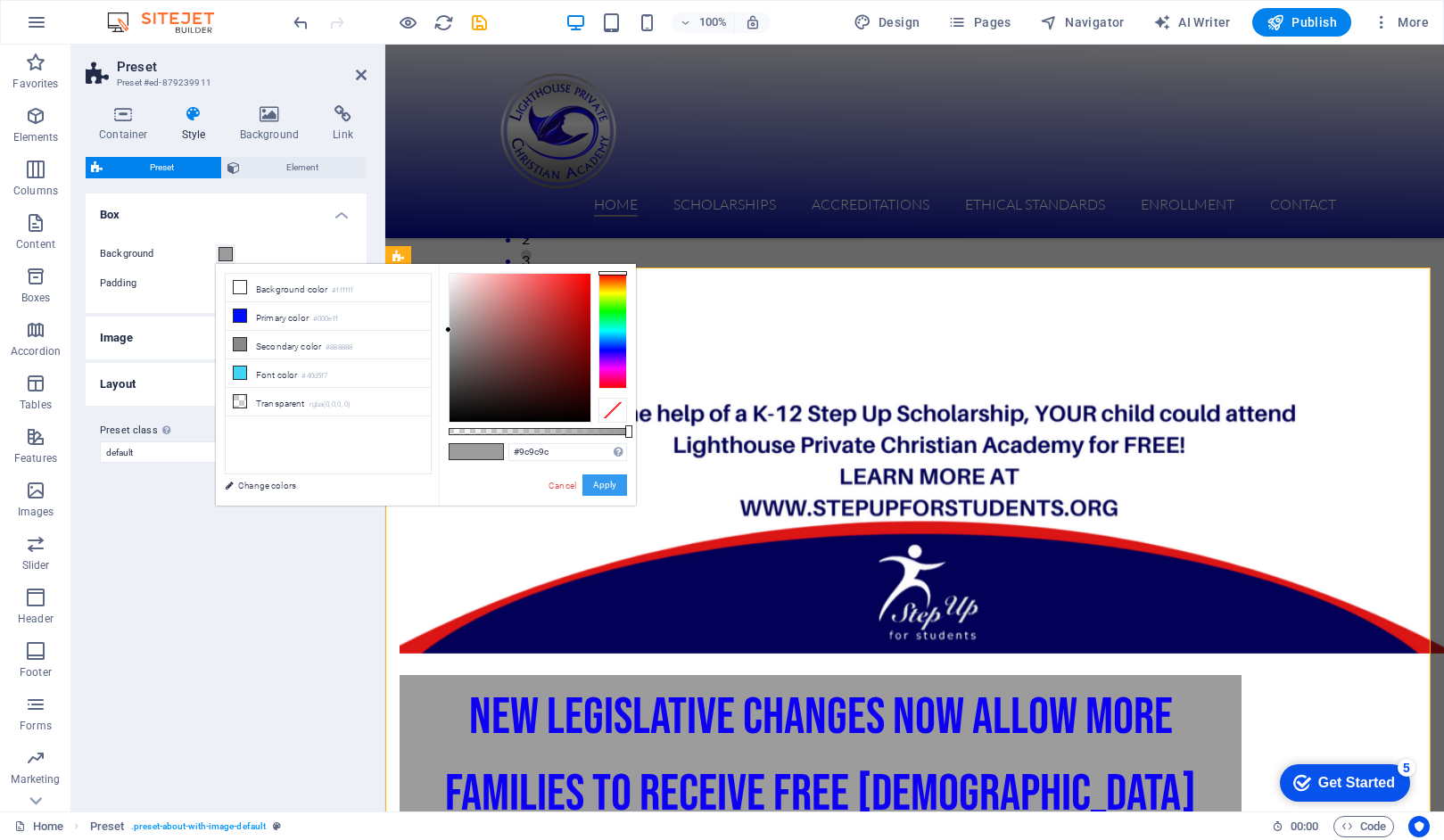
click at [615, 480] on button "Apply" at bounding box center [604, 485] width 45 height 21
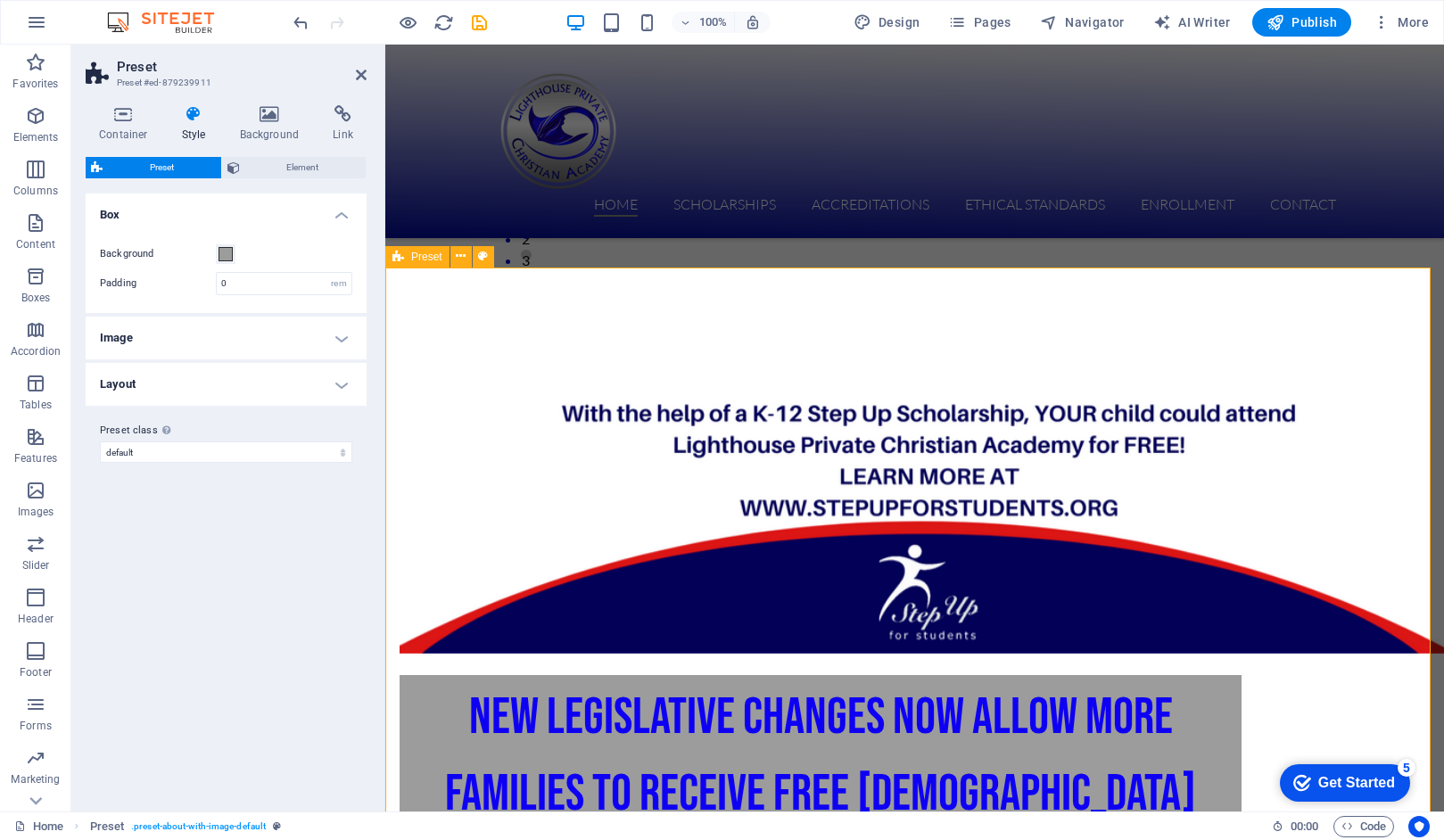
click at [439, 318] on div "NEW Legislative Changes now allow more families to receive FREE [DEMOGRAPHIC_DA…" at bounding box center [915, 774] width 1059 height 913
click at [483, 252] on icon at bounding box center [483, 256] width 10 height 18
click at [356, 75] on icon at bounding box center [362, 75] width 11 height 15
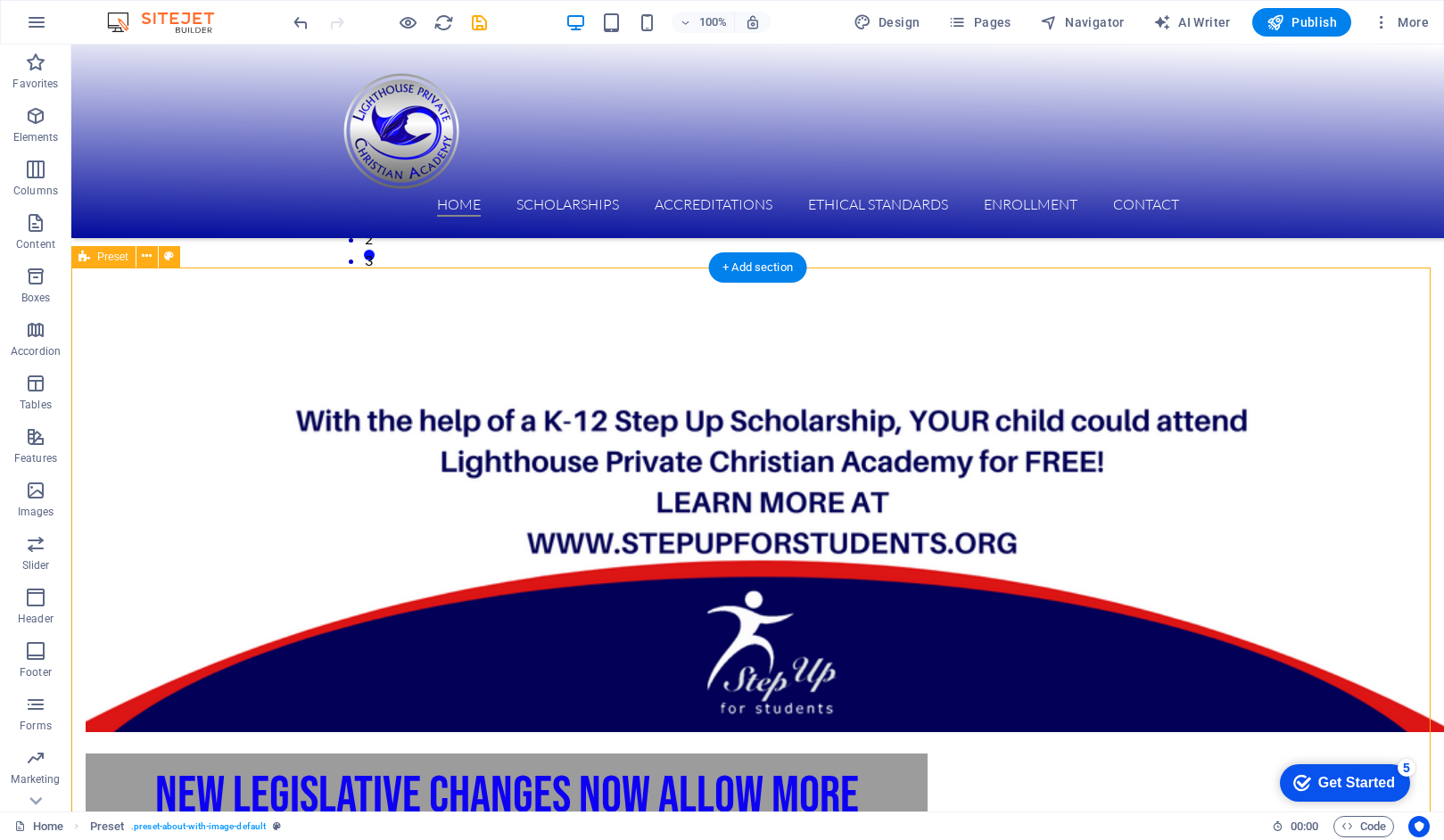
click at [587, 318] on div "NEW Legislative Changes now allow more families to receive FREE [DEMOGRAPHIC_DA…" at bounding box center [758, 813] width 1373 height 992
click at [163, 318] on div "NEW Legislative Changes now allow more families to receive FREE [DEMOGRAPHIC_DA…" at bounding box center [758, 813] width 1373 height 992
click at [166, 254] on icon at bounding box center [169, 256] width 10 height 18
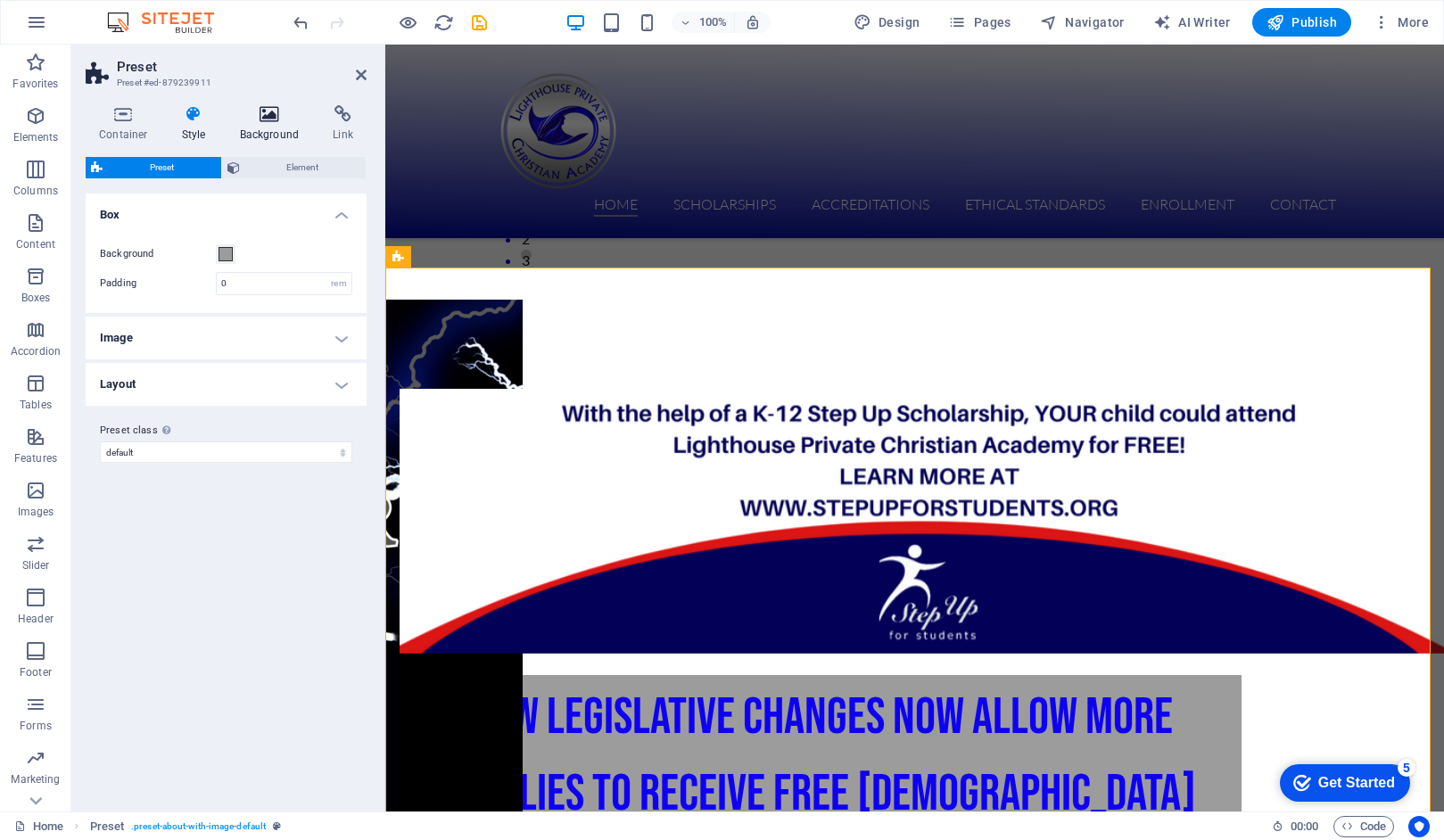
click at [263, 114] on icon at bounding box center [270, 114] width 86 height 17
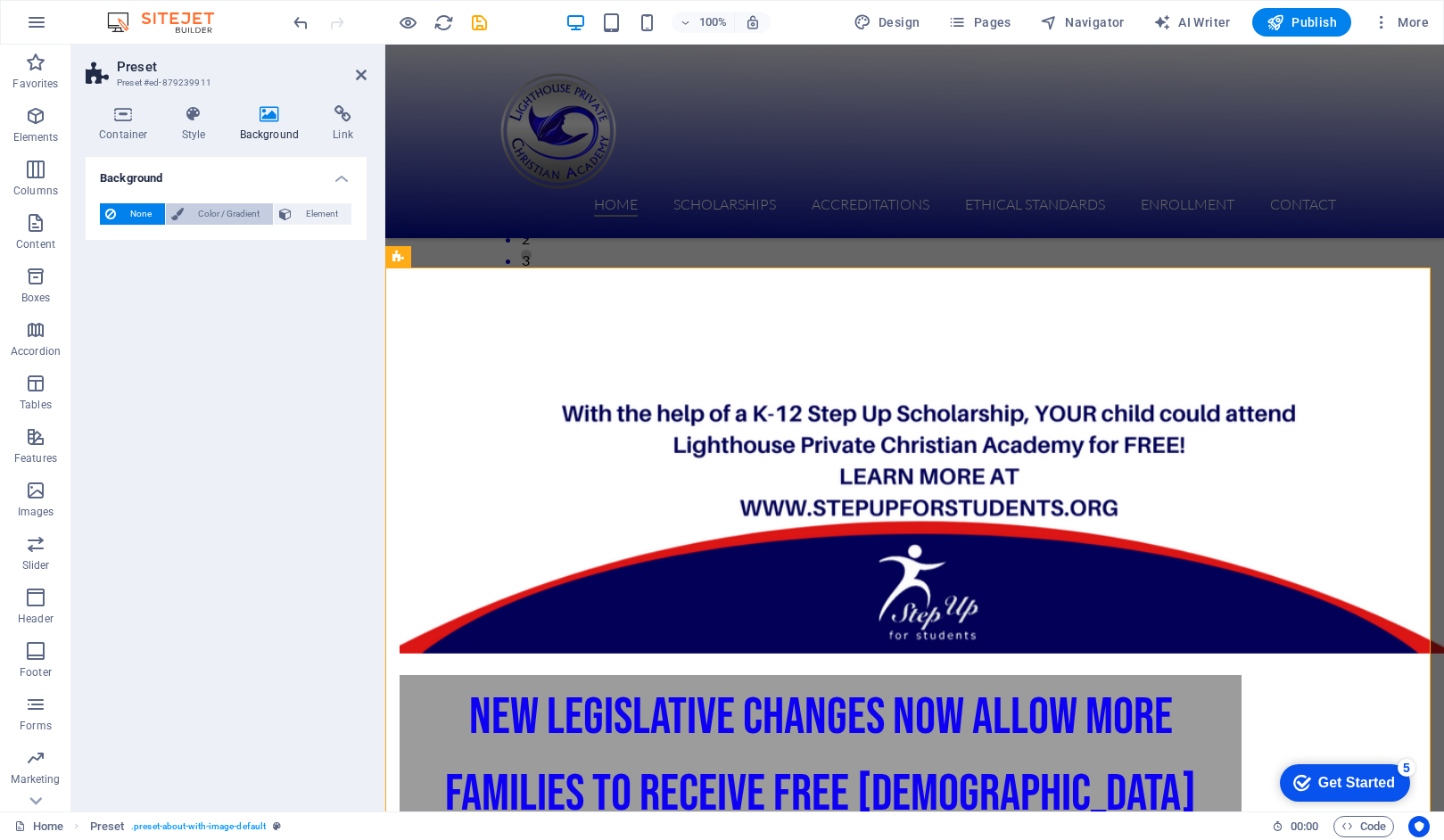
click at [227, 213] on span "Color / Gradient" at bounding box center [228, 213] width 78 height 21
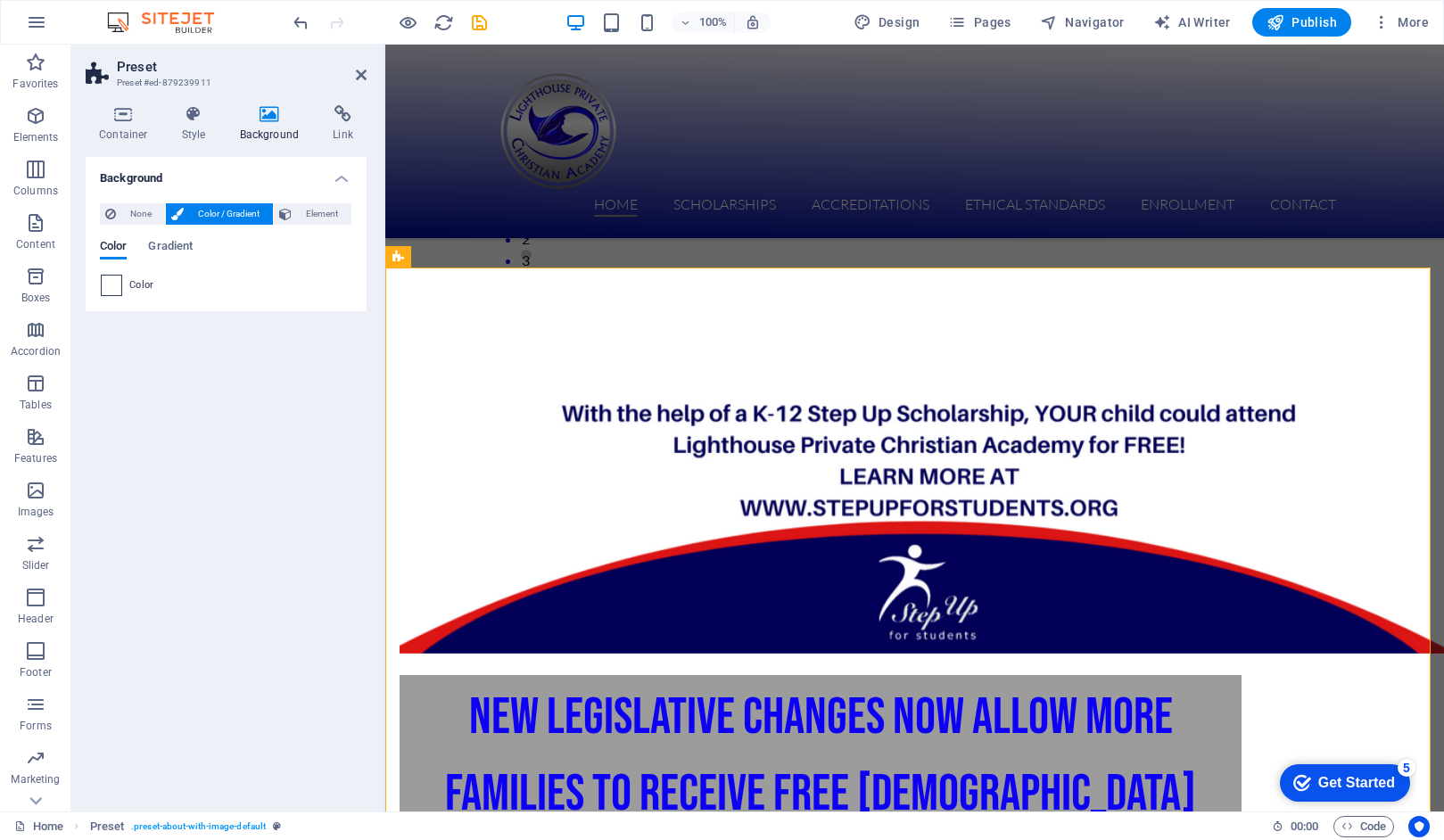
click at [115, 284] on span at bounding box center [111, 285] width 19 height 19
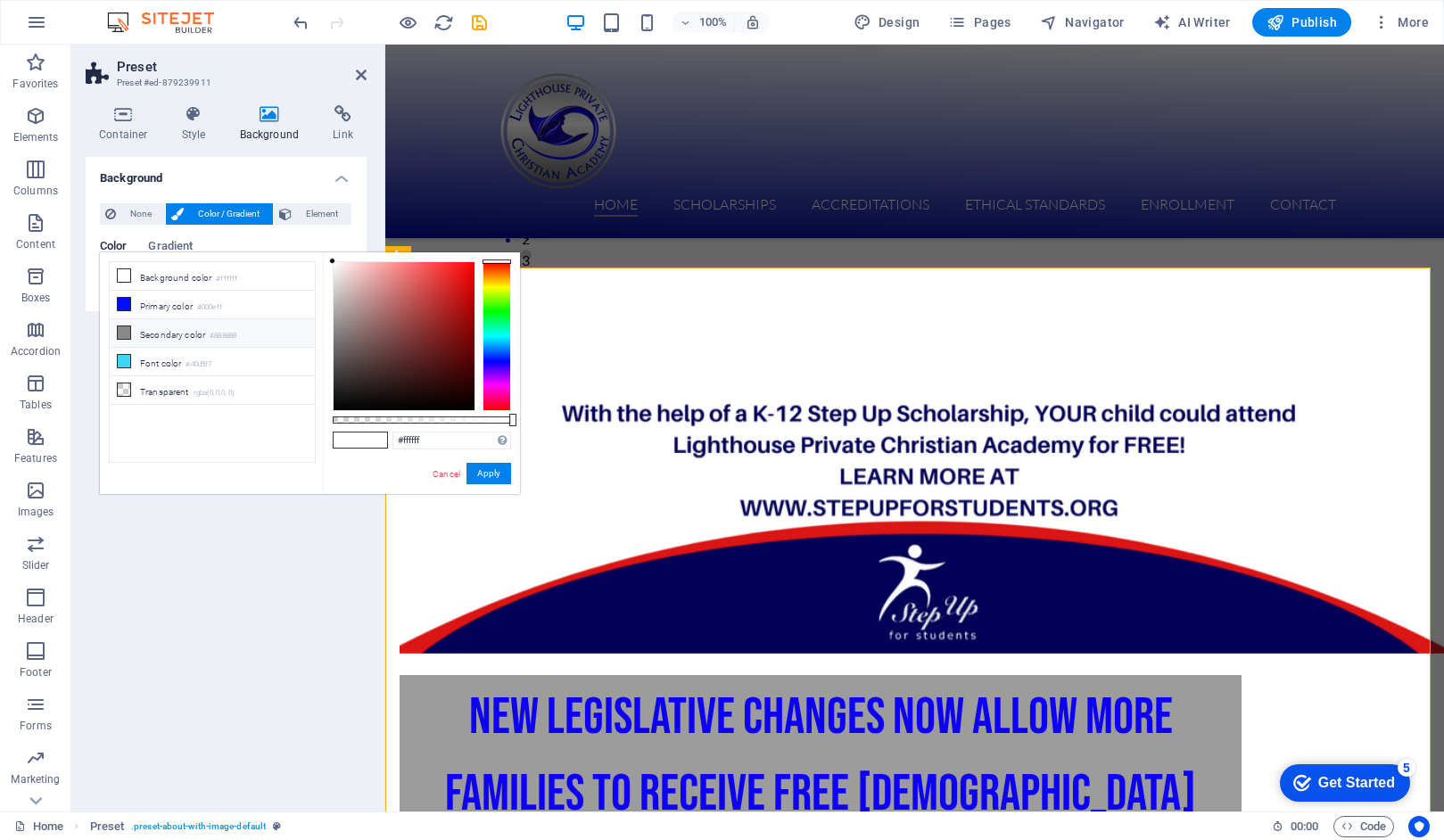
click at [138, 329] on li "Secondary color #888888" at bounding box center [211, 333] width 205 height 28
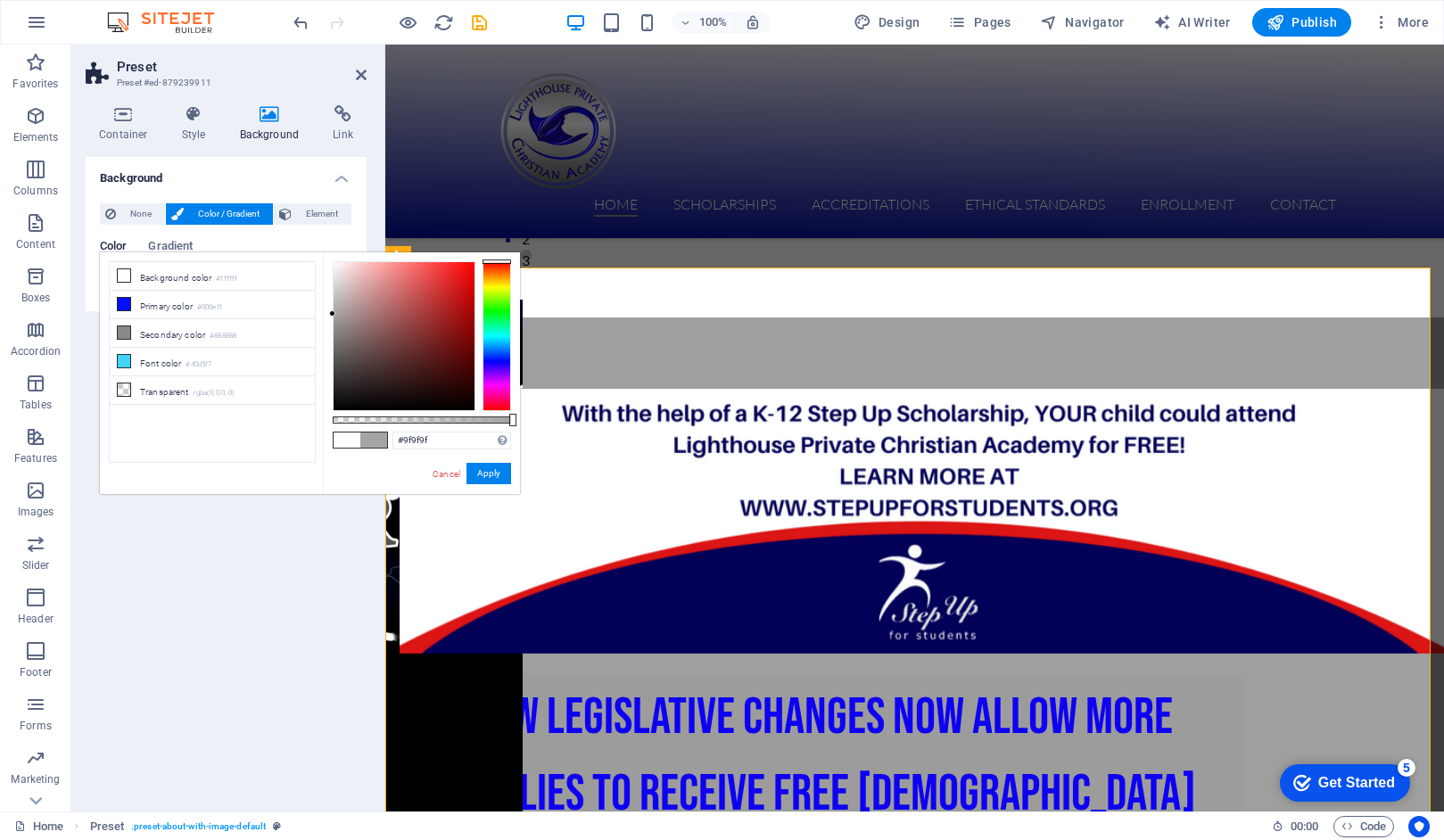
type input "#9e9e9e"
drag, startPoint x: 333, startPoint y: 328, endPoint x: 319, endPoint y: 318, distance: 17.2
click at [319, 318] on div "less Background color #ffffff Primary color #000eff Secondary color #888888 Fon…" at bounding box center [310, 373] width 420 height 241
click at [487, 469] on button "Apply" at bounding box center [489, 473] width 45 height 21
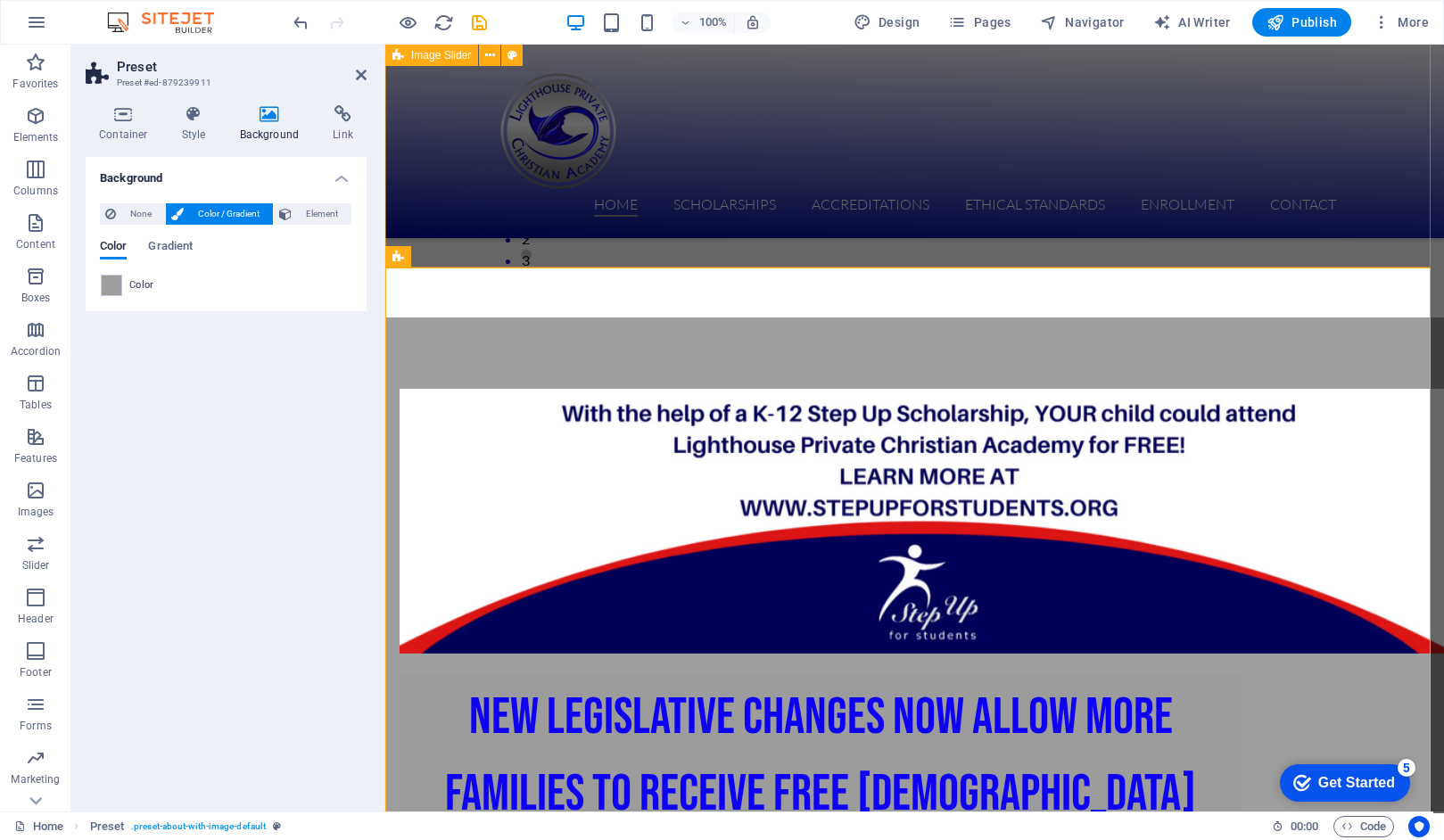
click at [1363, 252] on div "1 2 3" at bounding box center [915, 68] width 1059 height 499
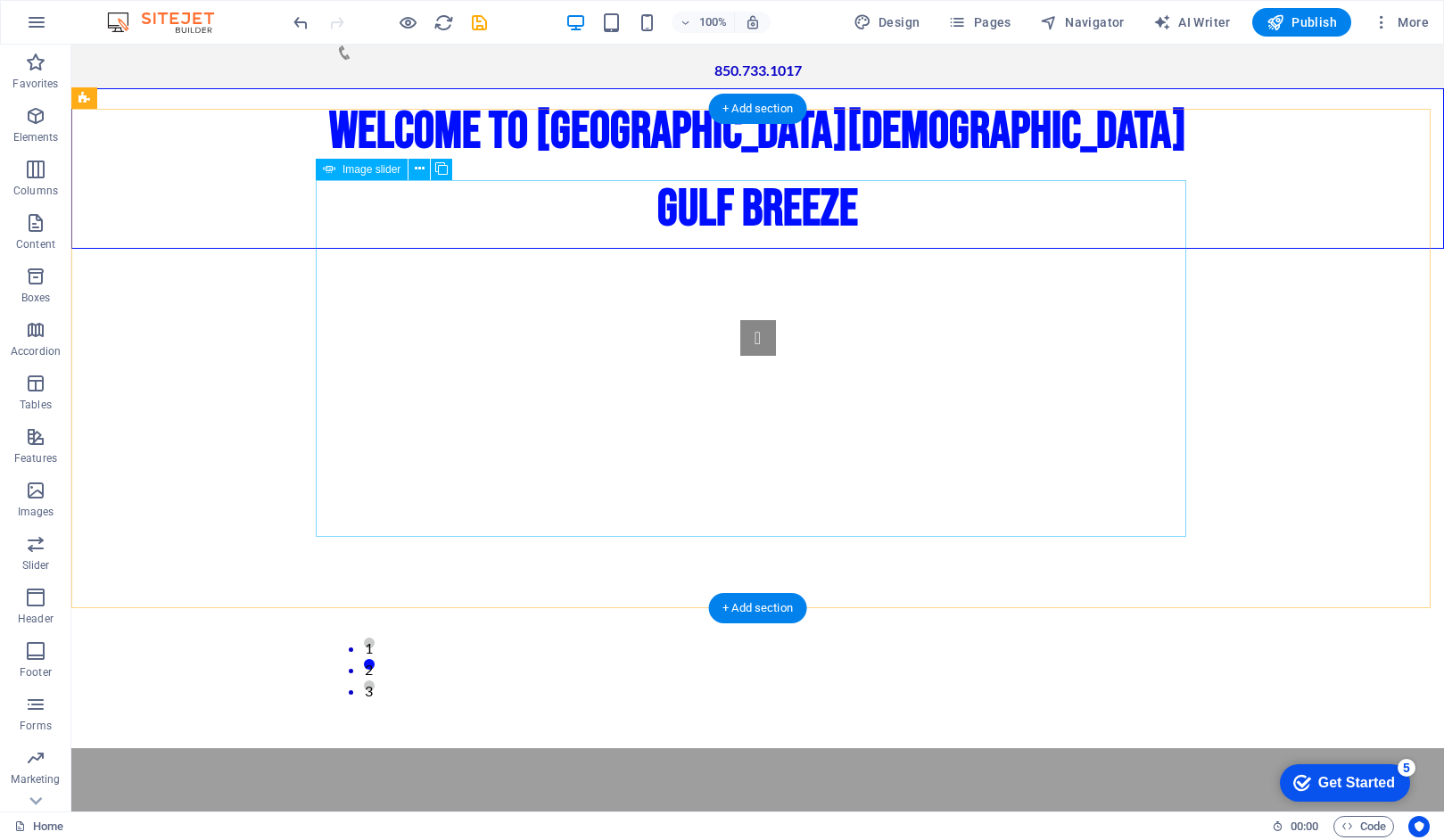
scroll to position [0, 0]
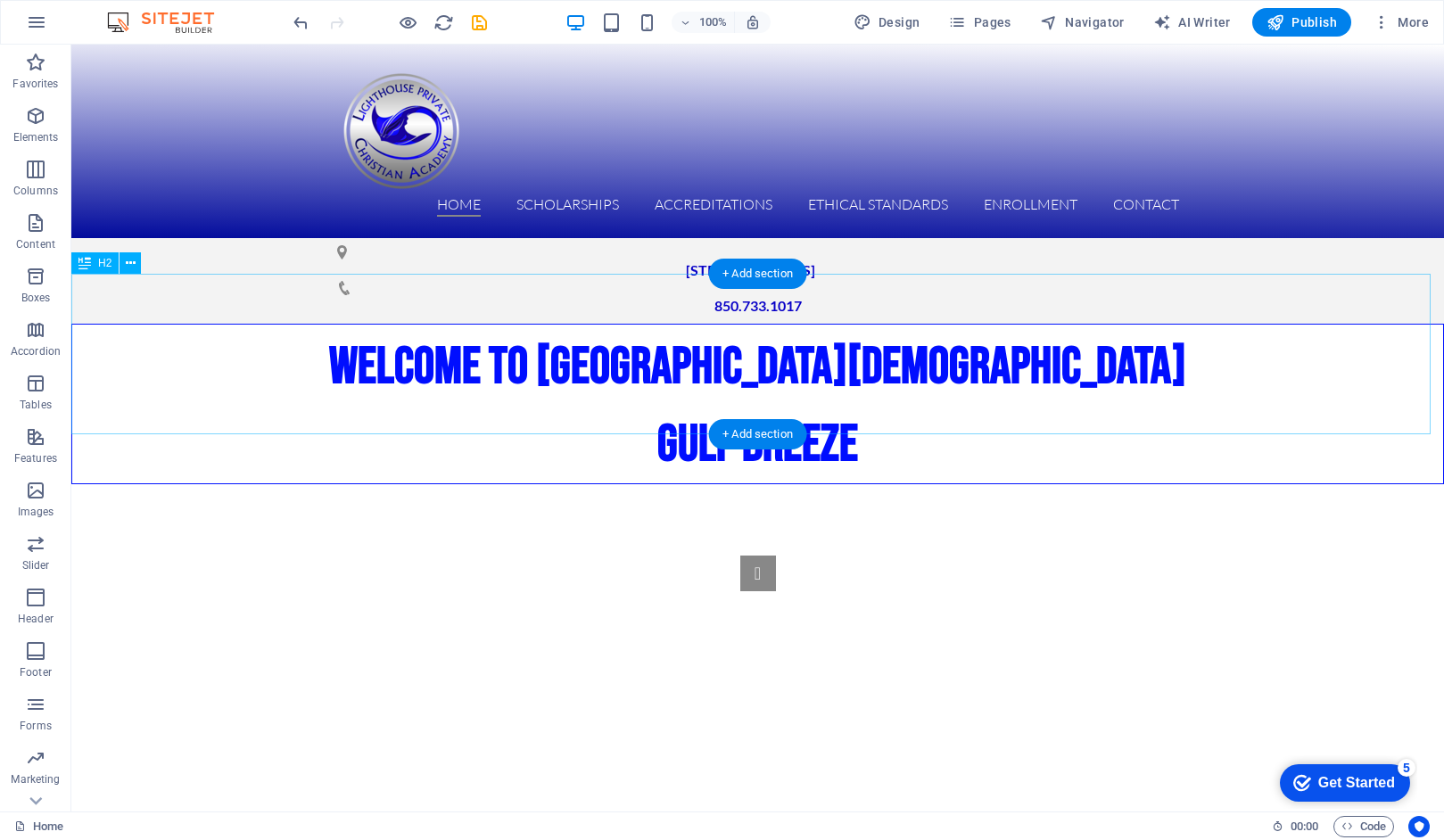
click at [1010, 374] on div "WELCOME TO LIGHTHOUSE PRIVATE [DEMOGRAPHIC_DATA][GEOGRAPHIC_DATA]" at bounding box center [758, 404] width 1373 height 161
click at [387, 334] on div "WELCOME TO LIGHTHOUSE PRIVATE [DEMOGRAPHIC_DATA][GEOGRAPHIC_DATA]" at bounding box center [758, 404] width 1373 height 161
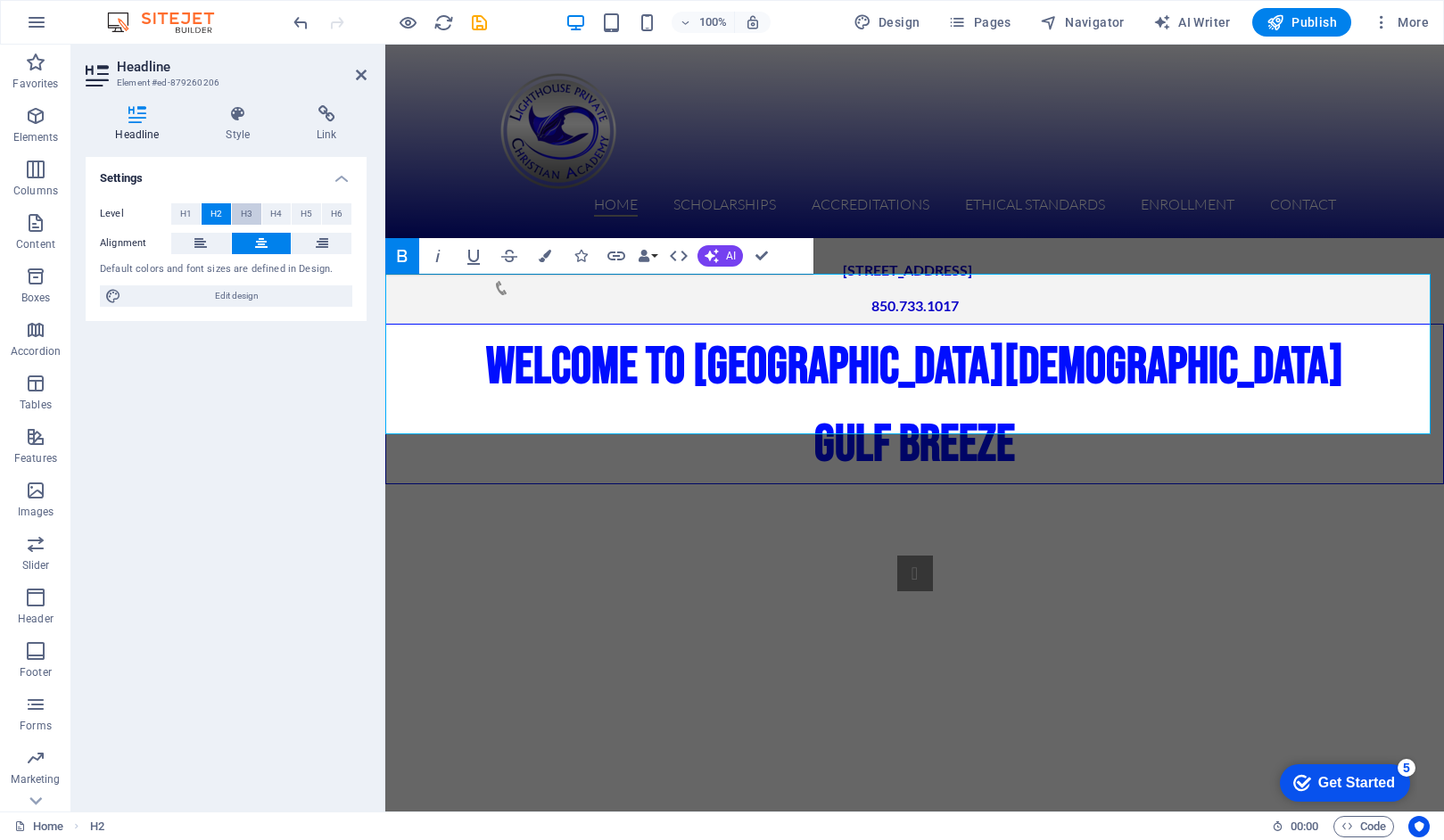
click at [246, 216] on span "H3" at bounding box center [246, 213] width 12 height 21
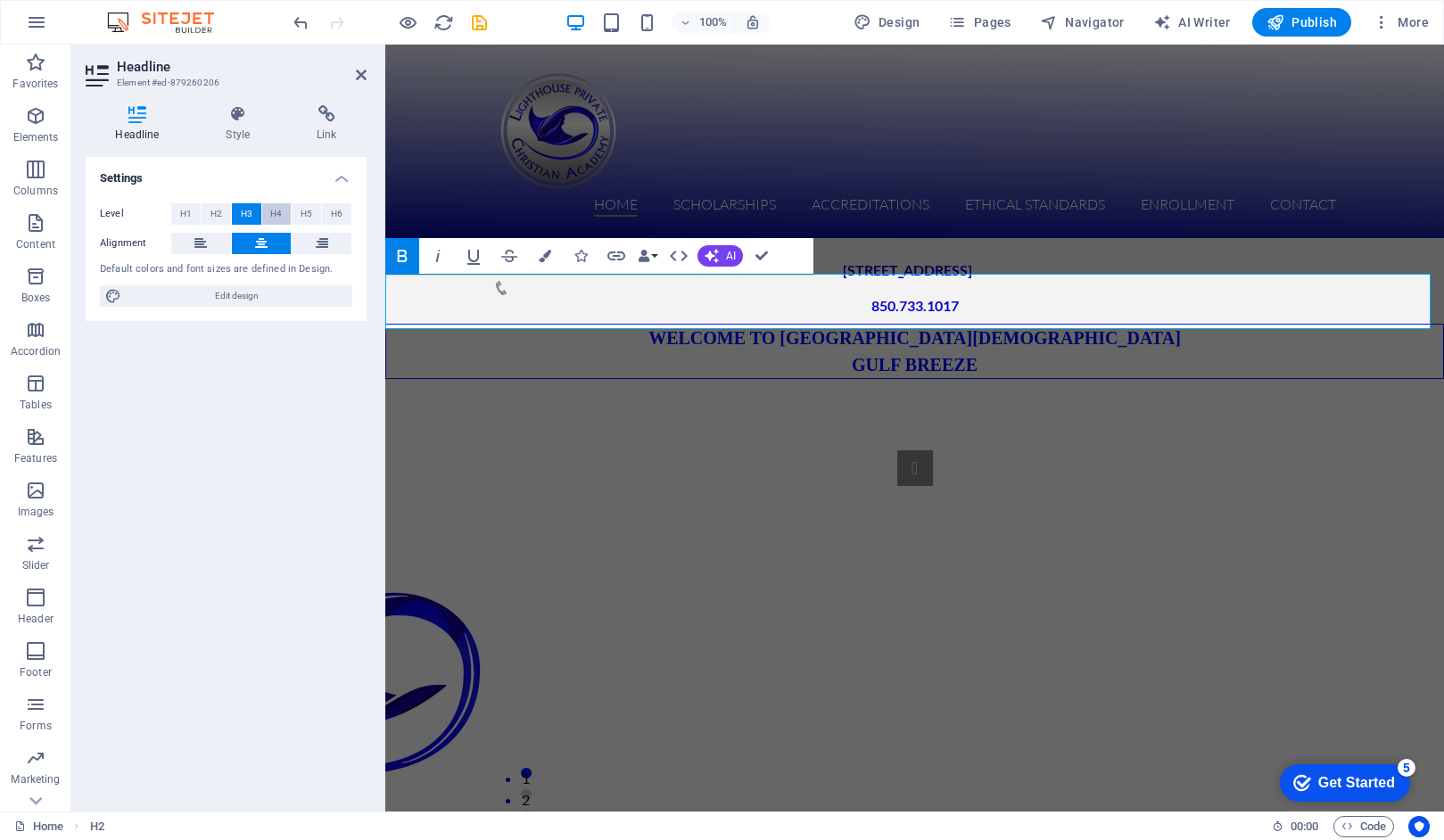
click at [277, 216] on span "H4" at bounding box center [276, 213] width 12 height 21
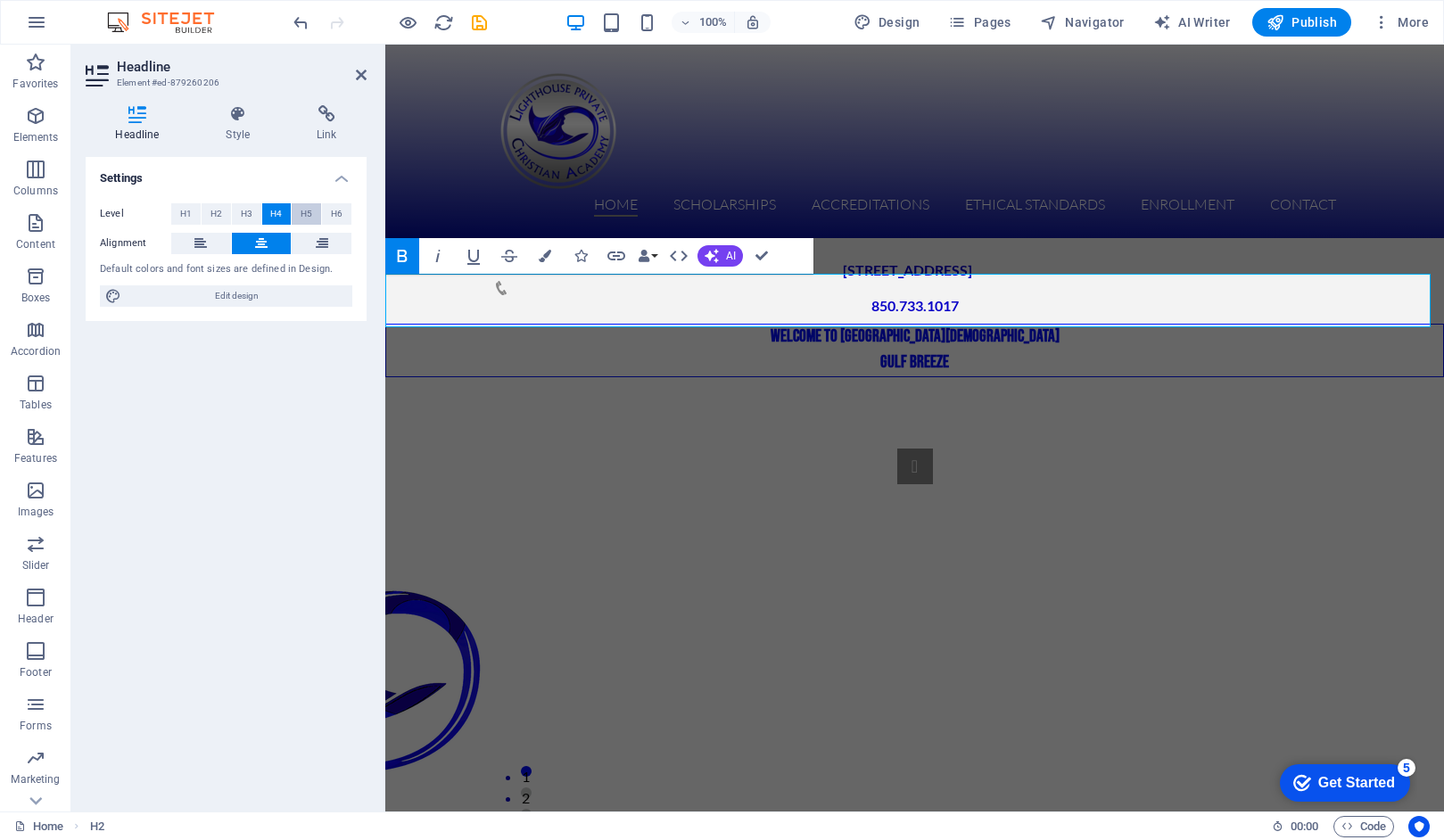
click at [300, 216] on span "H5" at bounding box center [306, 213] width 12 height 21
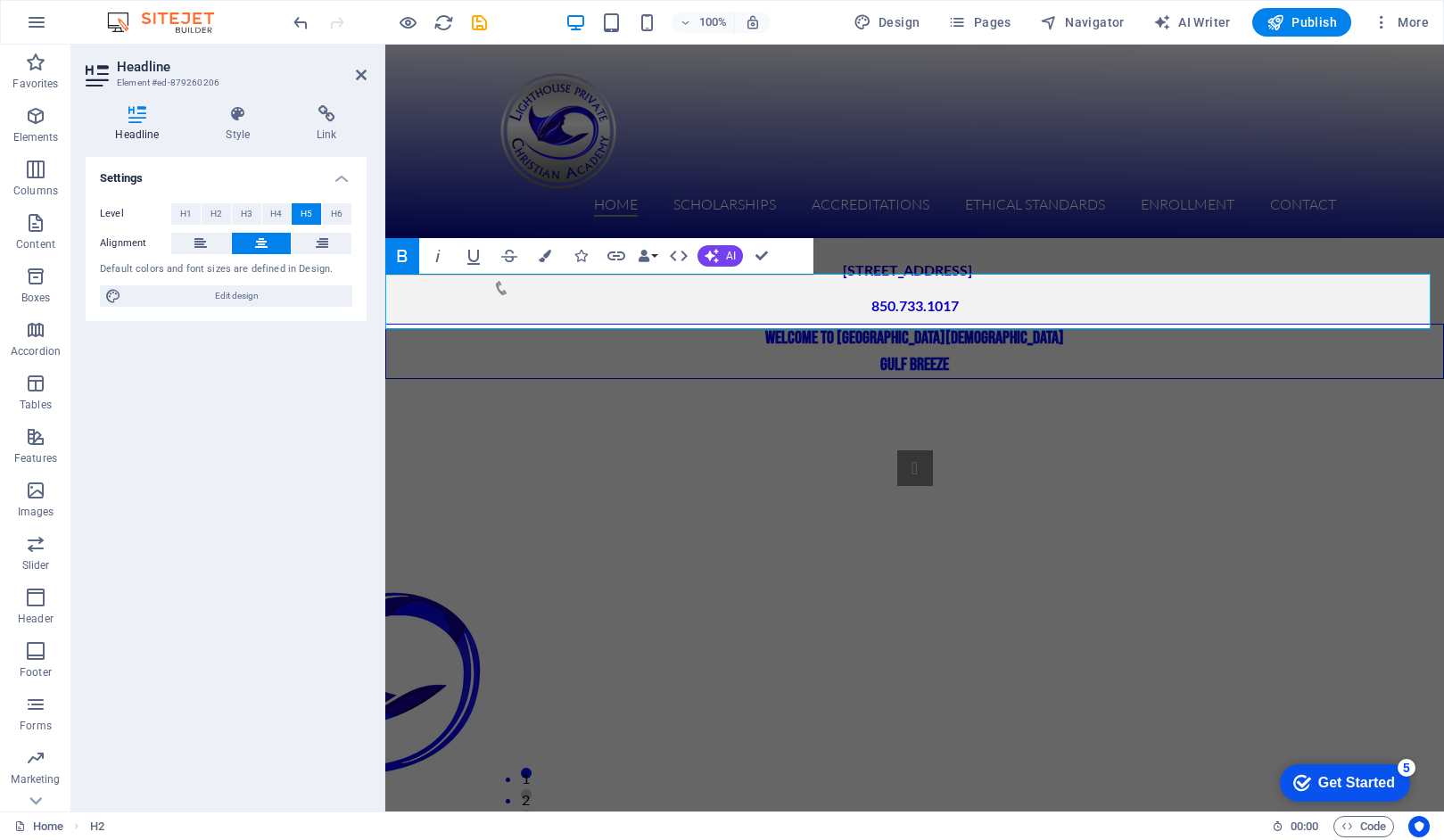
click at [355, 213] on div "Level H1 H2 H3 H4 H5 H6 Alignment Default colors and font sizes are defined in …" at bounding box center [226, 255] width 281 height 133
click at [339, 216] on span "H6" at bounding box center [336, 213] width 12 height 21
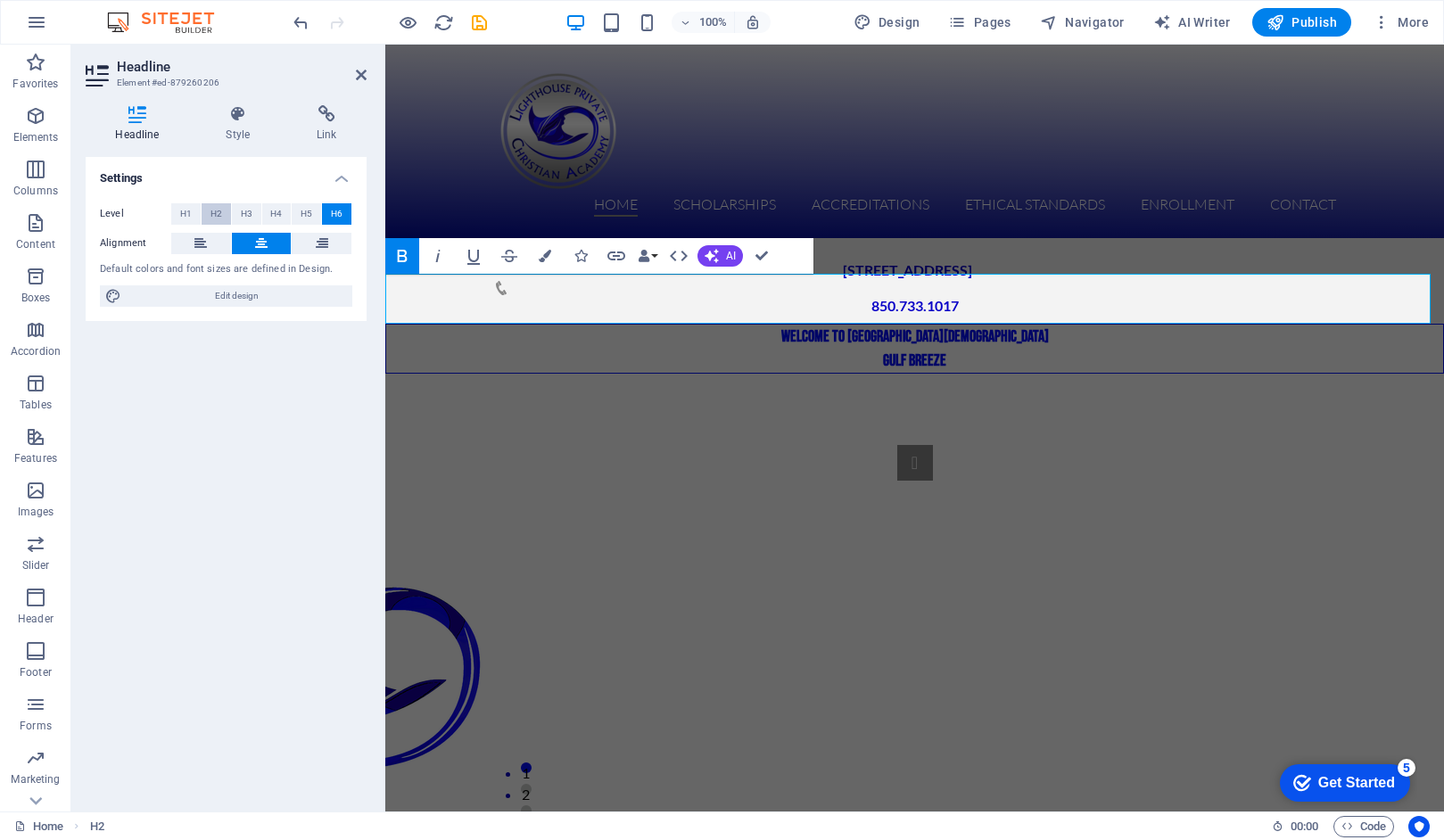
click at [210, 222] on span "H2" at bounding box center [216, 213] width 12 height 21
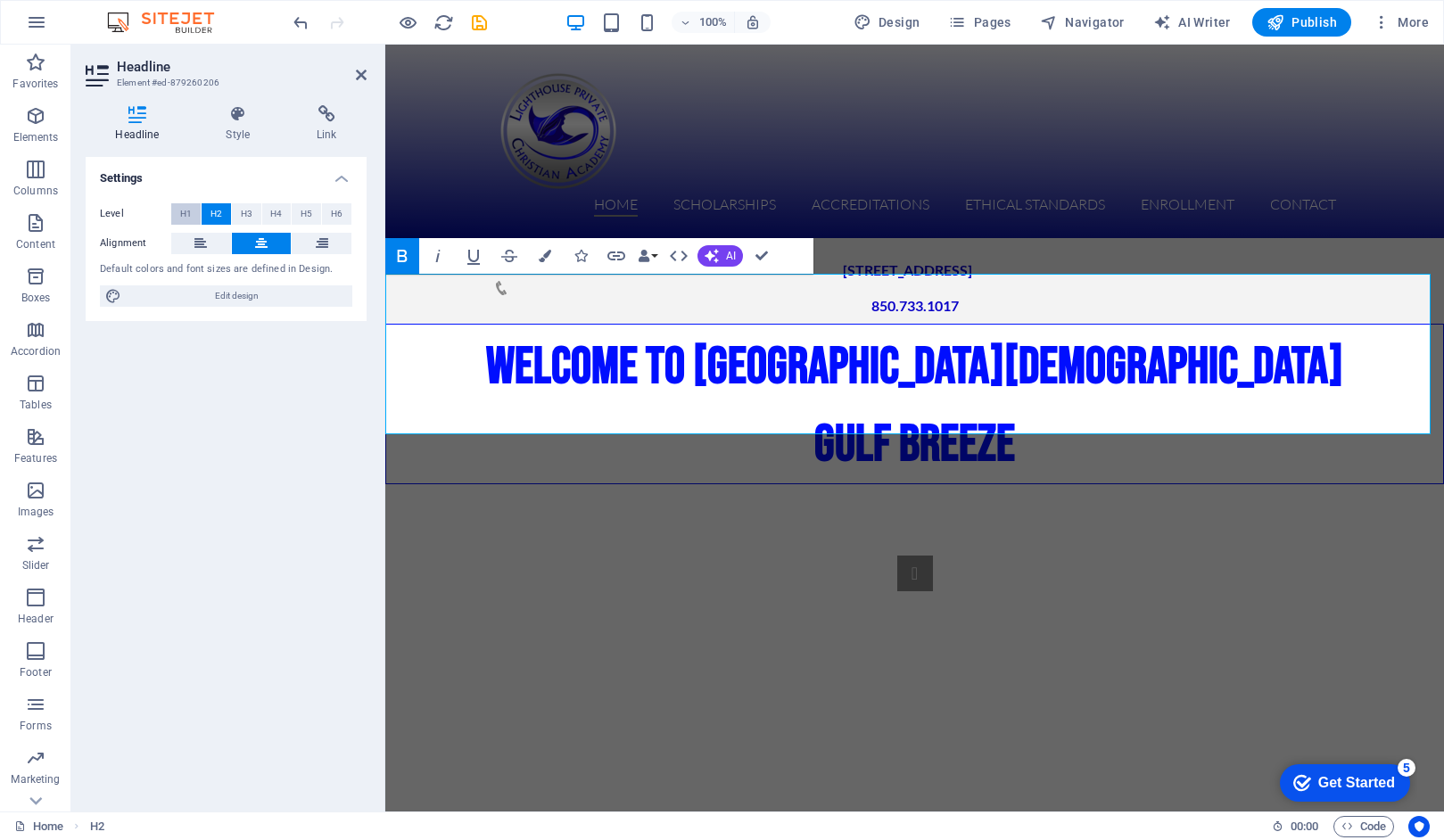
click at [189, 216] on span "H1" at bounding box center [186, 213] width 12 height 21
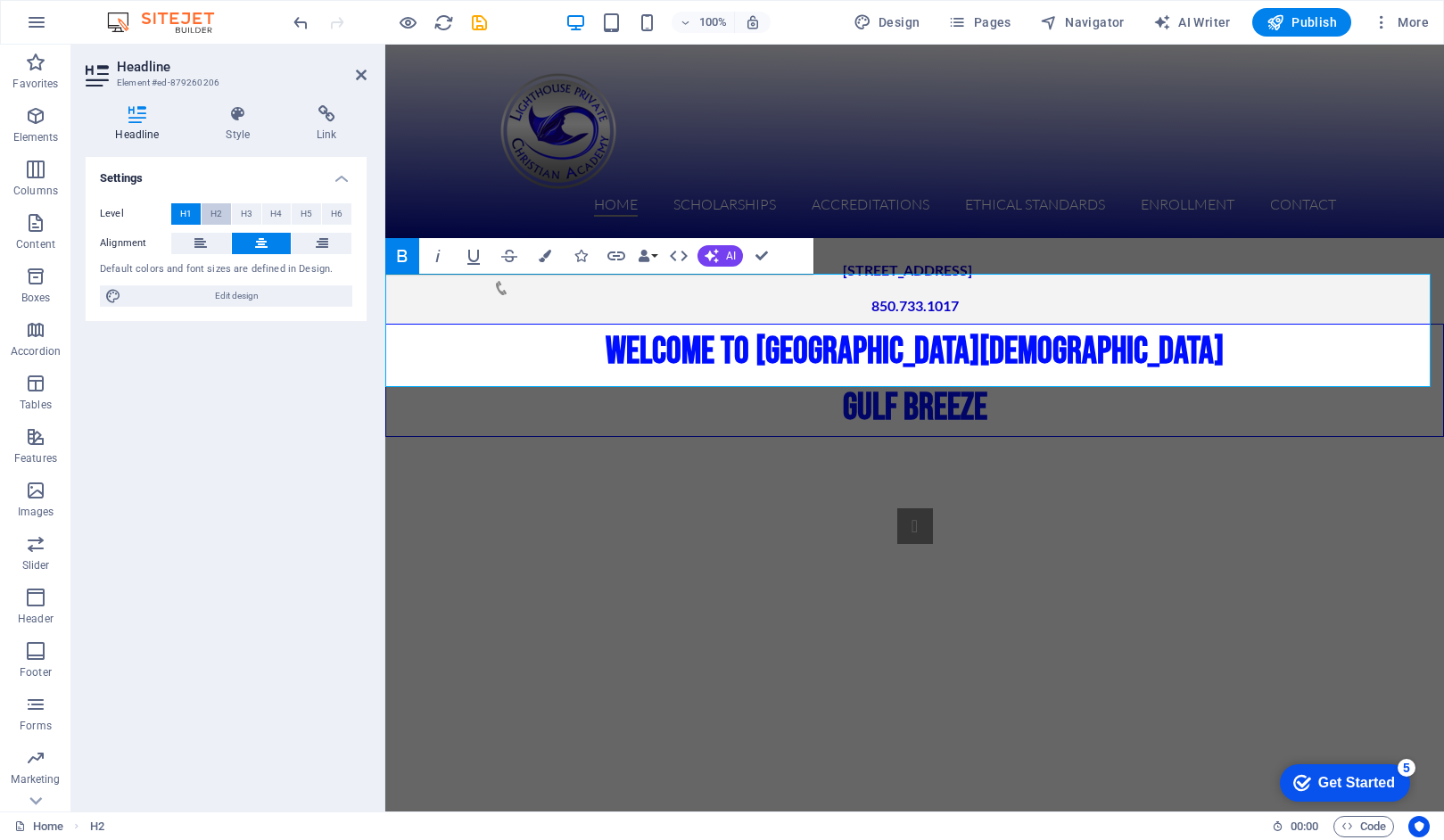
click at [210, 215] on span "H2" at bounding box center [216, 213] width 12 height 21
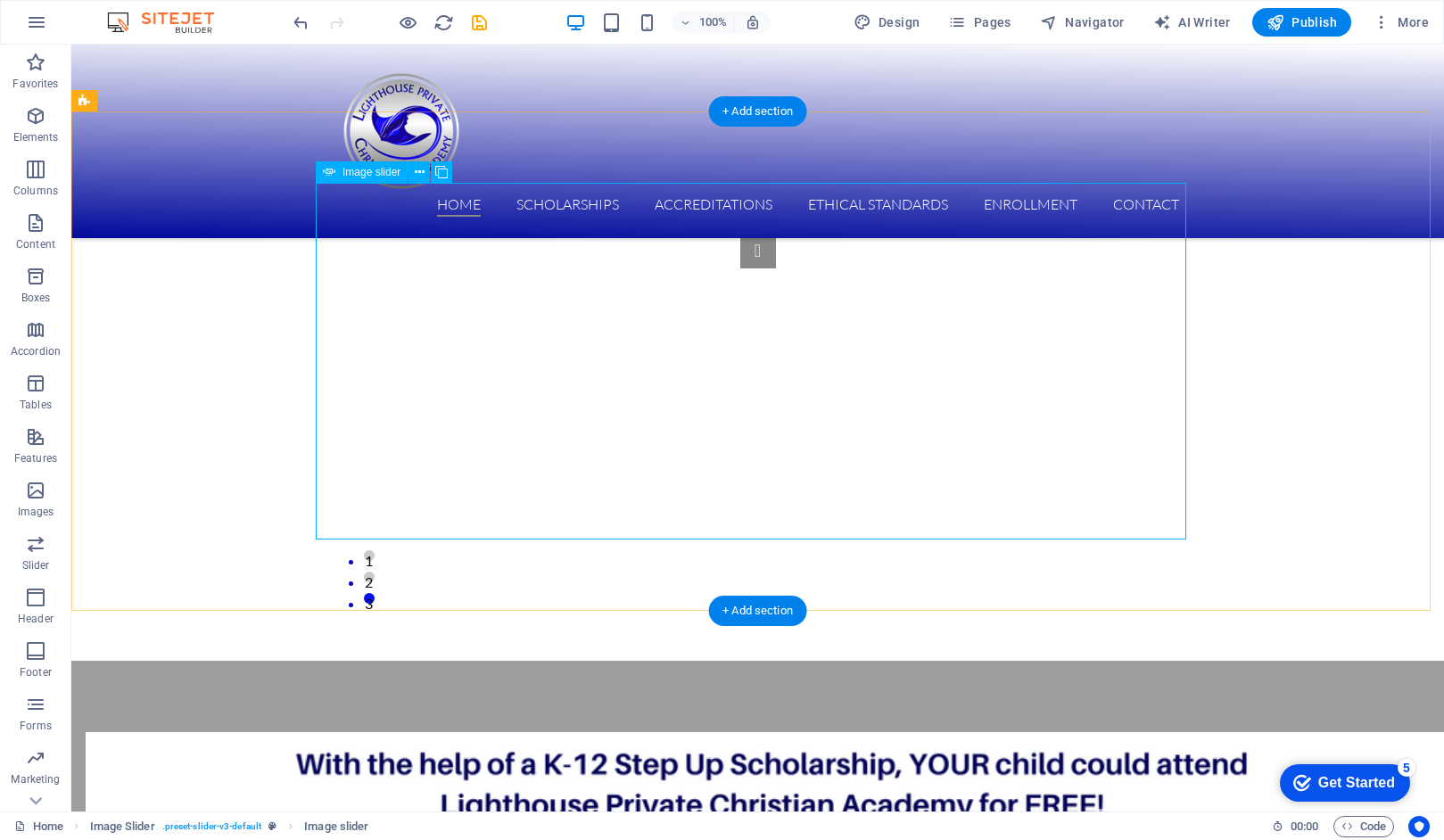
scroll to position [666, 0]
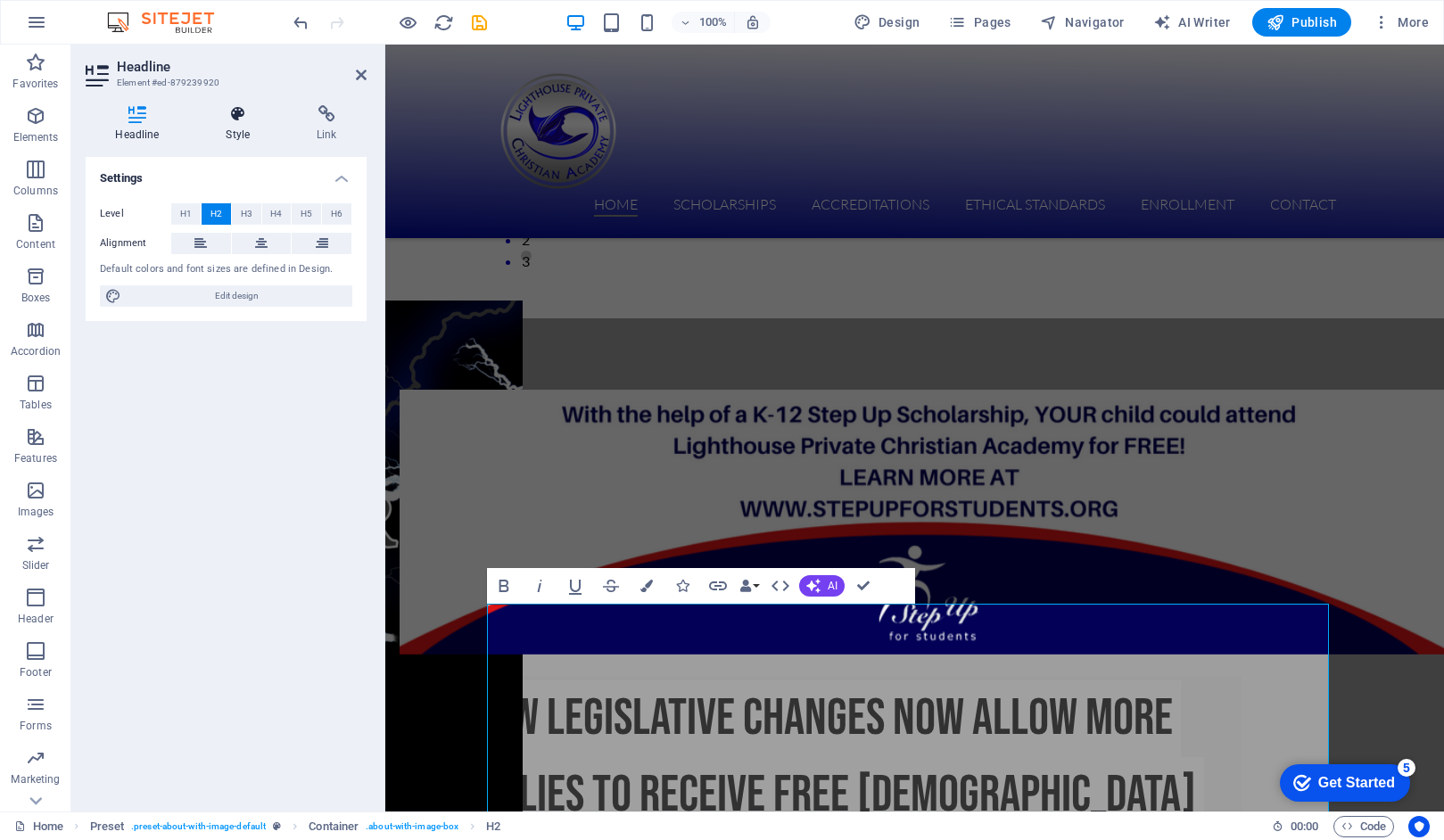
click at [238, 112] on icon at bounding box center [238, 114] width 84 height 17
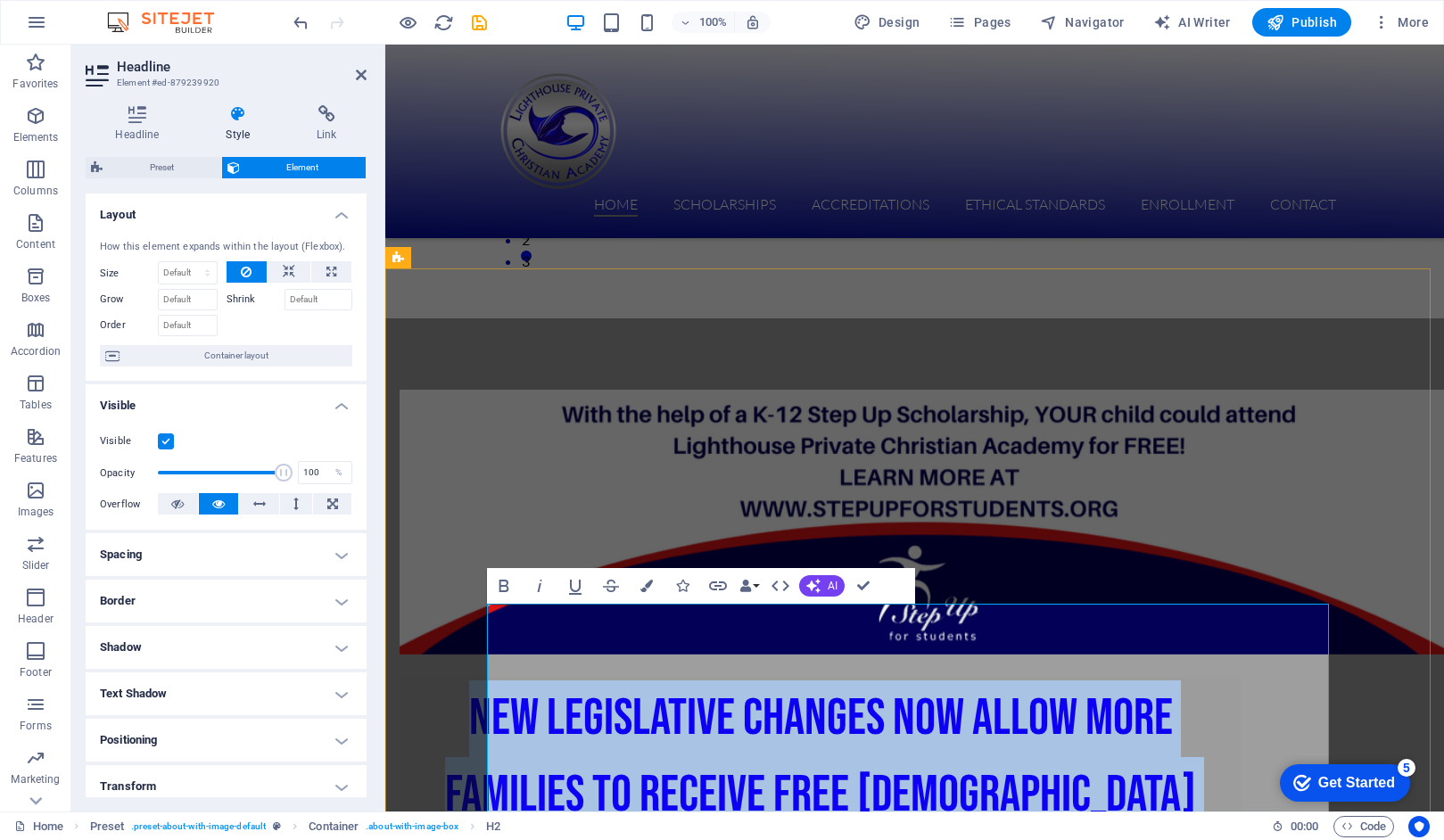
click at [525, 676] on h2 "NEW Legislative Changes now allow more families to receive FREE [DEMOGRAPHIC_DA…" at bounding box center [820, 793] width 842 height 235
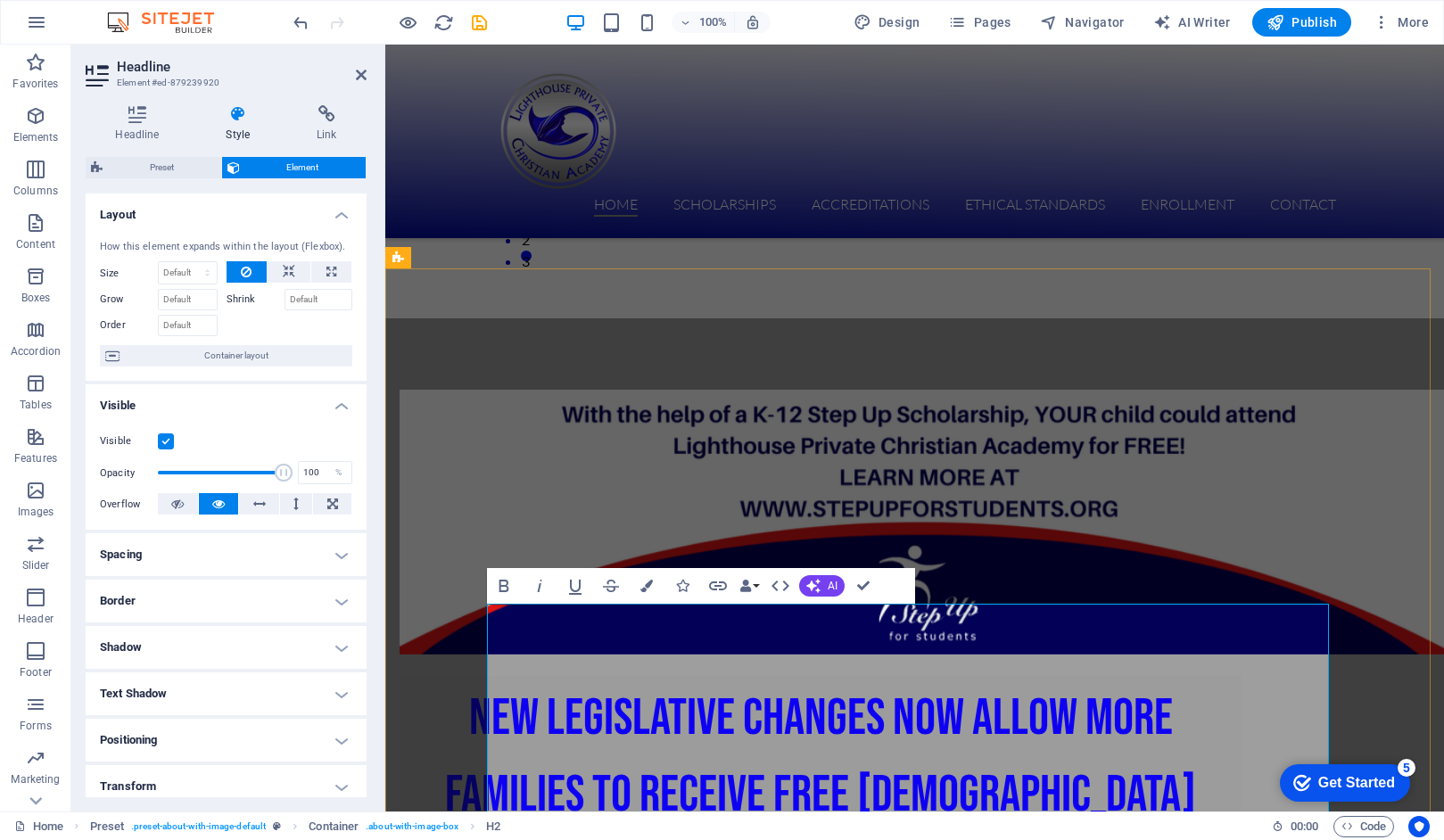
click at [1242, 676] on h2 "NEW Legislative Changes now allow more families to receive FREE [DEMOGRAPHIC_DA…" at bounding box center [820, 793] width 842 height 235
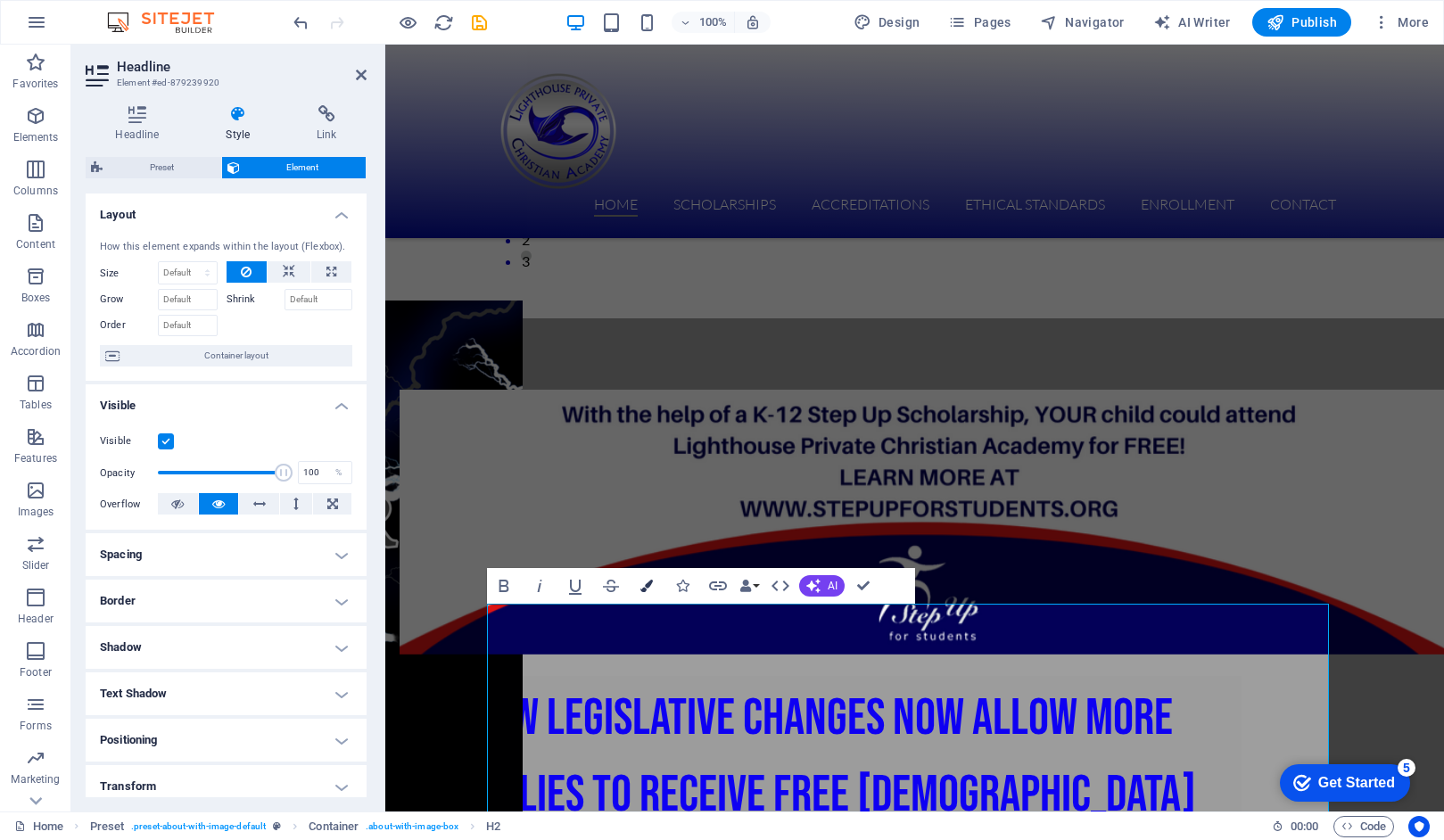
click at [649, 591] on icon "button" at bounding box center [647, 586] width 13 height 13
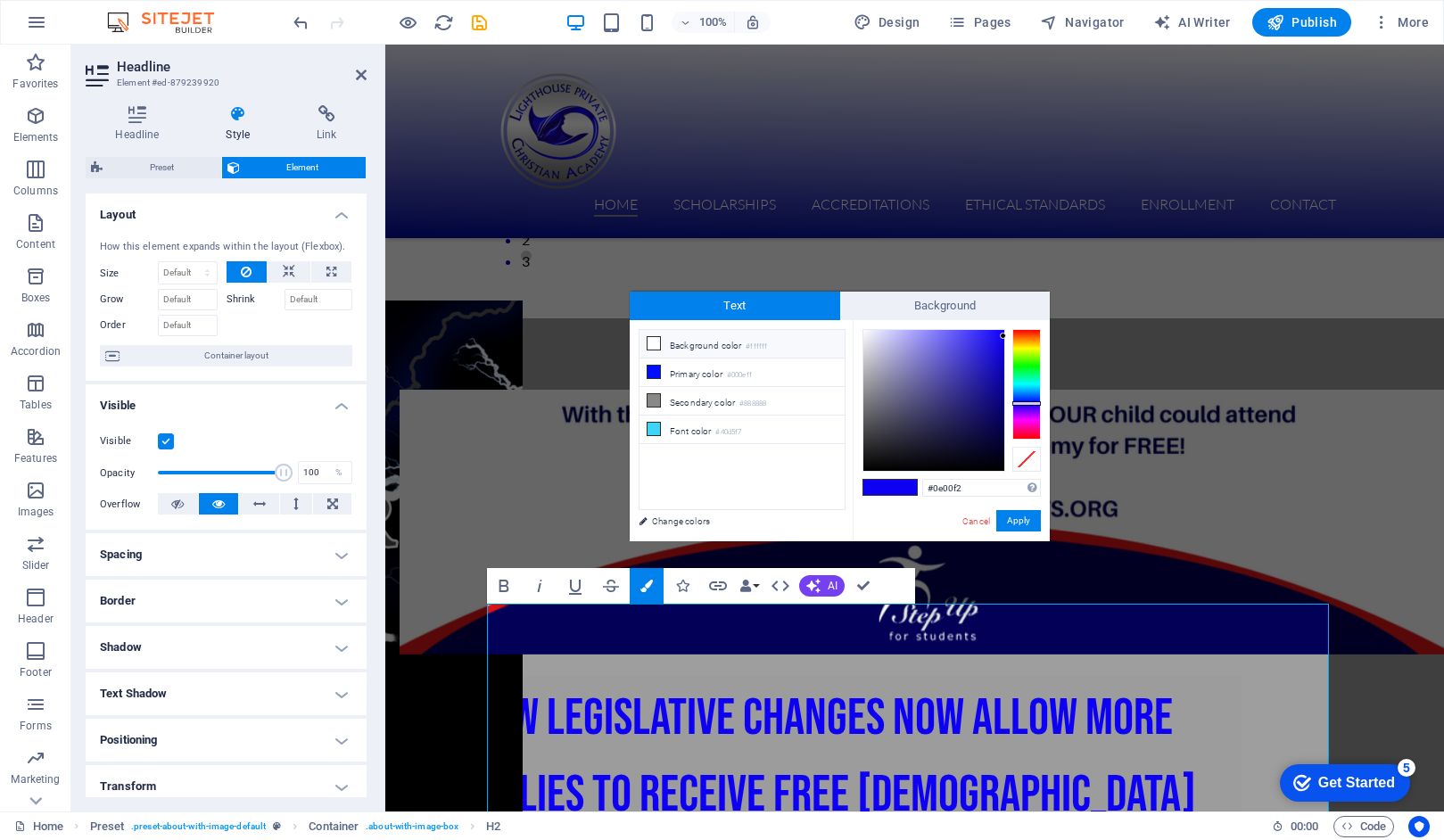
click at [655, 343] on icon at bounding box center [654, 343] width 13 height 13
type input "#ffffff"
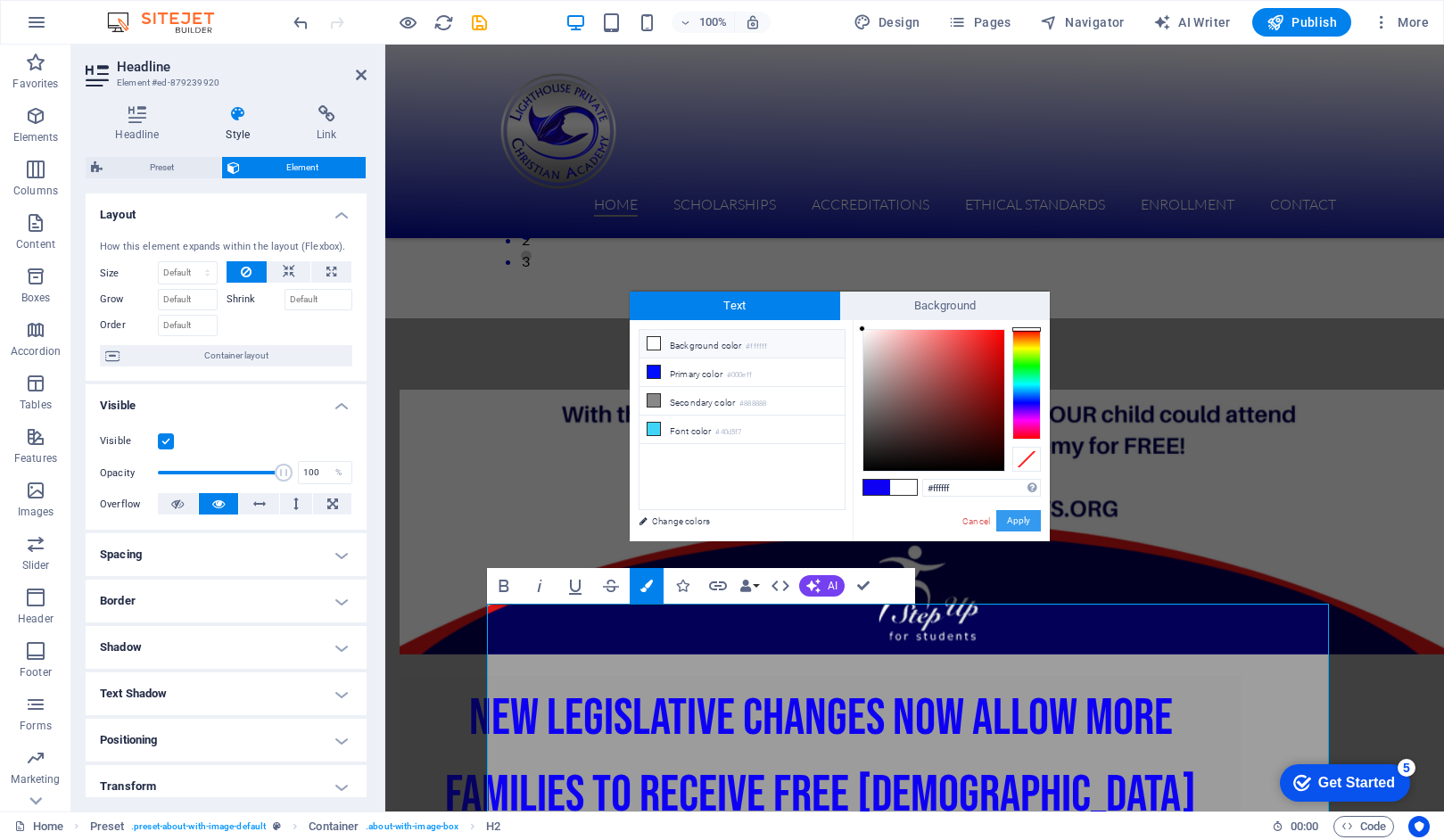
click at [1021, 521] on button "Apply" at bounding box center [1019, 521] width 45 height 21
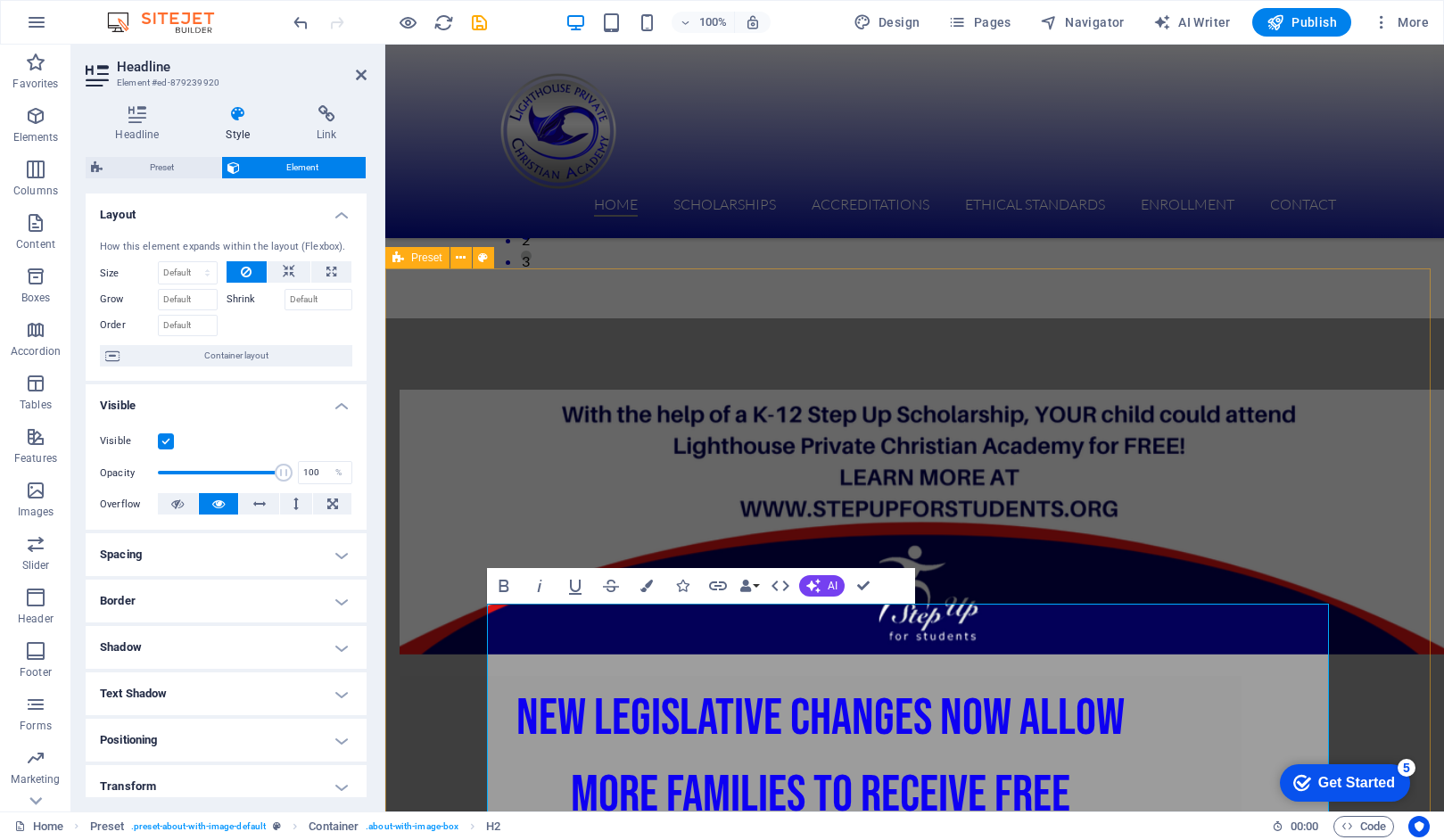
click at [901, 319] on div "NEW Legislative Changes now allow more families to receive FREE [DEMOGRAPHIC_DA…" at bounding box center [915, 813] width 1059 height 991
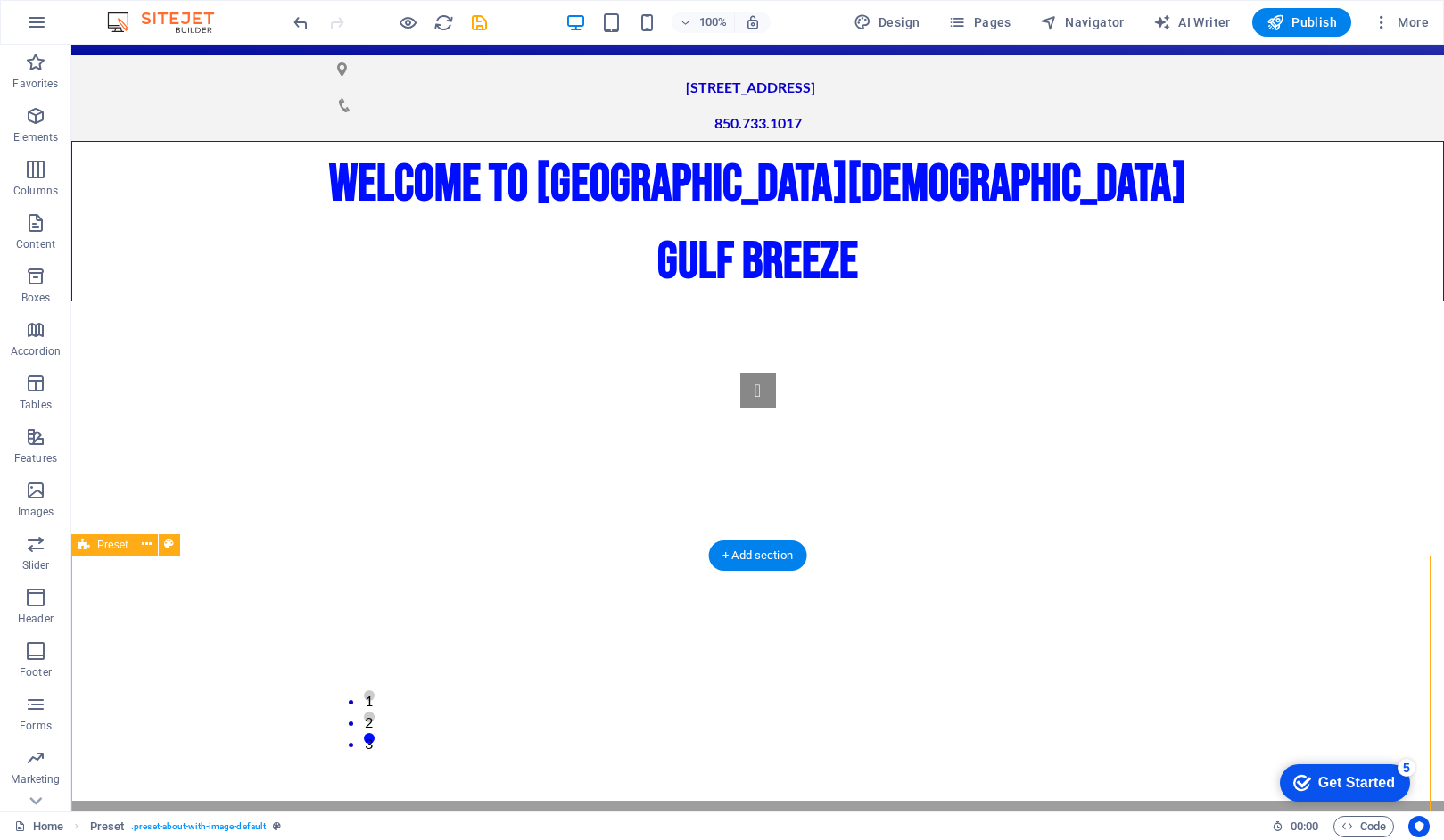
scroll to position [0, 0]
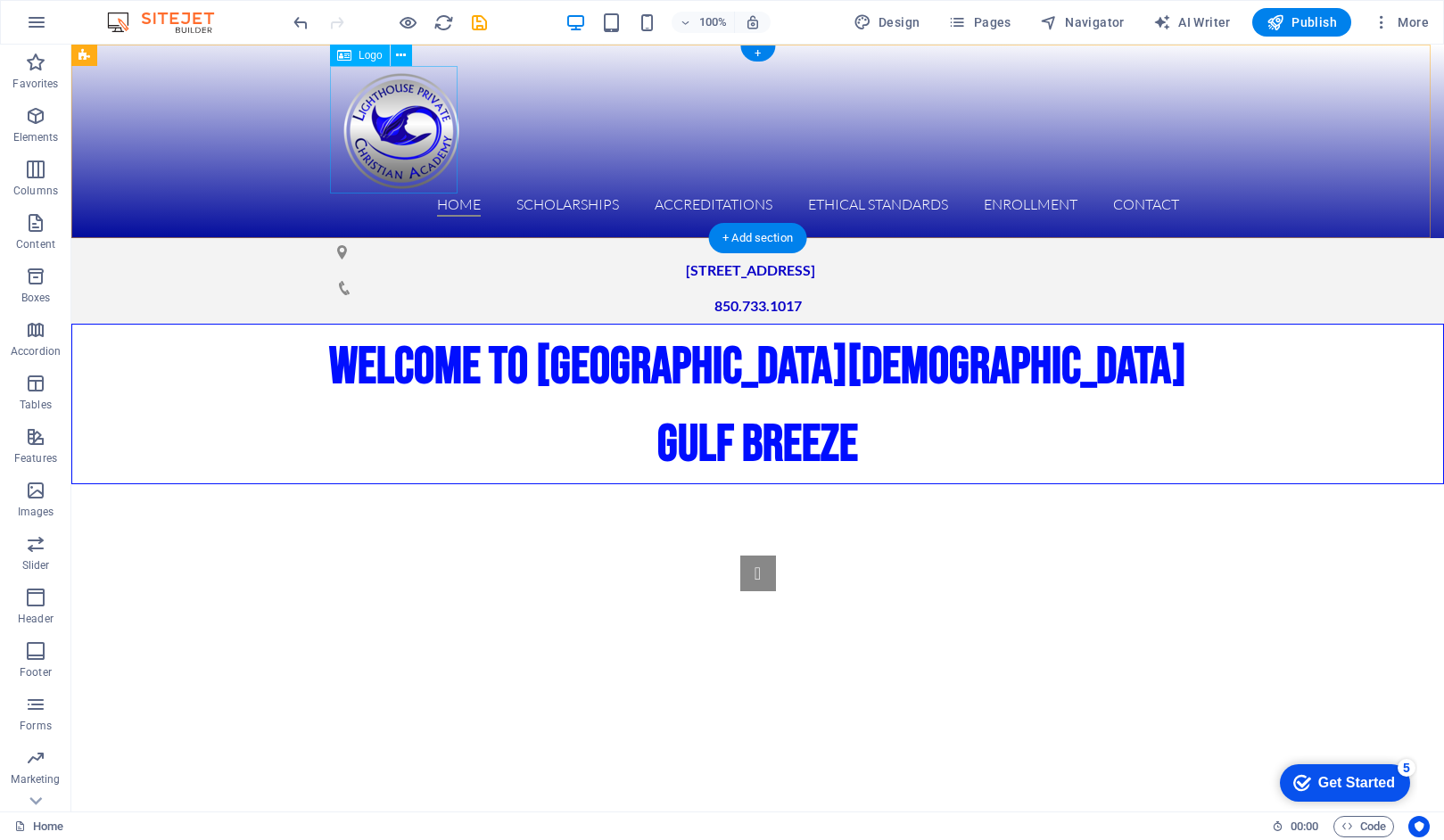
click at [406, 146] on div at bounding box center [758, 129] width 842 height 128
select select "px"
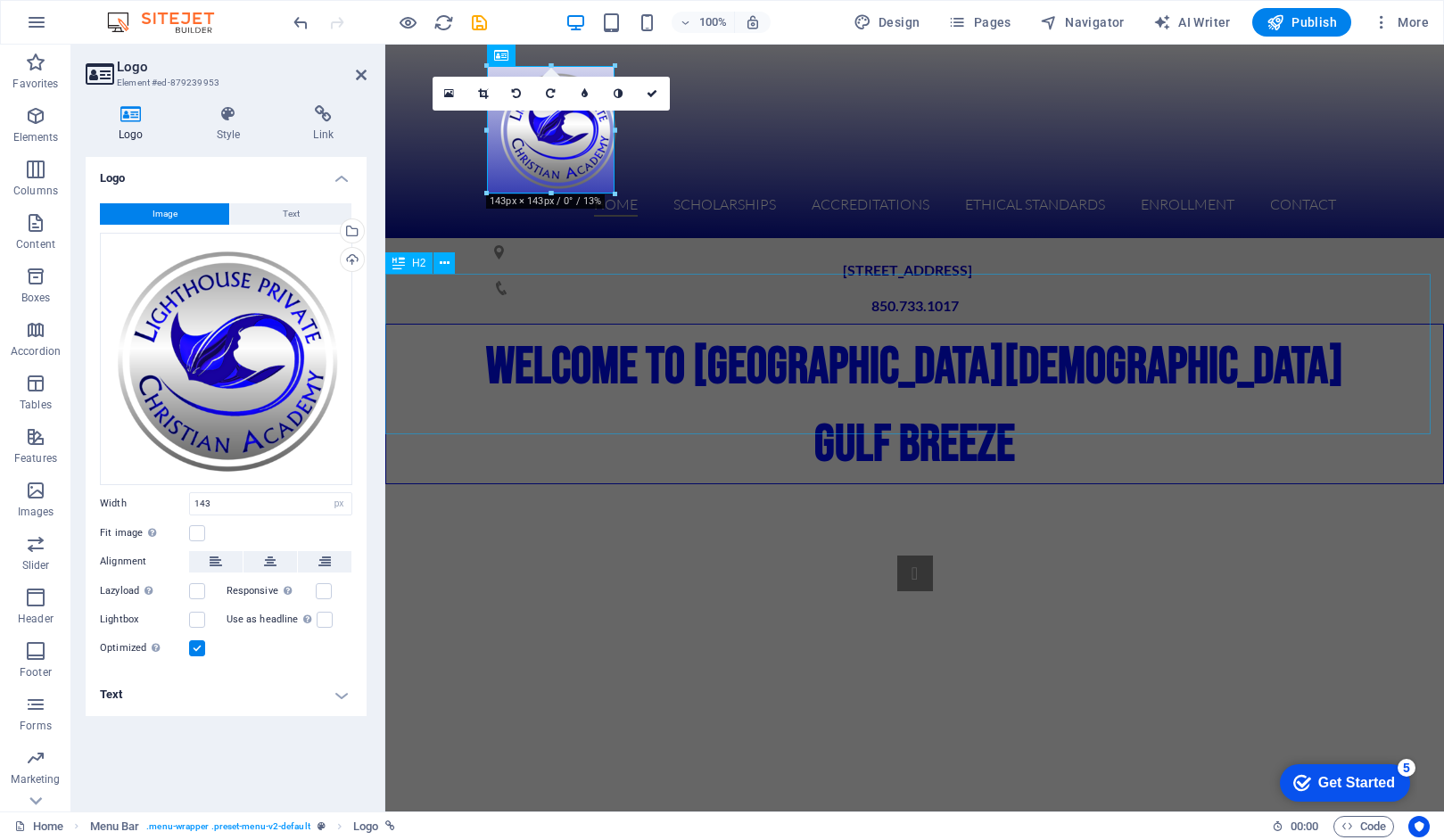
click at [574, 375] on div "WELCOME TO LIGHTHOUSE PRIVATE [DEMOGRAPHIC_DATA][GEOGRAPHIC_DATA]" at bounding box center [915, 404] width 1059 height 161
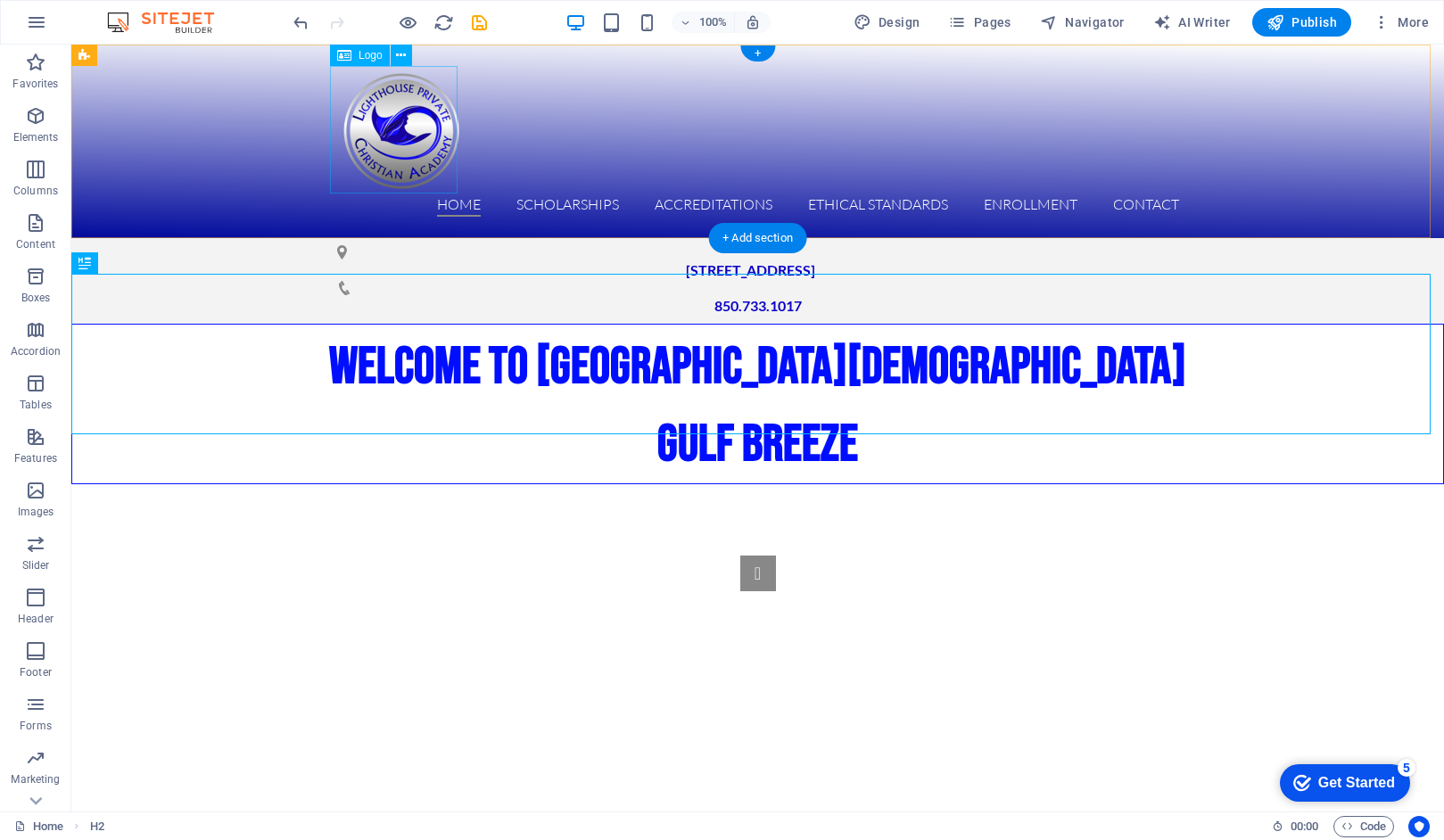
click at [417, 142] on div at bounding box center [758, 129] width 842 height 128
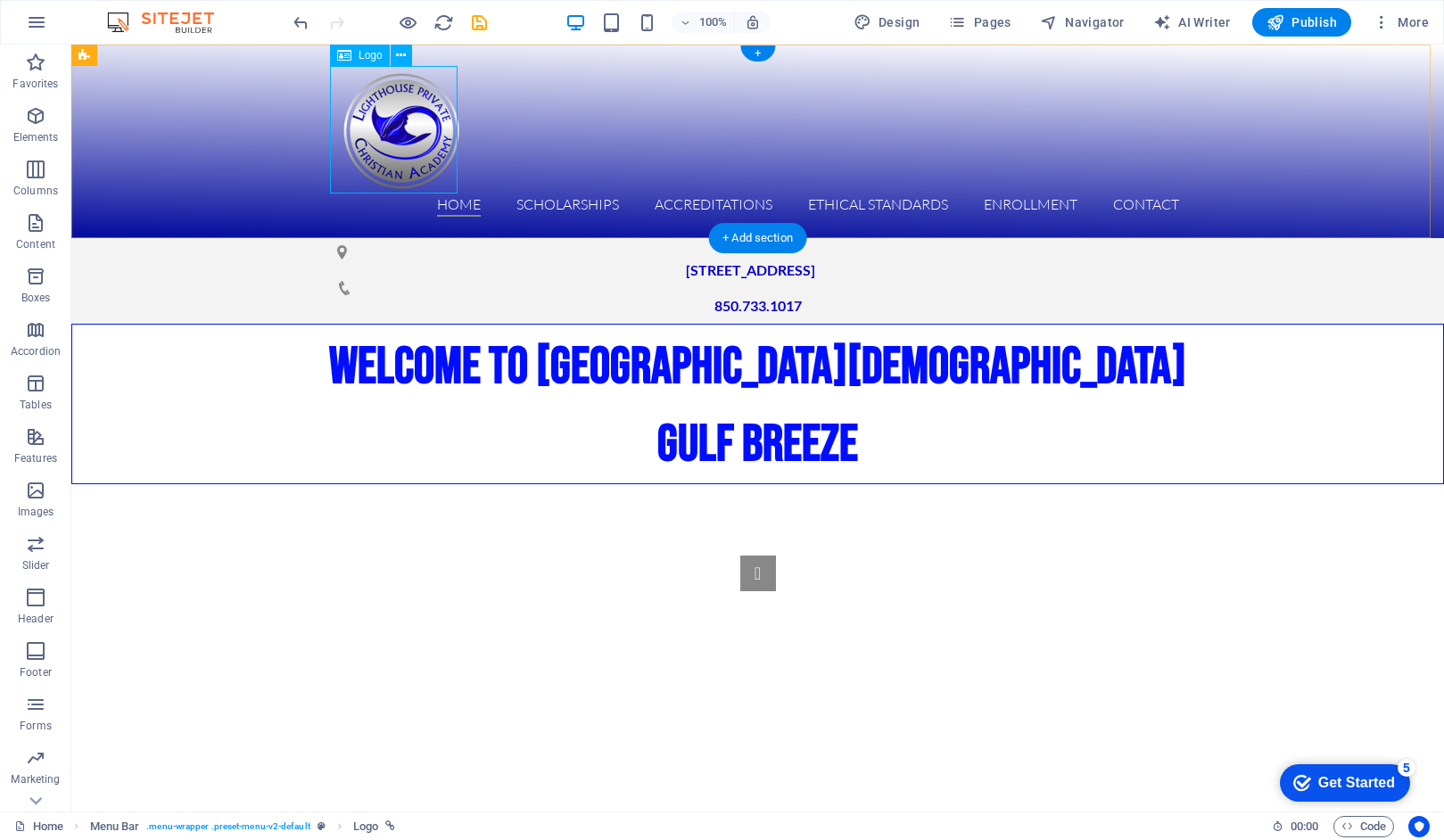
click at [412, 129] on div at bounding box center [758, 129] width 842 height 128
select select "px"
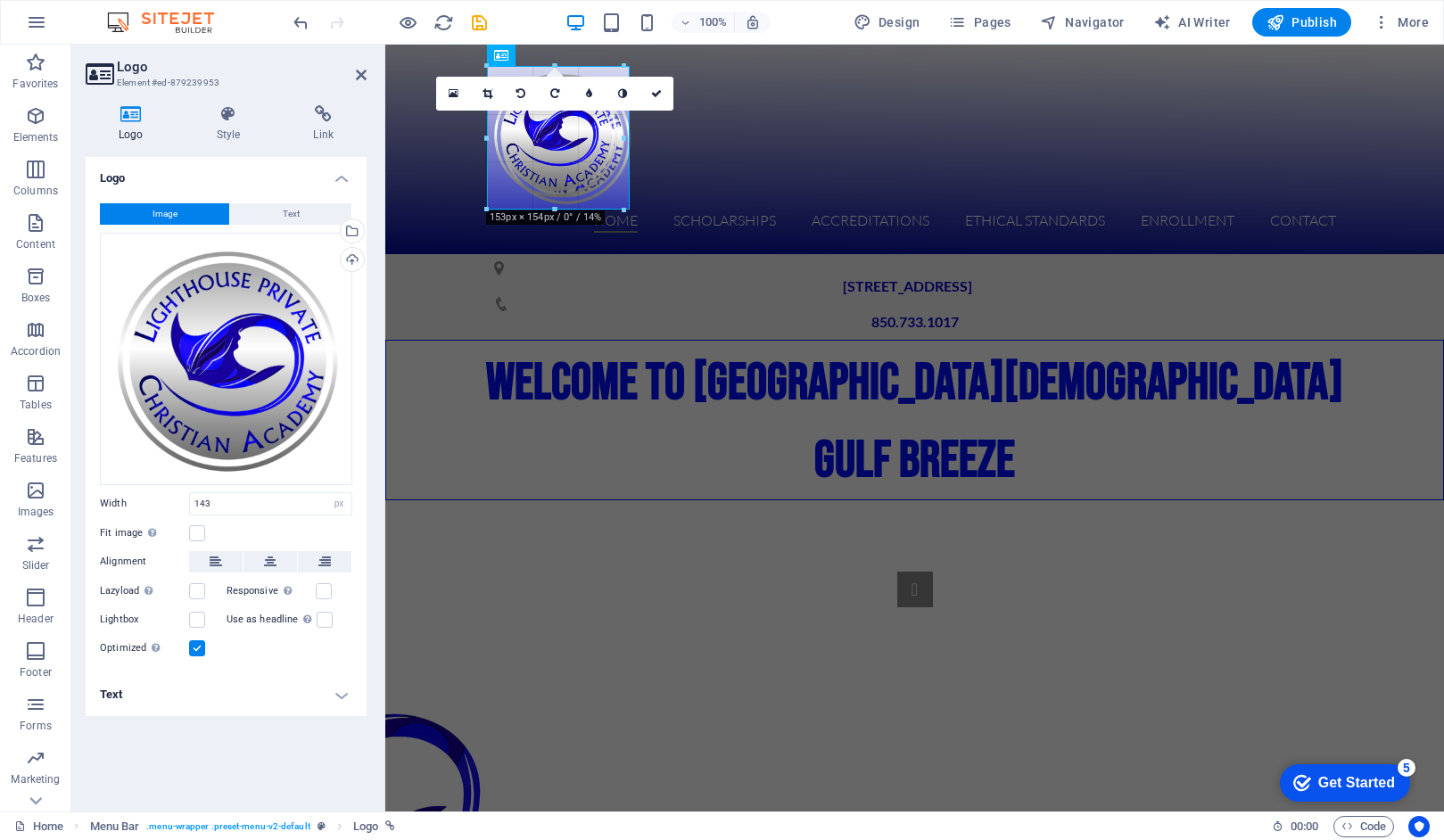
drag, startPoint x: 614, startPoint y: 63, endPoint x: 629, endPoint y: 49, distance: 20.5
type input "160"
click at [526, 425] on div "WELCOME TO LIGHTHOUSE PRIVATE [DEMOGRAPHIC_DATA][GEOGRAPHIC_DATA]" at bounding box center [915, 419] width 1059 height 161
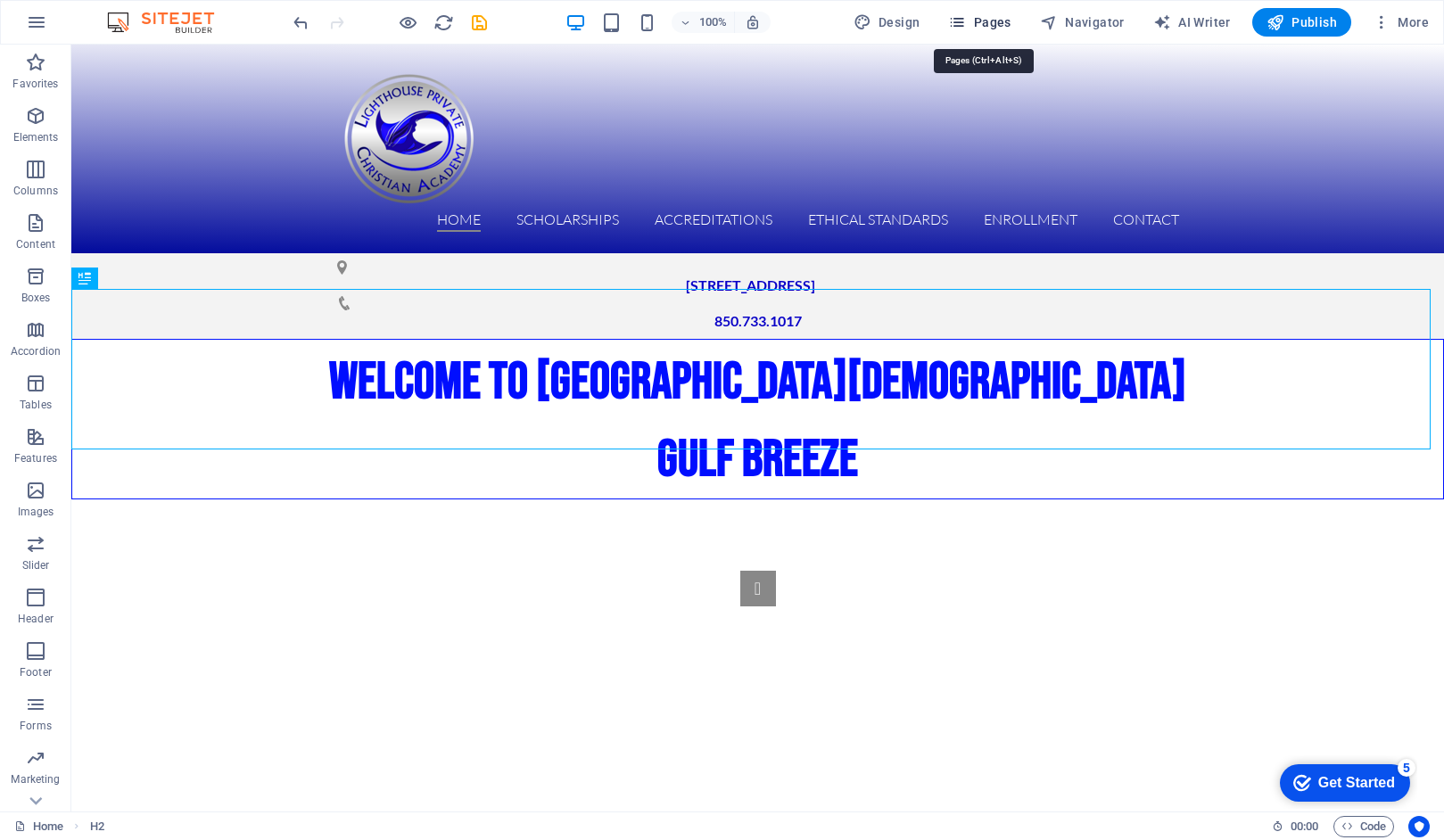
click at [978, 17] on span "Pages" at bounding box center [979, 22] width 62 height 17
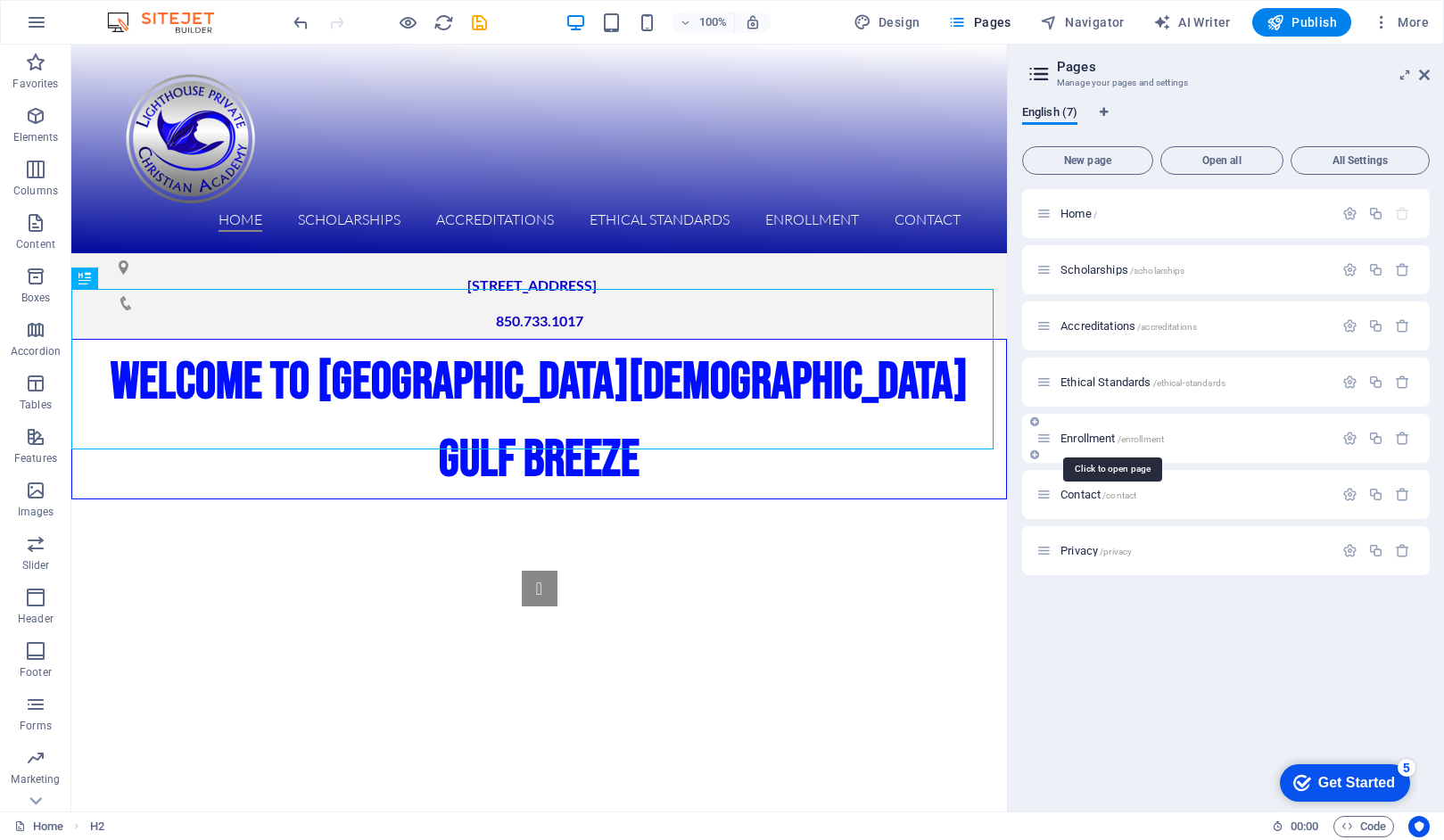
click at [1080, 436] on span "Enrollment /enrollment" at bounding box center [1112, 438] width 104 height 14
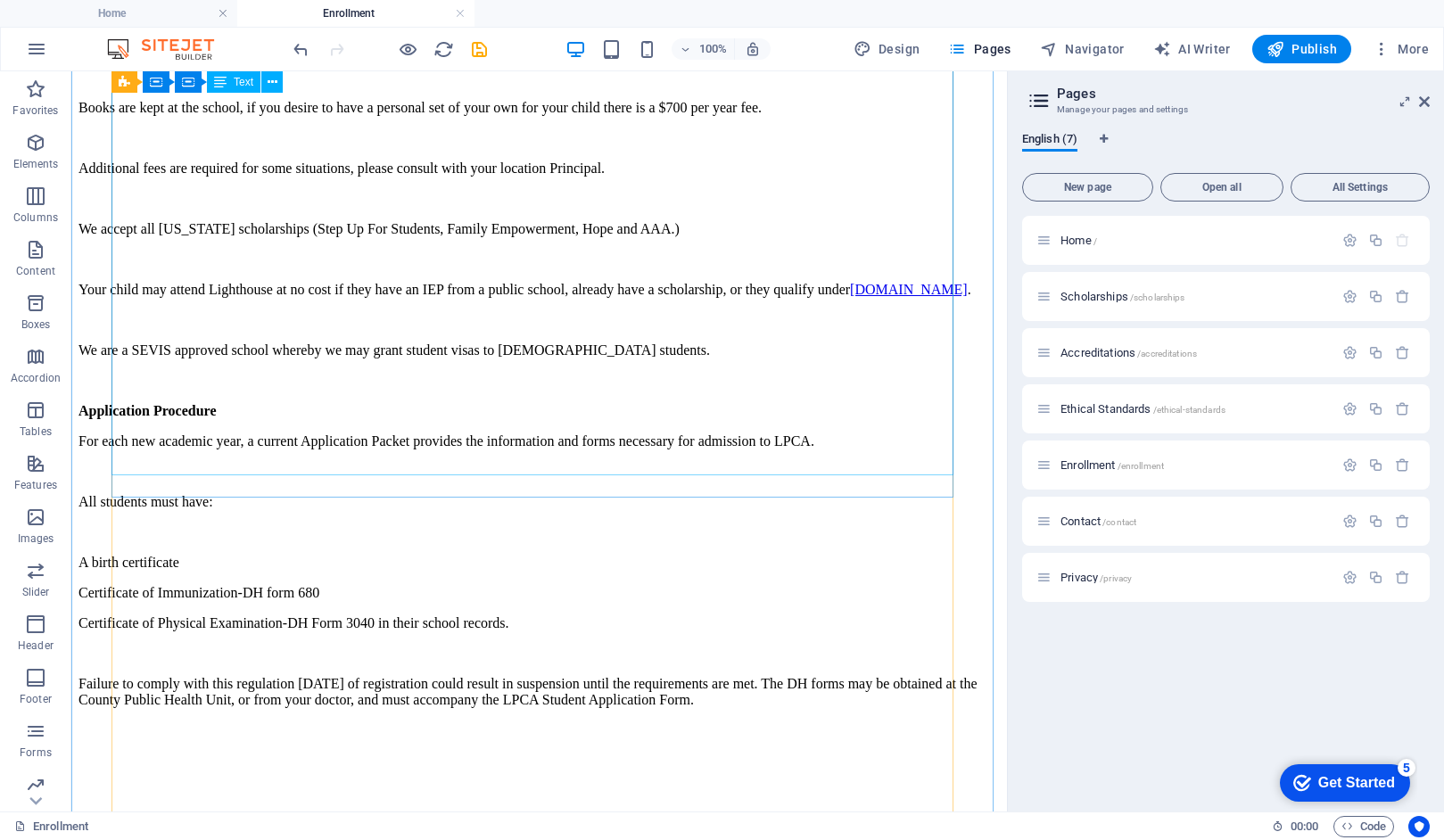
scroll to position [1043, 0]
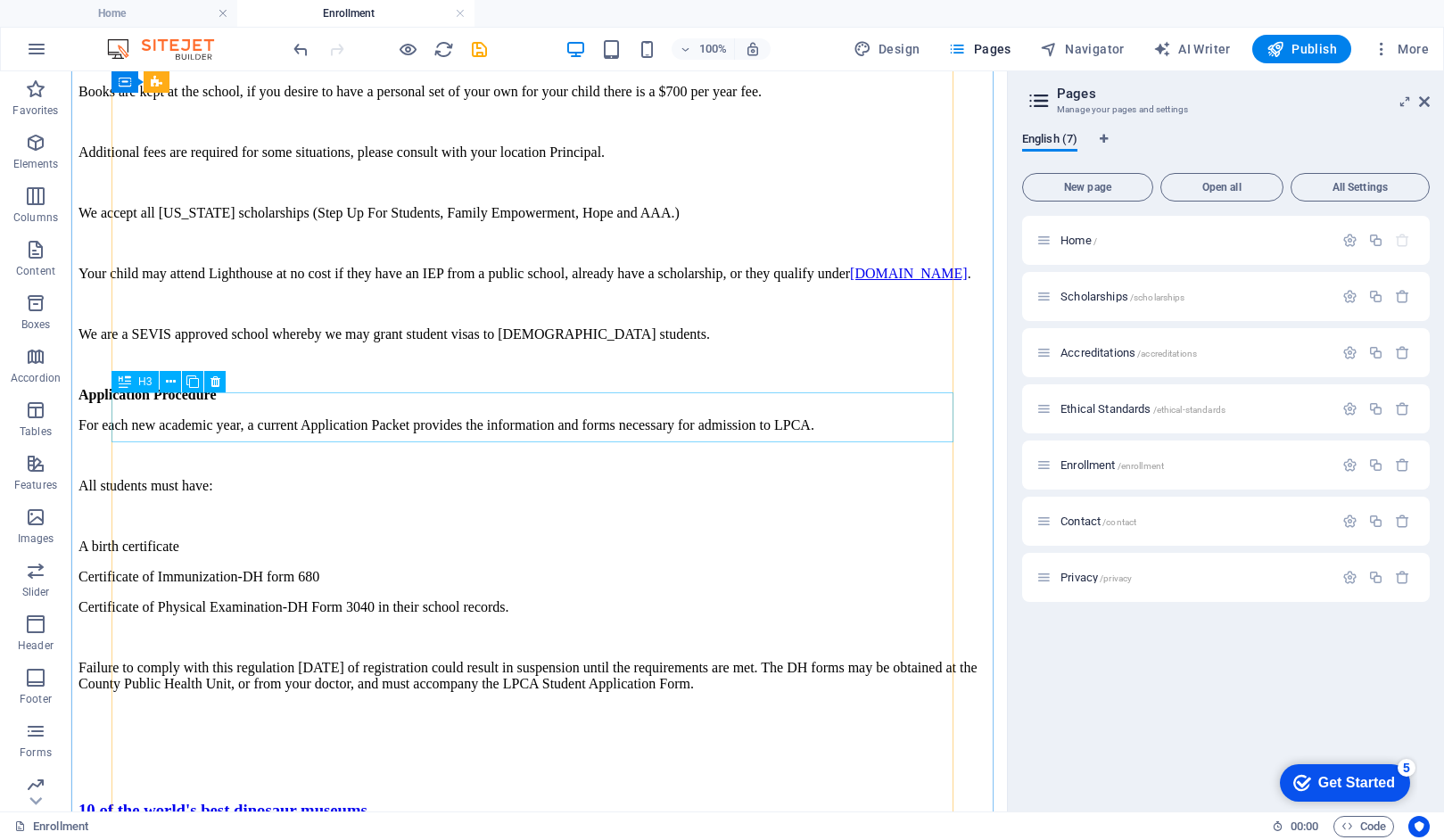
click at [935, 801] on div "10 of the world's best dinosaur museums" at bounding box center [538, 810] width 921 height 19
click at [808, 801] on div "10 of the world's best dinosaur museums" at bounding box center [538, 810] width 921 height 19
click at [216, 380] on icon at bounding box center [215, 382] width 10 height 18
click at [215, 379] on icon at bounding box center [215, 382] width 10 height 18
click at [211, 385] on icon at bounding box center [215, 382] width 10 height 18
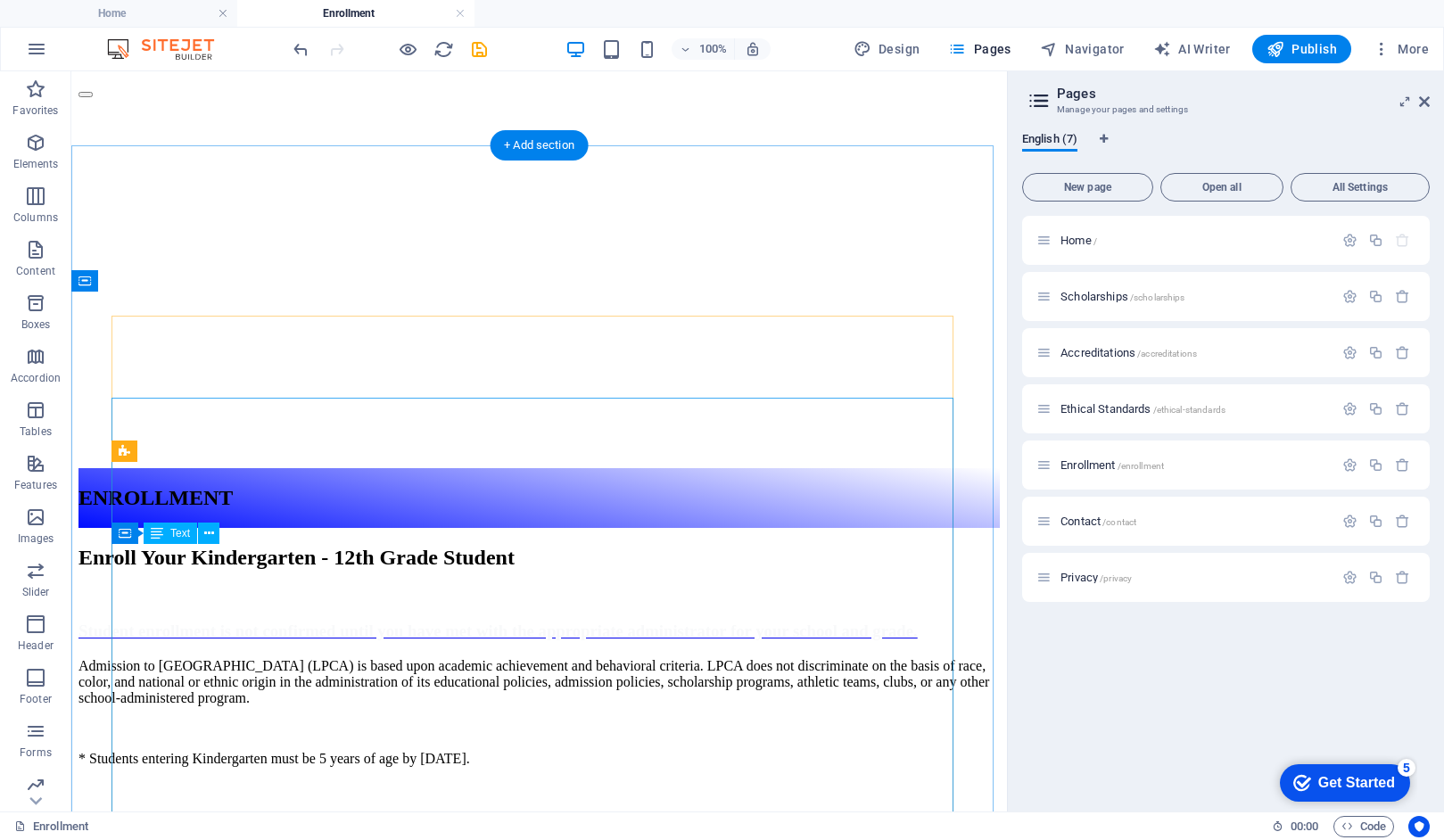
scroll to position [184, 0]
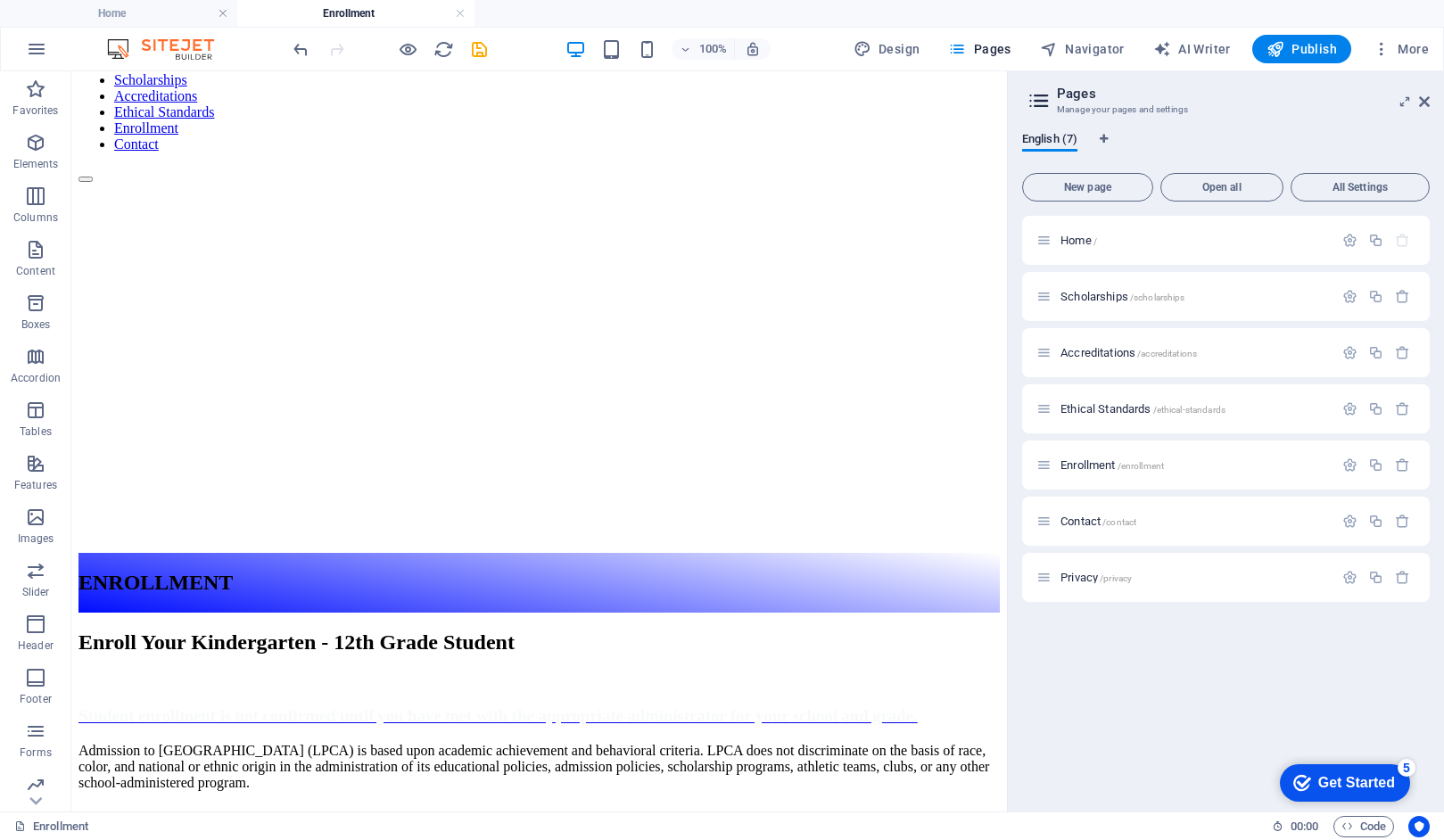
click at [831, 18] on ul "Home Enrollment" at bounding box center [722, 13] width 1444 height 27
click at [1425, 99] on icon at bounding box center [1425, 102] width 11 height 15
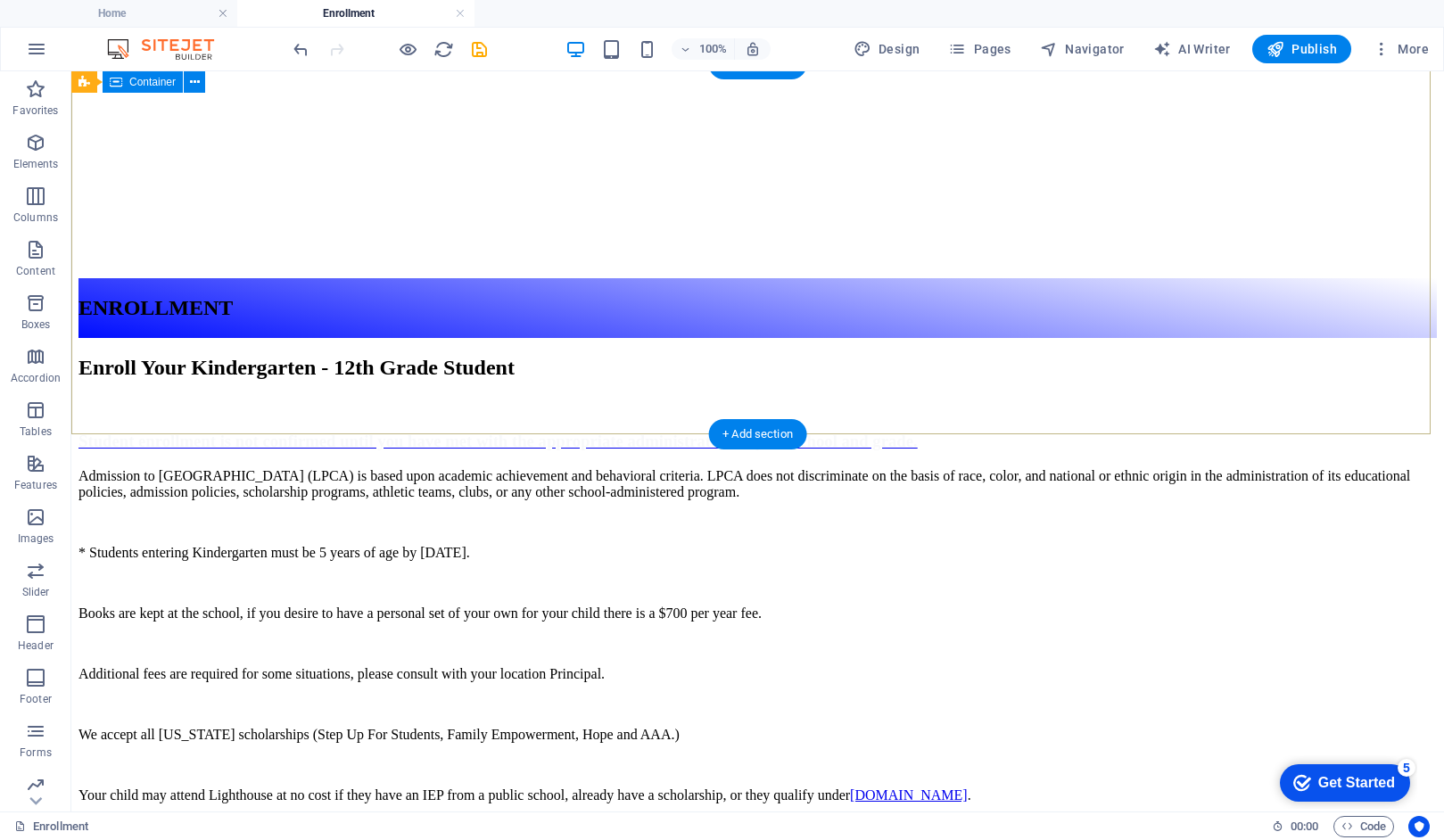
scroll to position [0, 0]
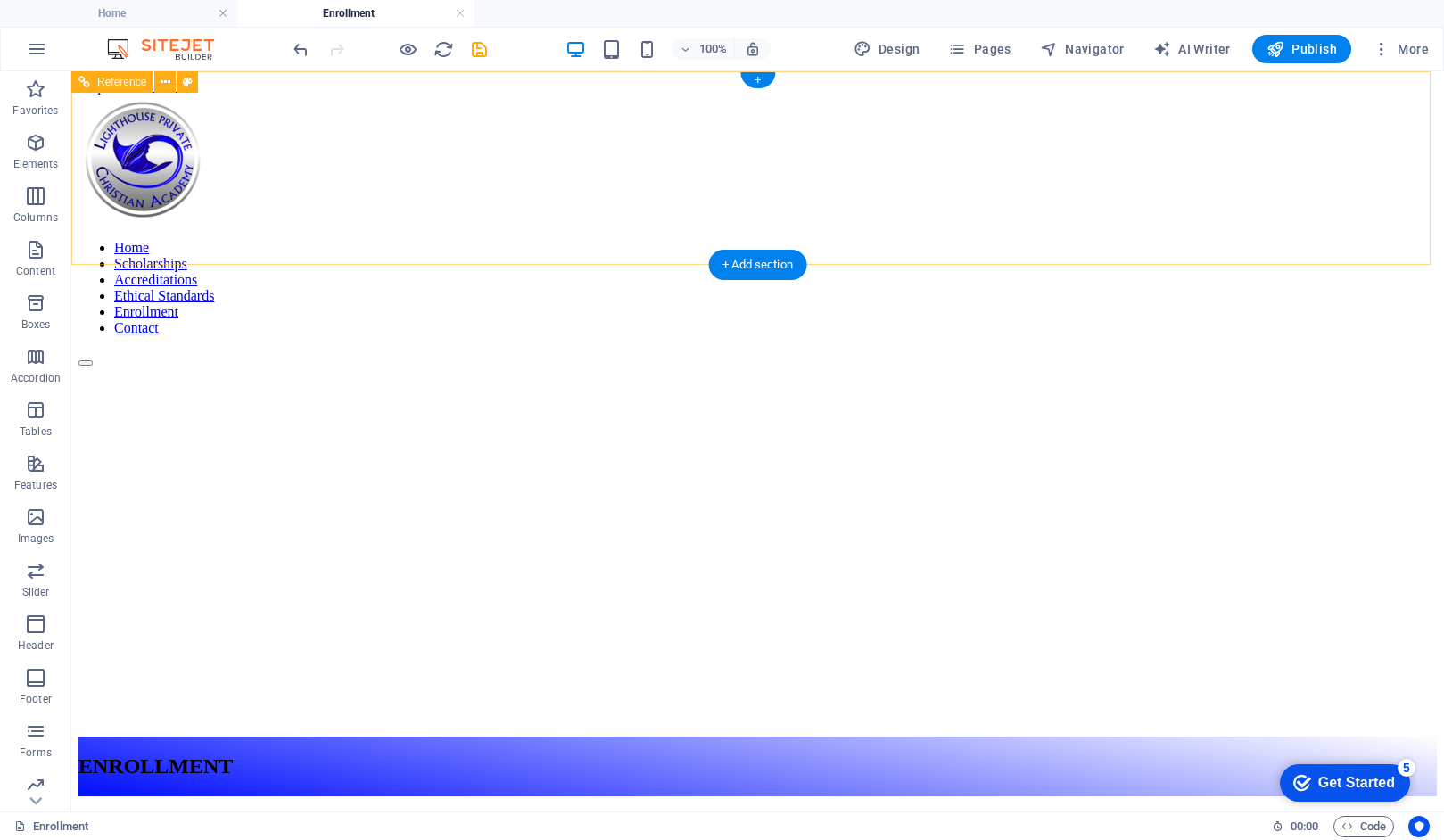
click at [444, 240] on nav "Home Scholarships Accreditations Ethical Standards Enrollment Contact" at bounding box center [757, 287] width 1359 height 96
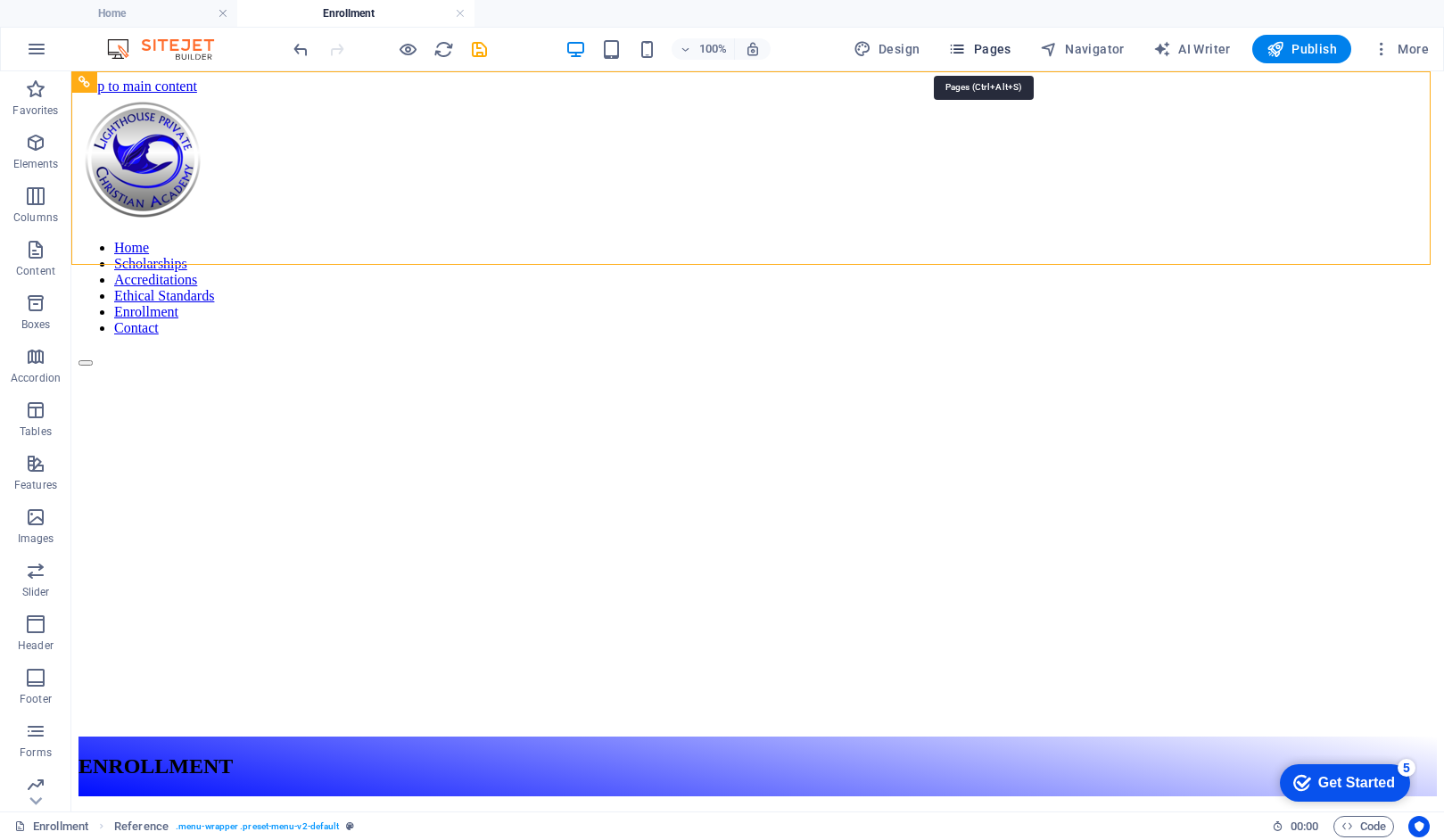
click at [987, 58] on button "Pages" at bounding box center [980, 49] width 77 height 28
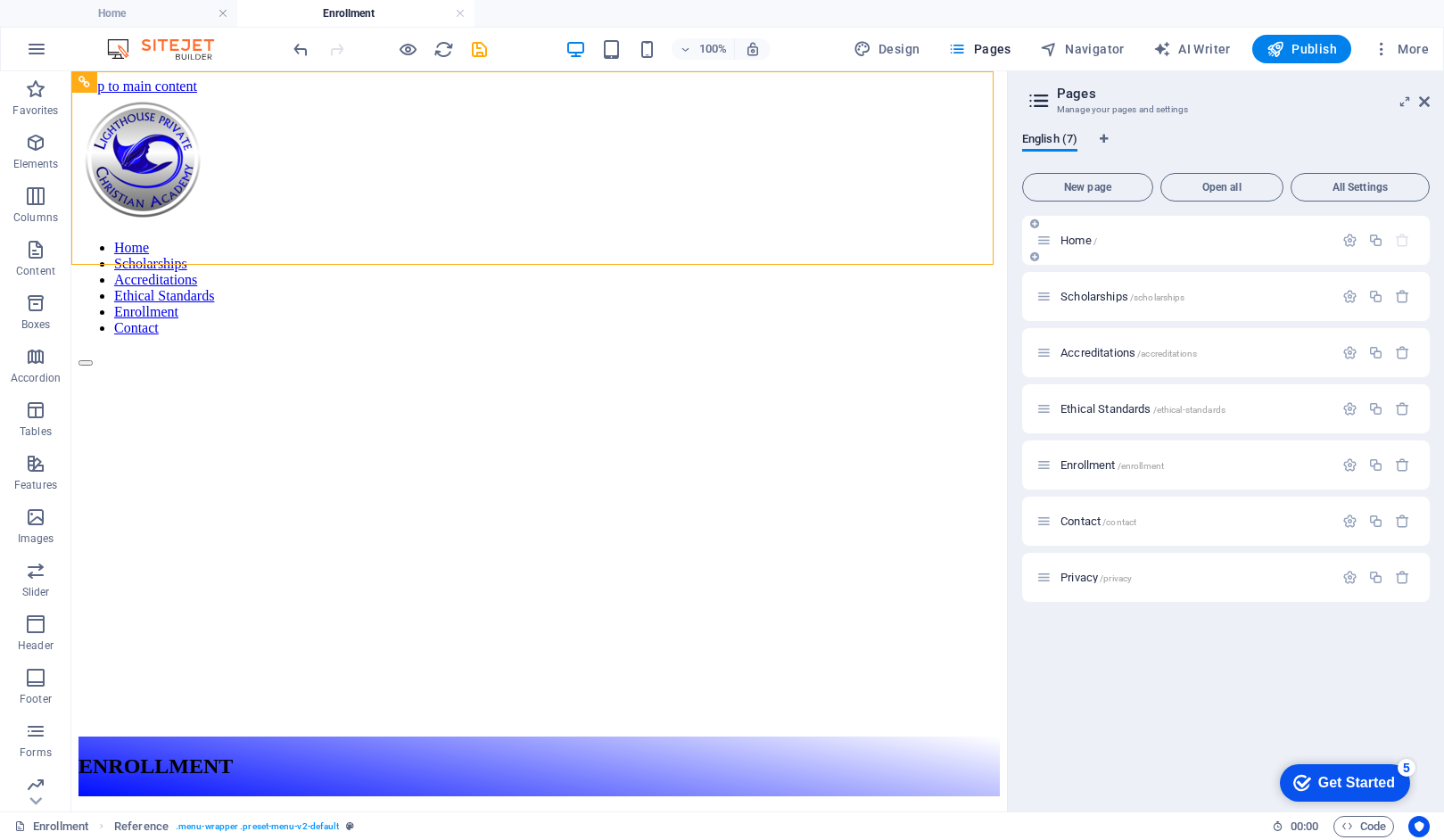
click at [1067, 246] on div "Home /" at bounding box center [1185, 241] width 297 height 20
click at [1073, 239] on span "Home /" at bounding box center [1079, 240] width 37 height 14
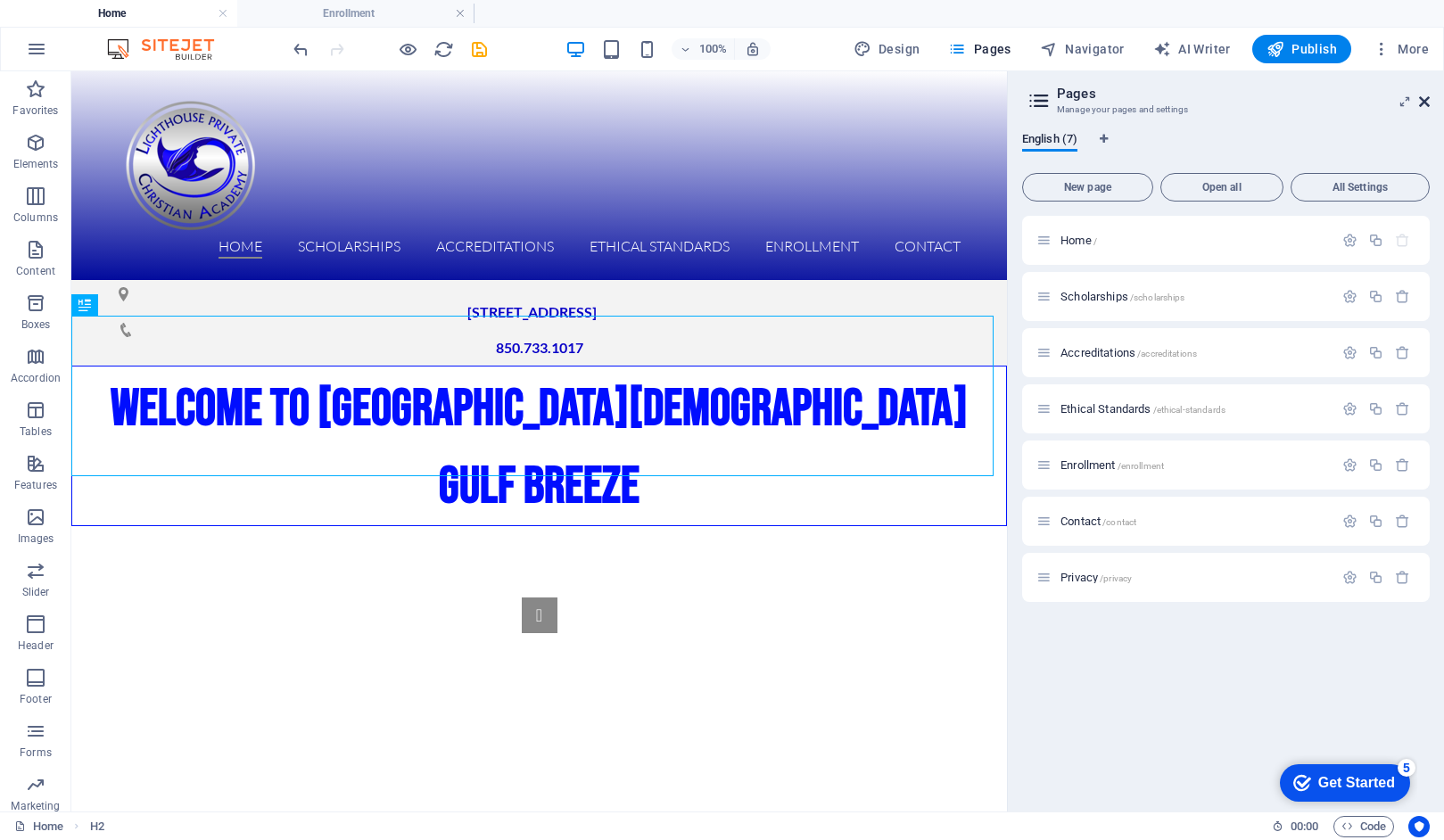
click at [1427, 103] on icon at bounding box center [1425, 102] width 11 height 15
